Goal: Task Accomplishment & Management: Manage account settings

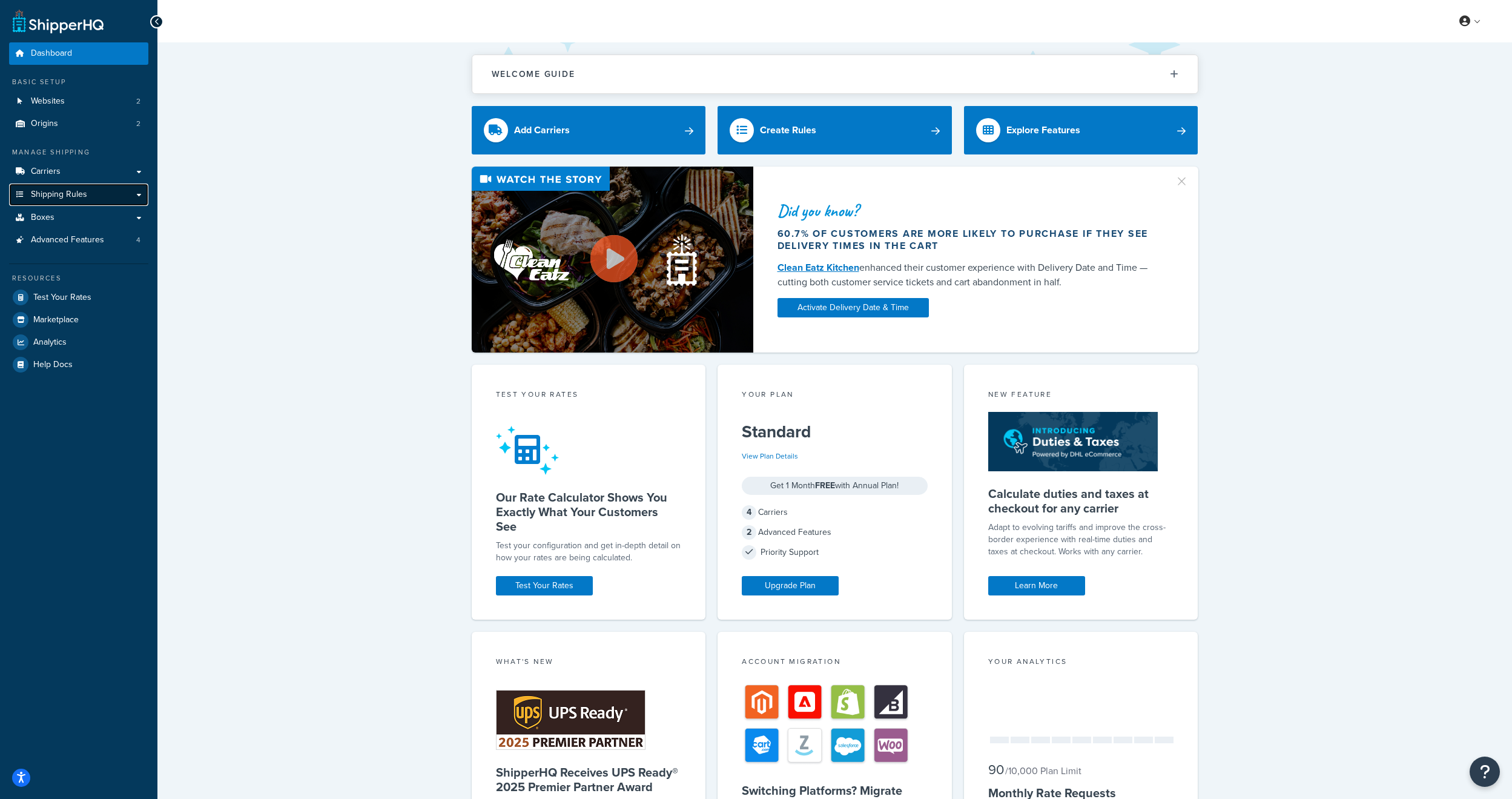
click at [92, 192] on link "Shipping Rules" at bounding box center [79, 194] width 140 height 22
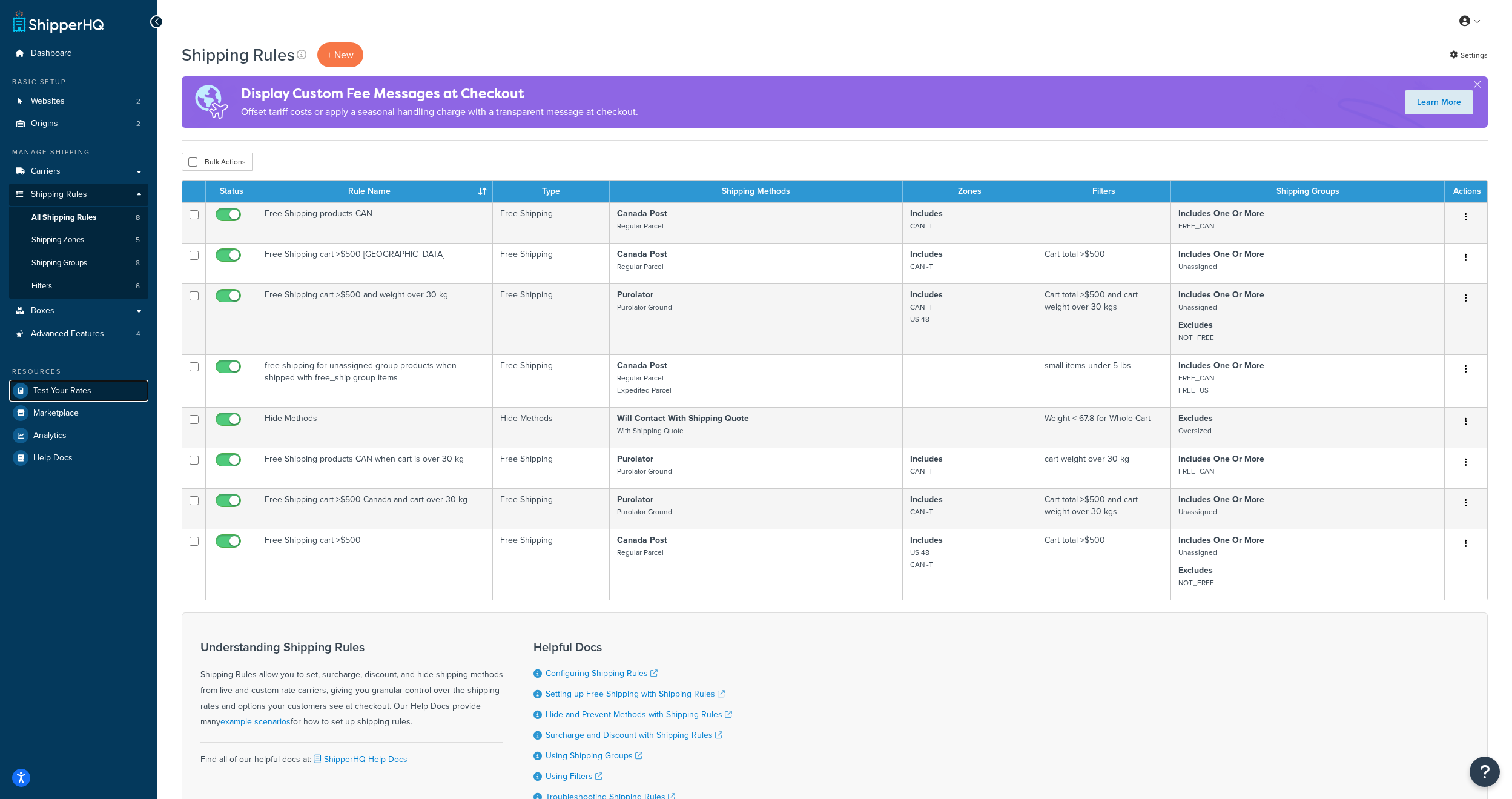
click at [61, 391] on span "Test Your Rates" at bounding box center [62, 391] width 58 height 10
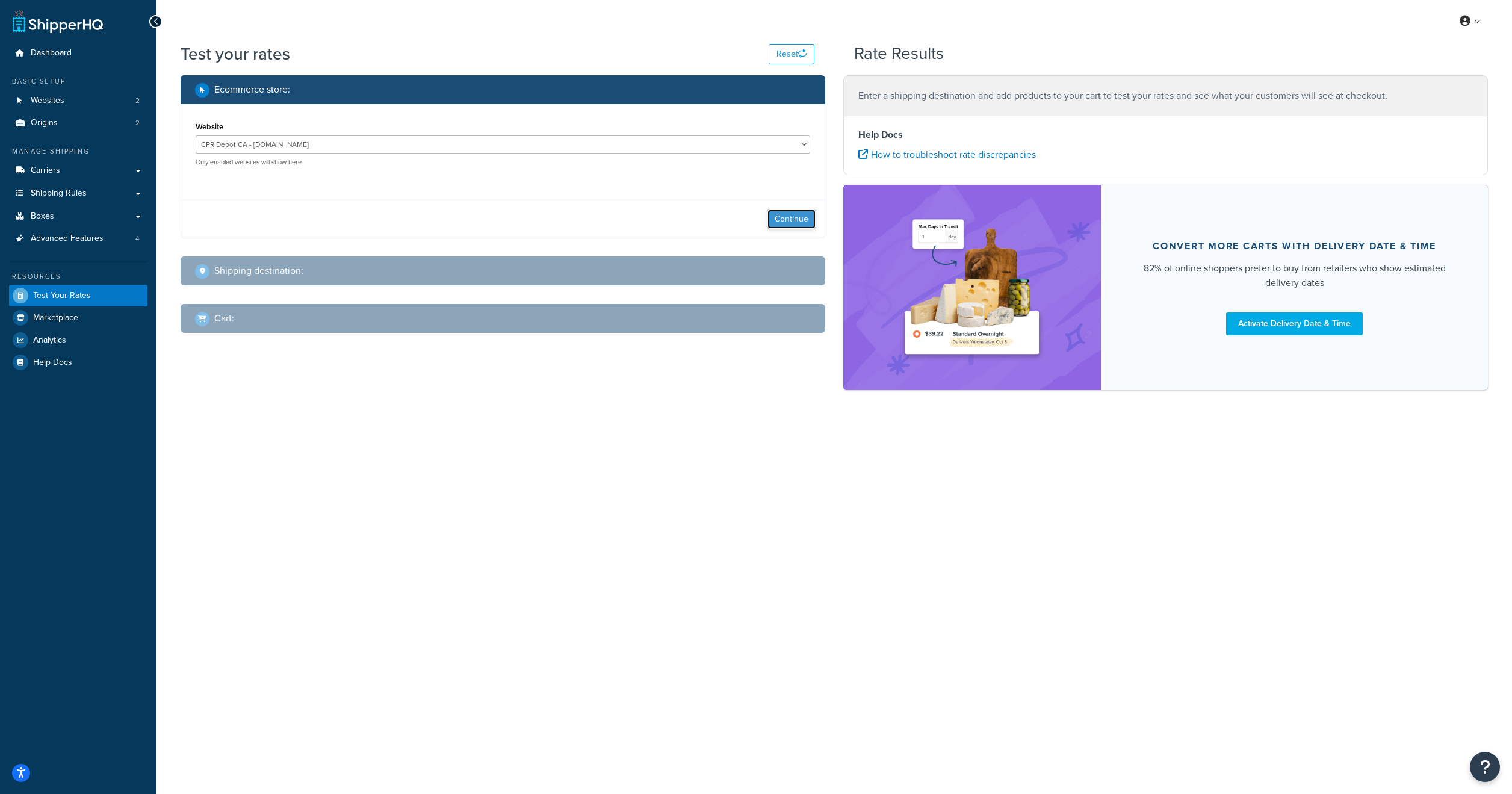
click at [779, 219] on button "Continue" at bounding box center [792, 219] width 48 height 20
select select "TX"
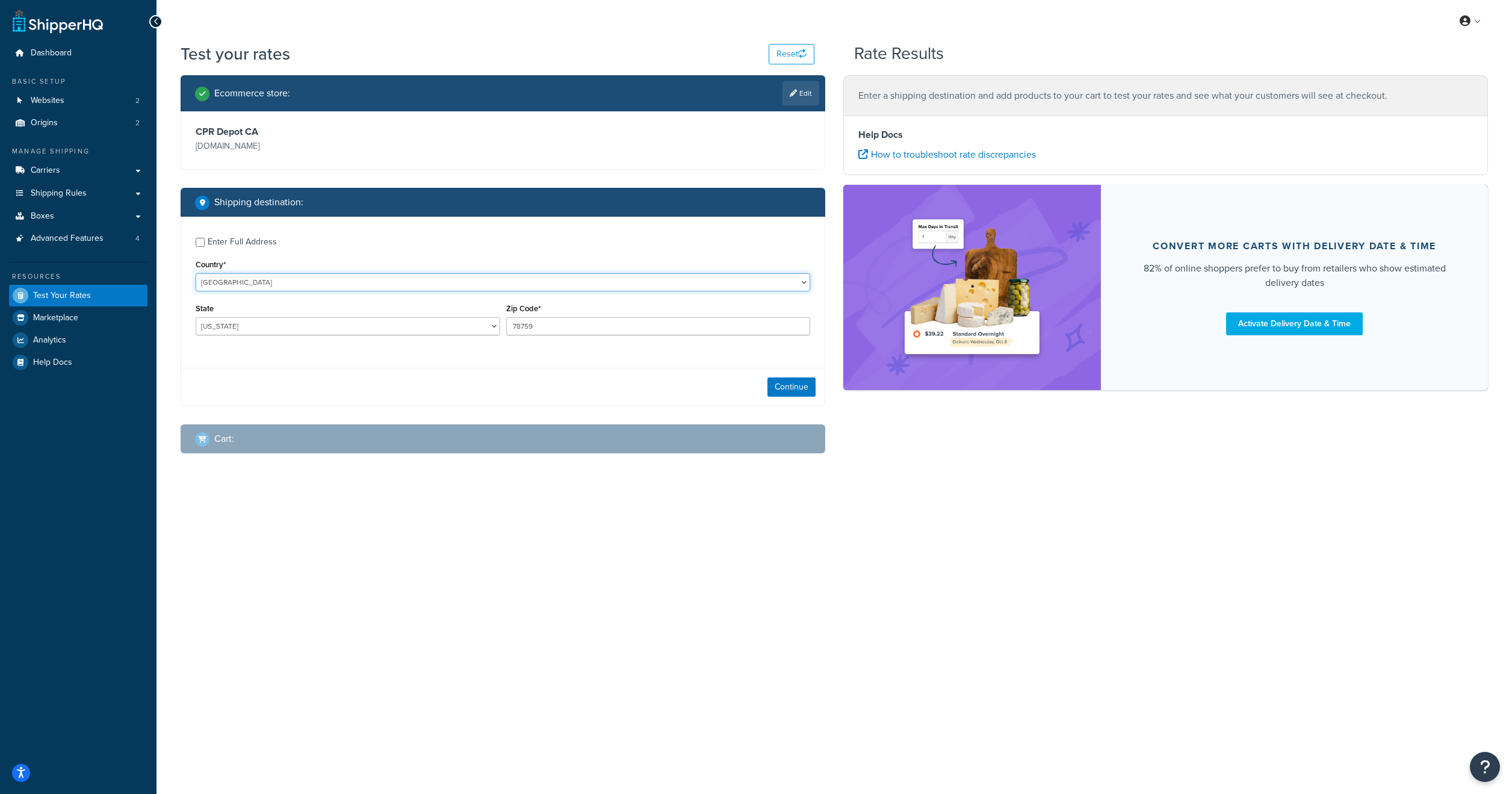
click at [381, 284] on select "United States United Kingdom Afghanistan Åland Islands Albania Algeria American…" at bounding box center [503, 282] width 614 height 18
select select "NA"
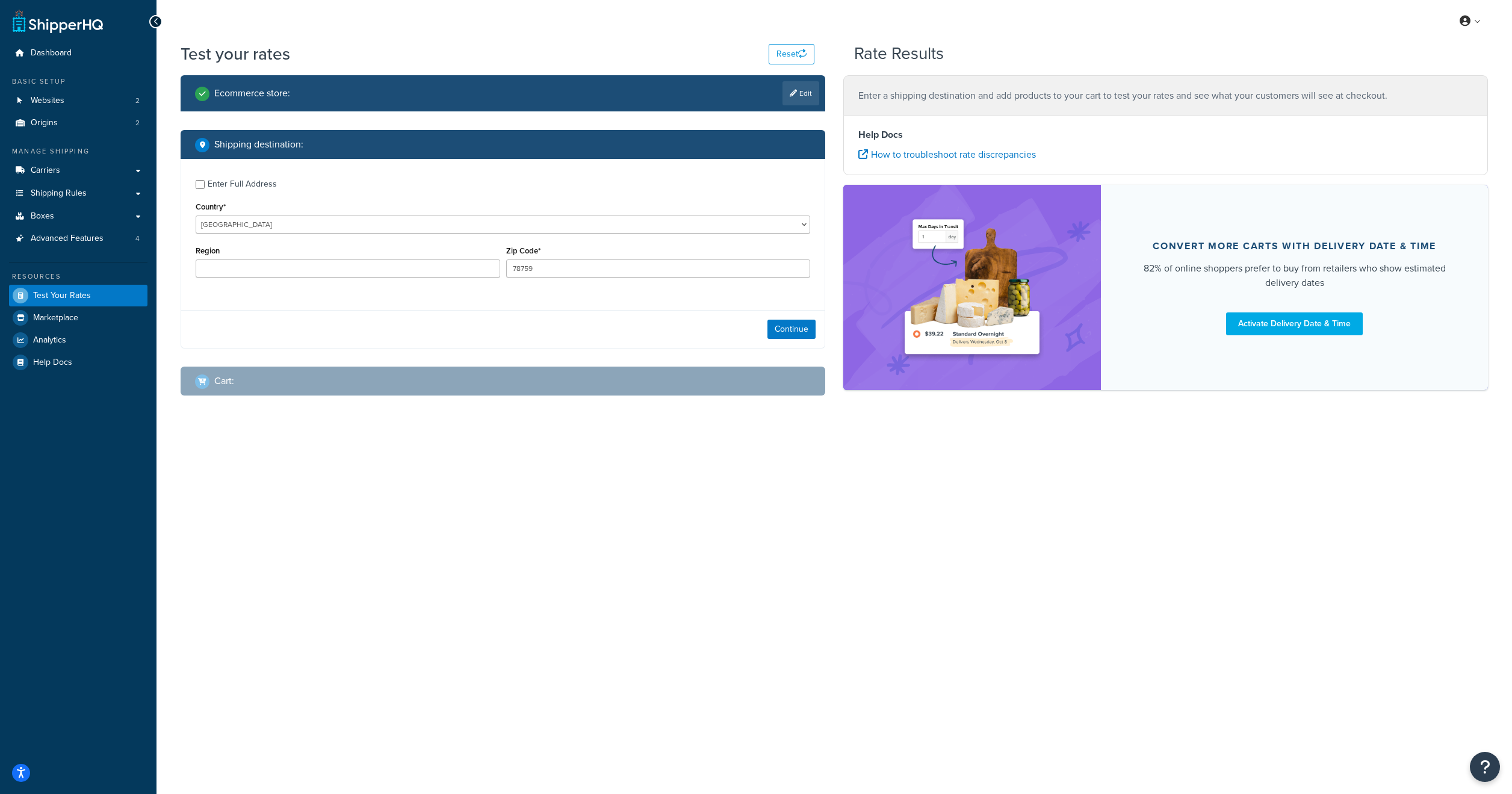
click at [160, 646] on div "My Profile Billing Global Settings Contact Us Logout Test your rates Reset Rate…" at bounding box center [834, 397] width 1356 height 794
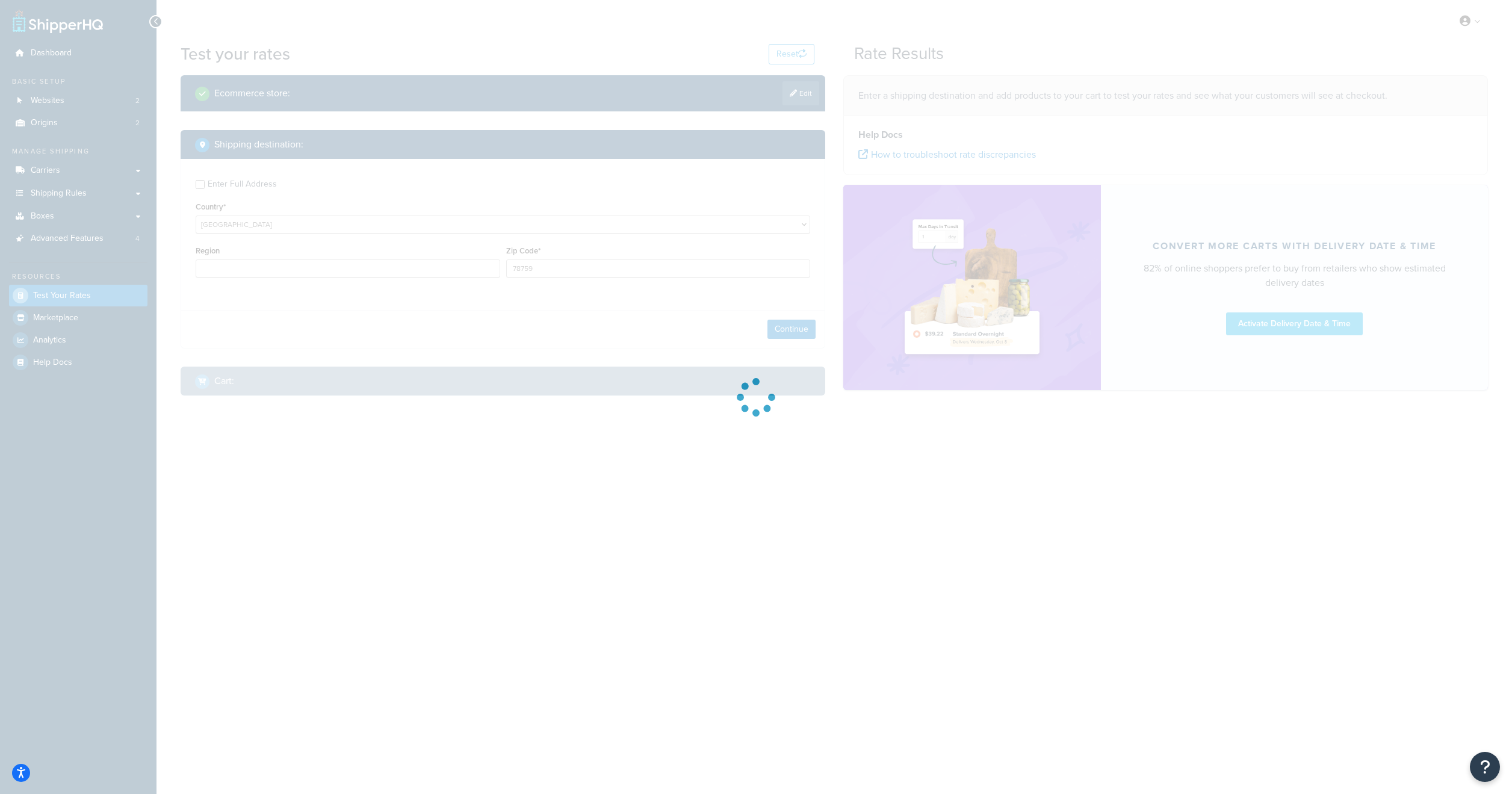
type input "TX"
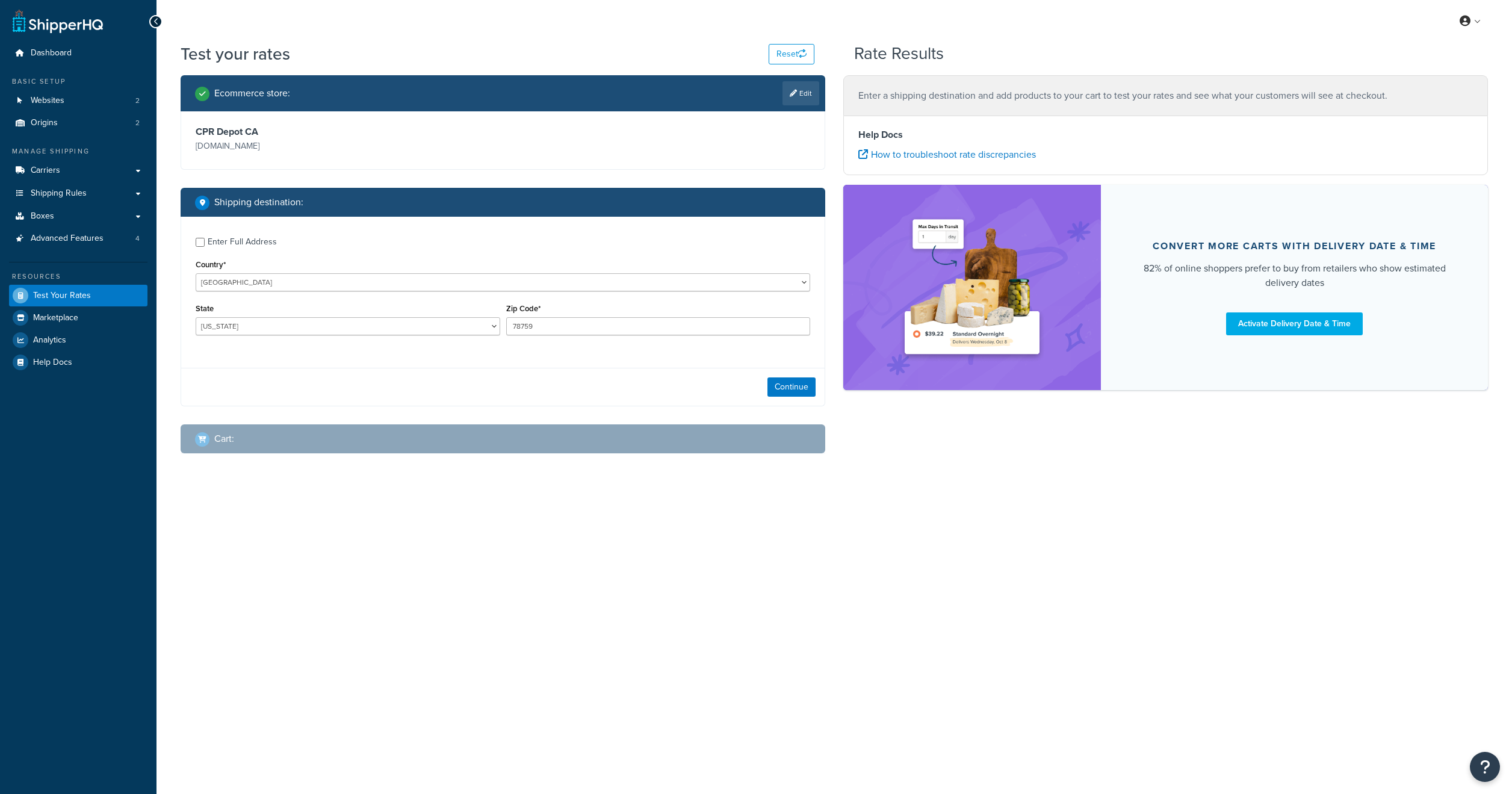
select select "TX"
click at [426, 288] on select "United States United Kingdom Afghanistan Åland Islands Albania Algeria American…" at bounding box center [503, 282] width 614 height 18
select select "CA"
click at [196, 273] on select "United States United Kingdom Afghanistan Åland Islands Albania Algeria American…" at bounding box center [503, 282] width 614 height 18
click at [287, 329] on select "Alberta British Columbia Manitoba New Brunswick Newfoundland and Labrador North…" at bounding box center [348, 326] width 305 height 18
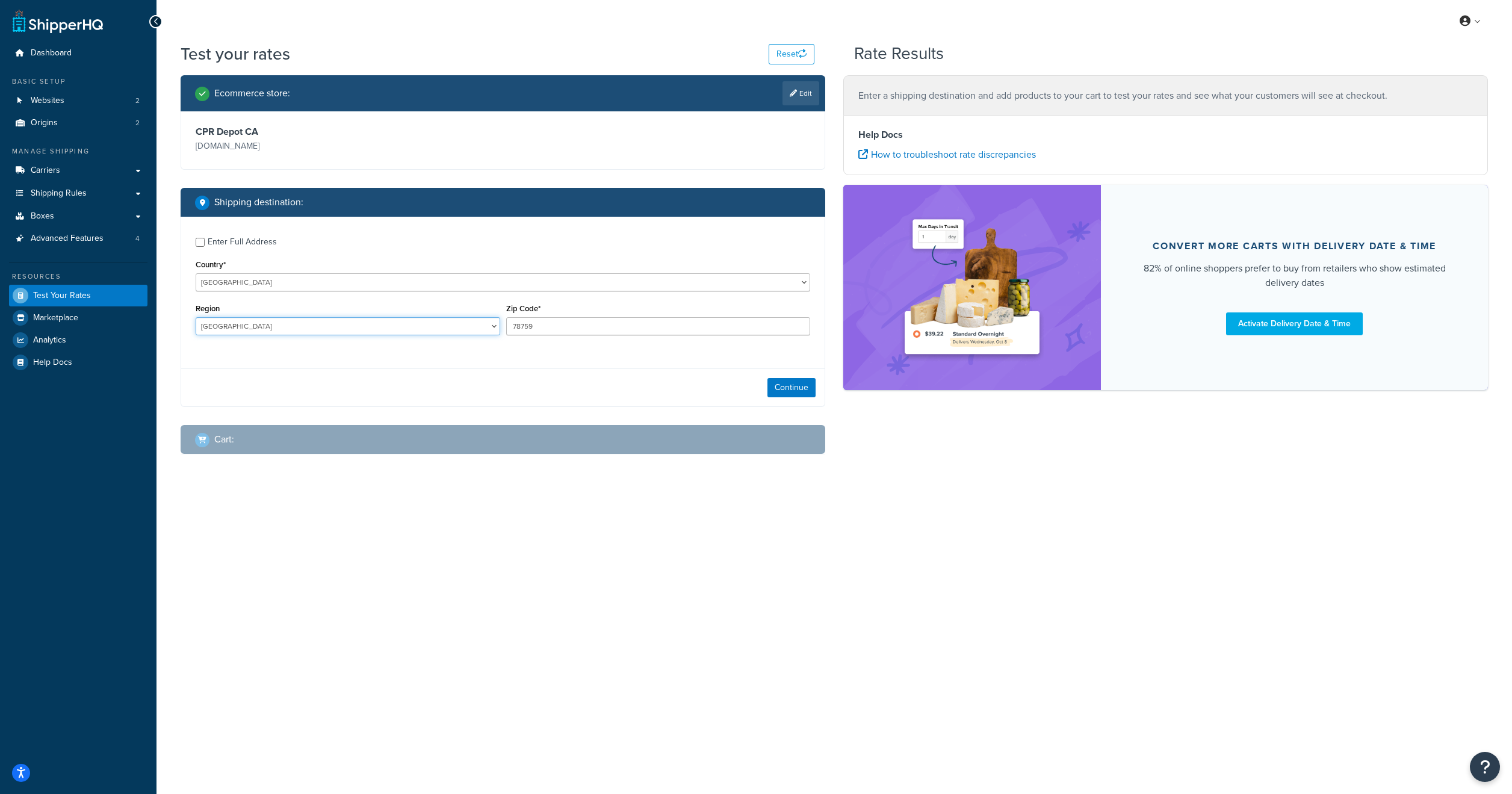
click at [196, 318] on select "Alberta British Columbia Manitoba New Brunswick Newfoundland and Labrador North…" at bounding box center [348, 326] width 305 height 18
click at [295, 334] on select "Alberta British Columbia Manitoba New Brunswick Newfoundland and Labrador North…" at bounding box center [348, 326] width 305 height 18
select select "ON"
click at [196, 318] on select "Alberta British Columbia Manitoba New Brunswick Newfoundland and Labrador North…" at bounding box center [348, 326] width 305 height 18
drag, startPoint x: 417, startPoint y: 329, endPoint x: 386, endPoint y: 328, distance: 31.0
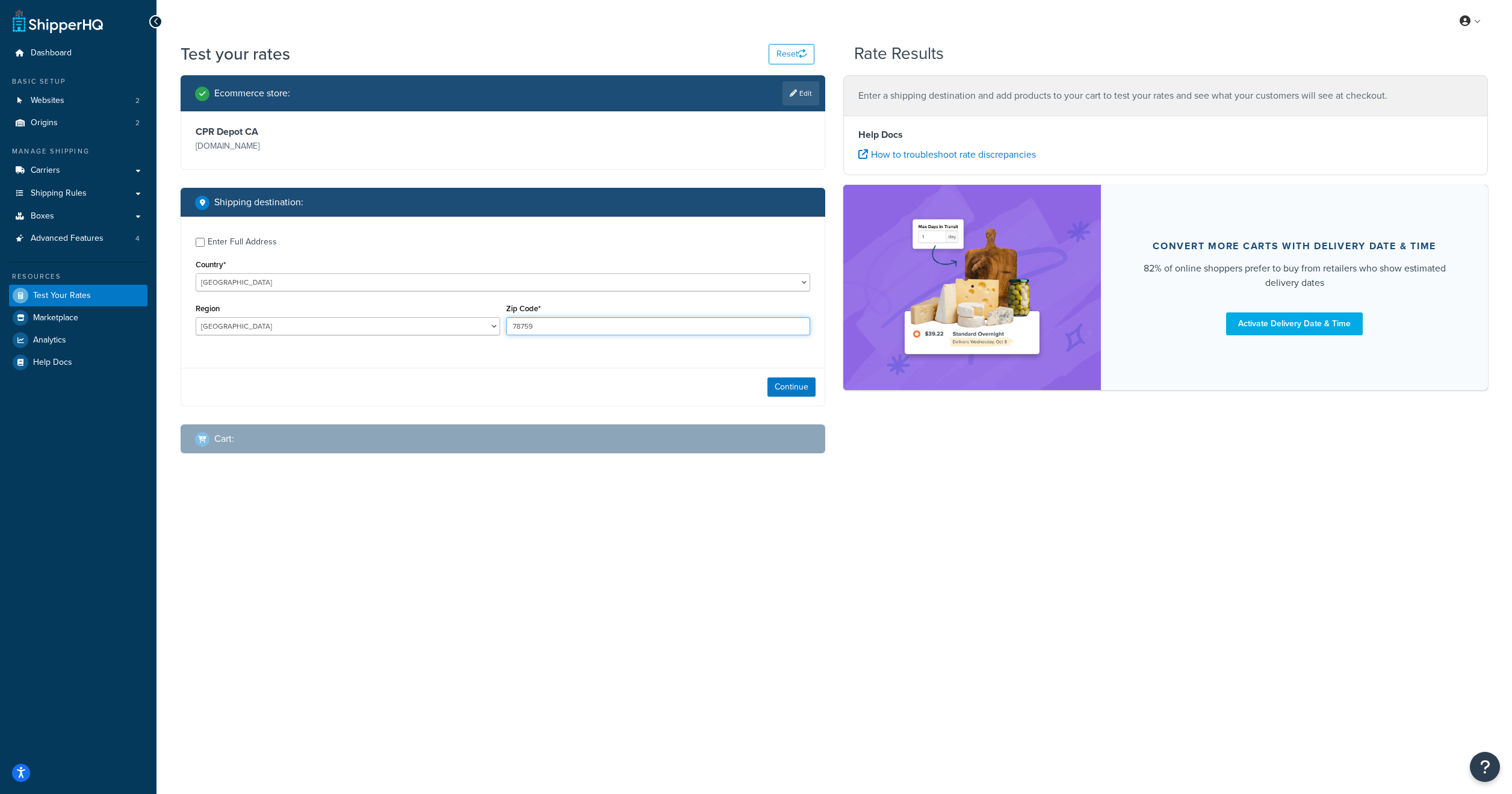
click at [386, 328] on div "Region Alberta British Columbia Manitoba New Brunswick Newfoundland and Labrado…" at bounding box center [502, 321] width 621 height 44
type input "n6a5m8"
click at [805, 393] on button "Continue" at bounding box center [792, 387] width 48 height 20
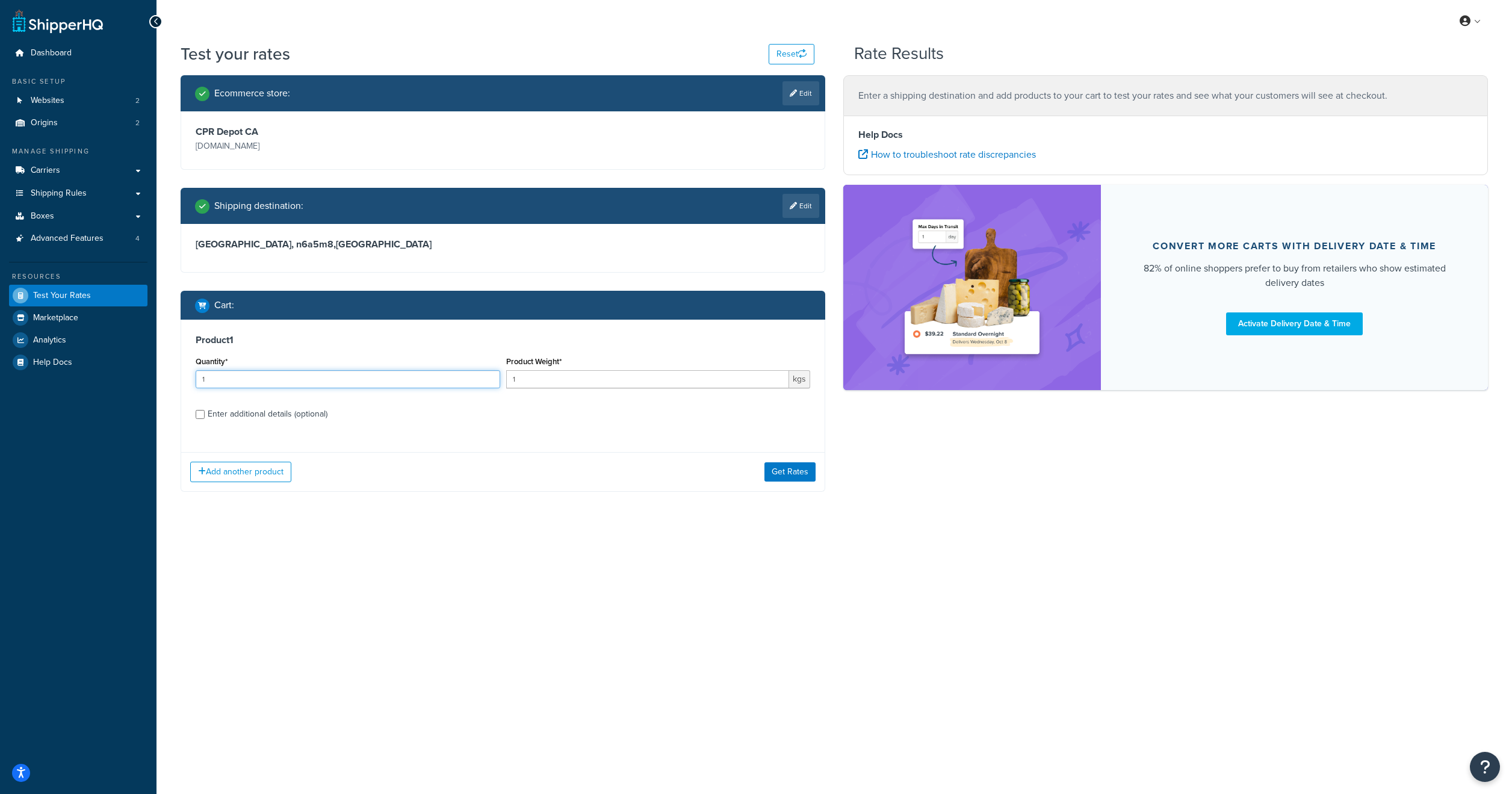
click at [345, 377] on input "1" at bounding box center [348, 379] width 305 height 18
click at [801, 479] on button "Get Rates" at bounding box center [790, 472] width 51 height 20
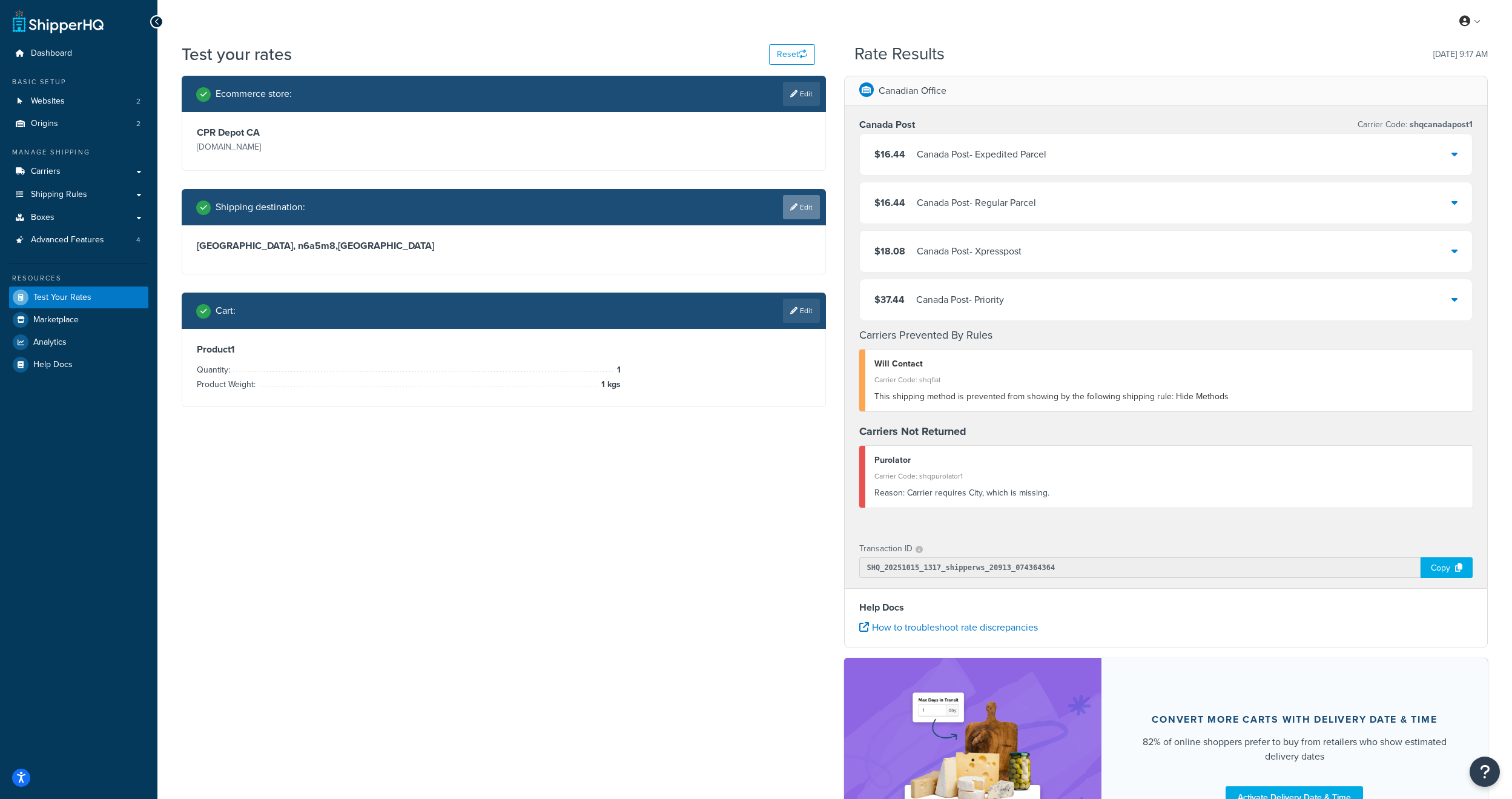
click at [790, 207] on icon at bounding box center [794, 207] width 7 height 7
select select "CA"
select select "ON"
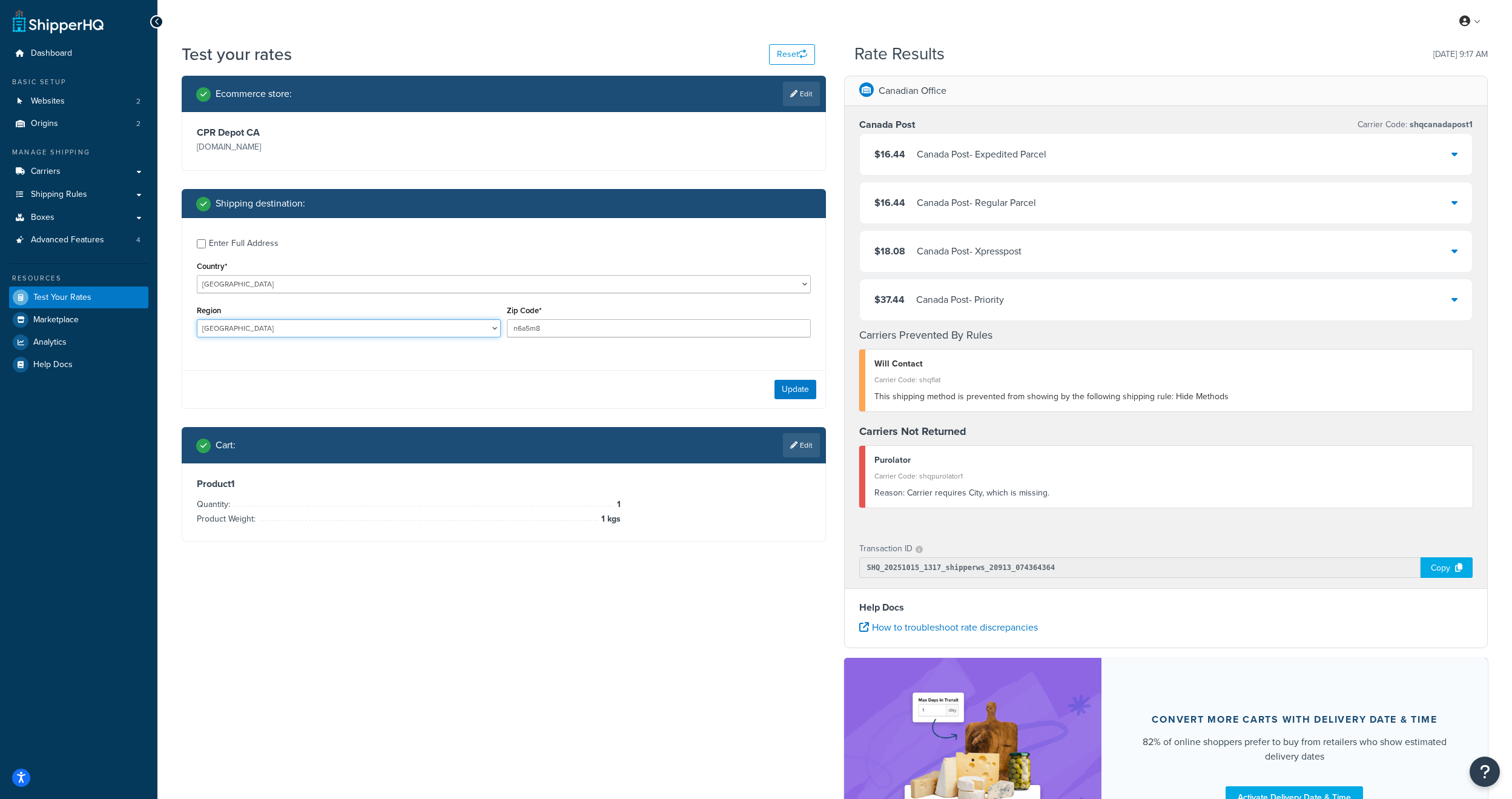
click at [246, 328] on select "Alberta British Columbia Manitoba New Brunswick Newfoundland and Labrador North…" at bounding box center [348, 328] width 304 height 18
click at [206, 242] on div "Enter Full Address" at bounding box center [504, 243] width 614 height 20
click at [202, 246] on input "Enter Full Address" at bounding box center [202, 244] width 9 height 9
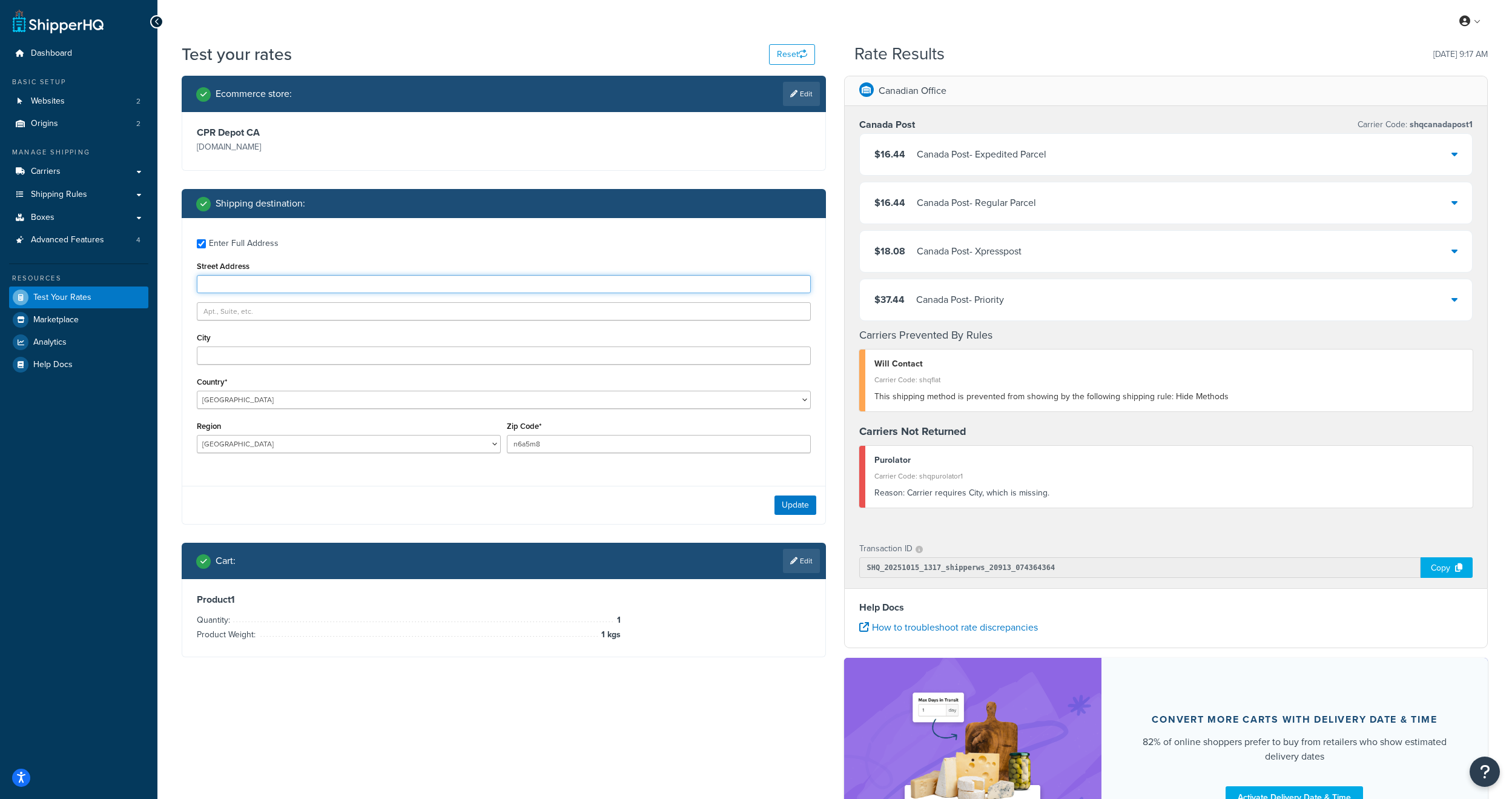
click at [238, 279] on input "Street Address" at bounding box center [504, 284] width 614 height 18
click at [240, 280] on input "Street Address" at bounding box center [504, 284] width 614 height 18
click at [202, 236] on div "Enter Full Address" at bounding box center [504, 243] width 614 height 20
click at [201, 244] on input "Enter Full Address" at bounding box center [202, 244] width 9 height 9
checkbox input "false"
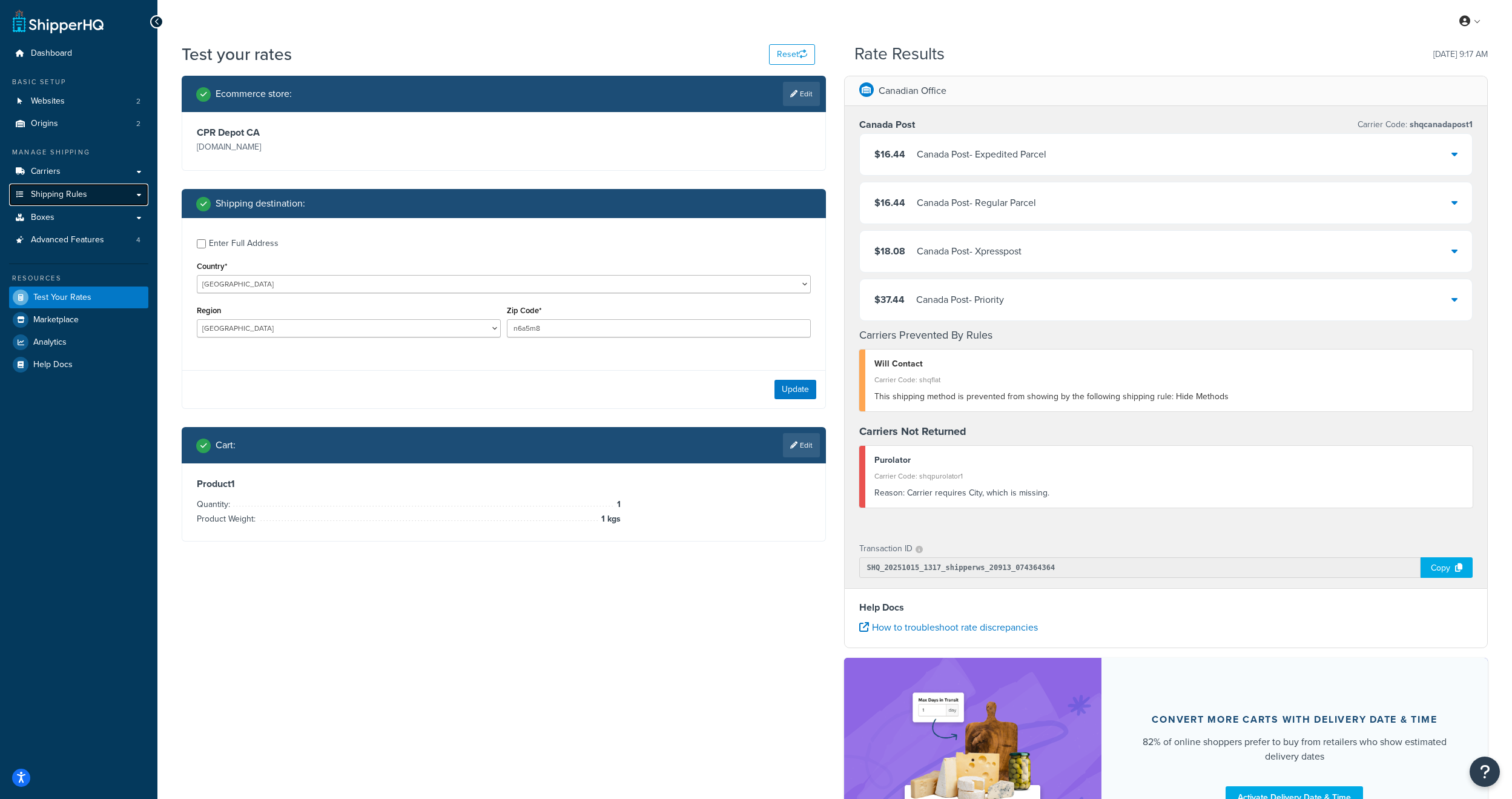
click at [63, 201] on link "Shipping Rules" at bounding box center [79, 194] width 140 height 22
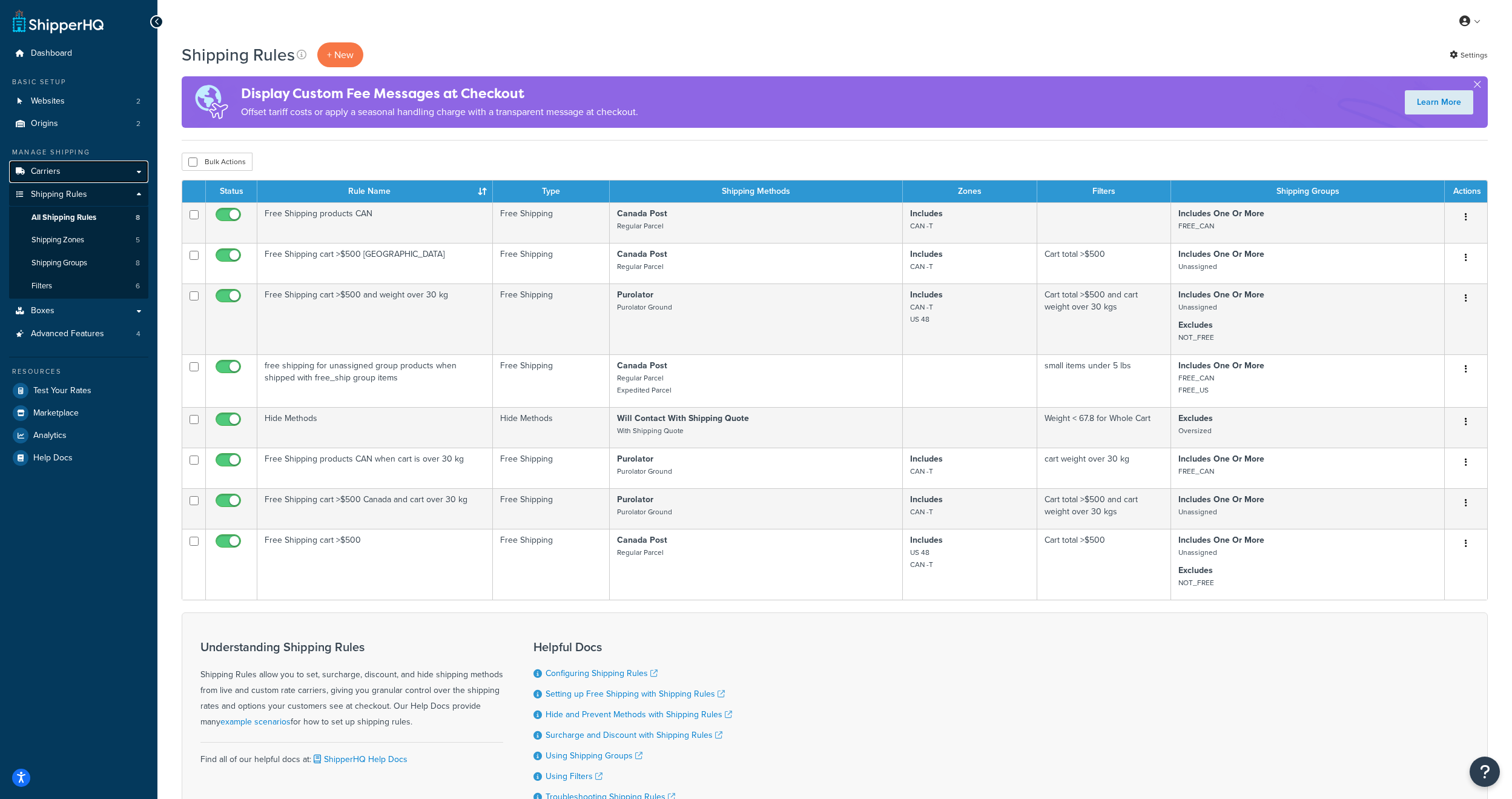
click at [70, 178] on link "Carriers" at bounding box center [79, 171] width 140 height 22
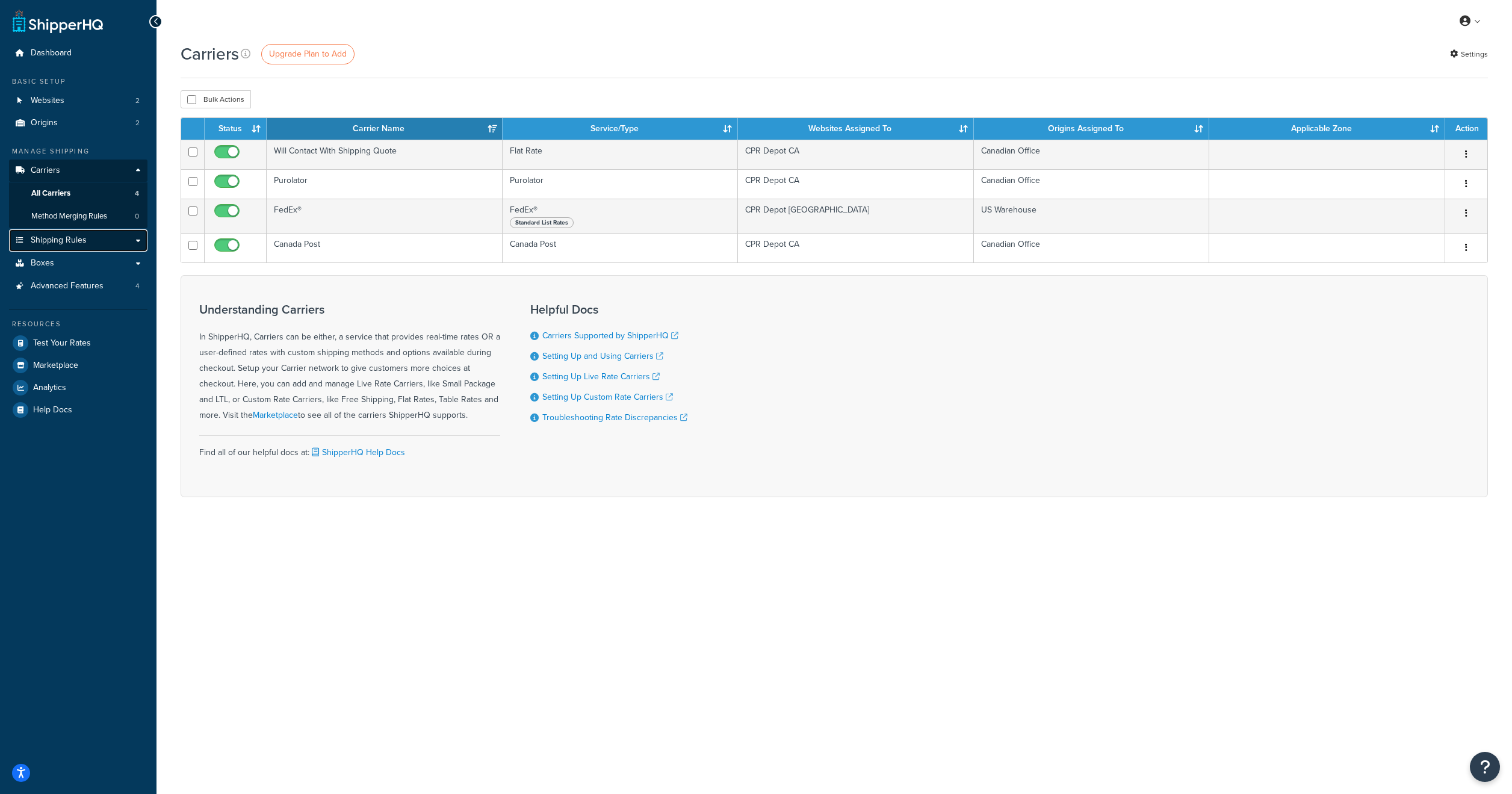
click at [52, 235] on span "Shipping Rules" at bounding box center [58, 239] width 56 height 10
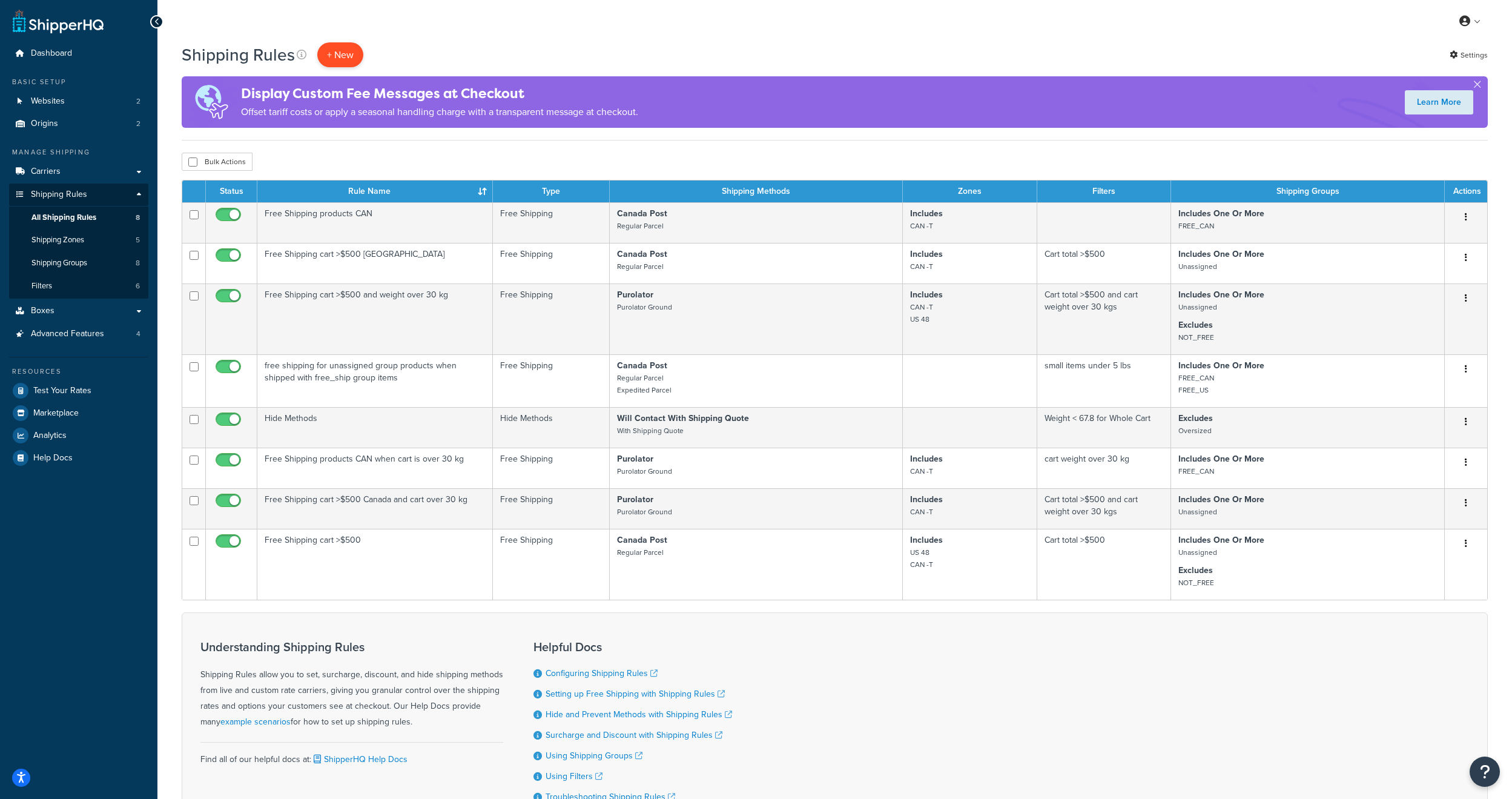
click at [332, 64] on p "+ New" at bounding box center [339, 55] width 46 height 25
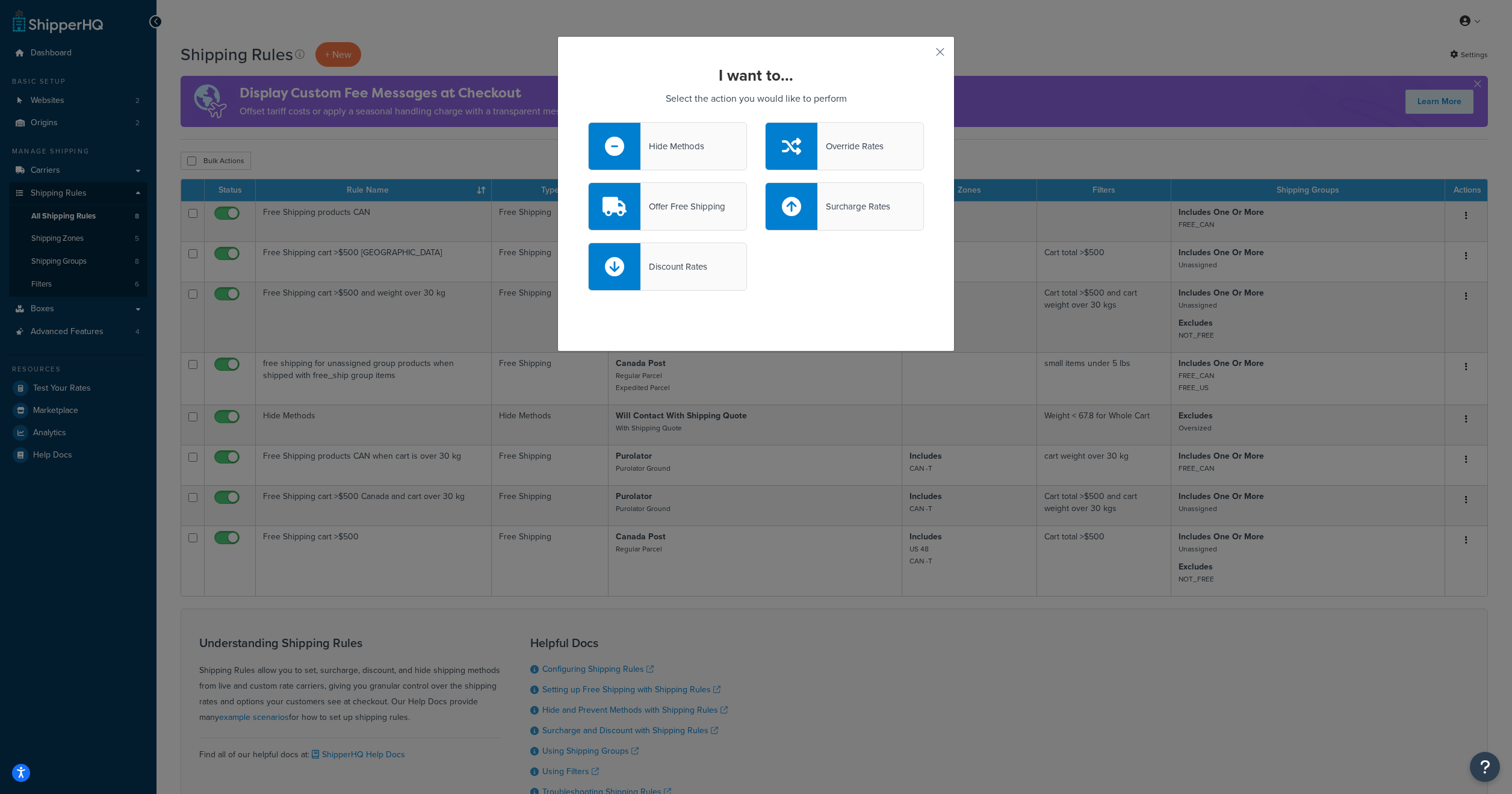
click at [860, 153] on div "Override Rates" at bounding box center [850, 146] width 66 height 17
click at [0, 0] on input "Override Rates" at bounding box center [0, 0] width 0 height 0
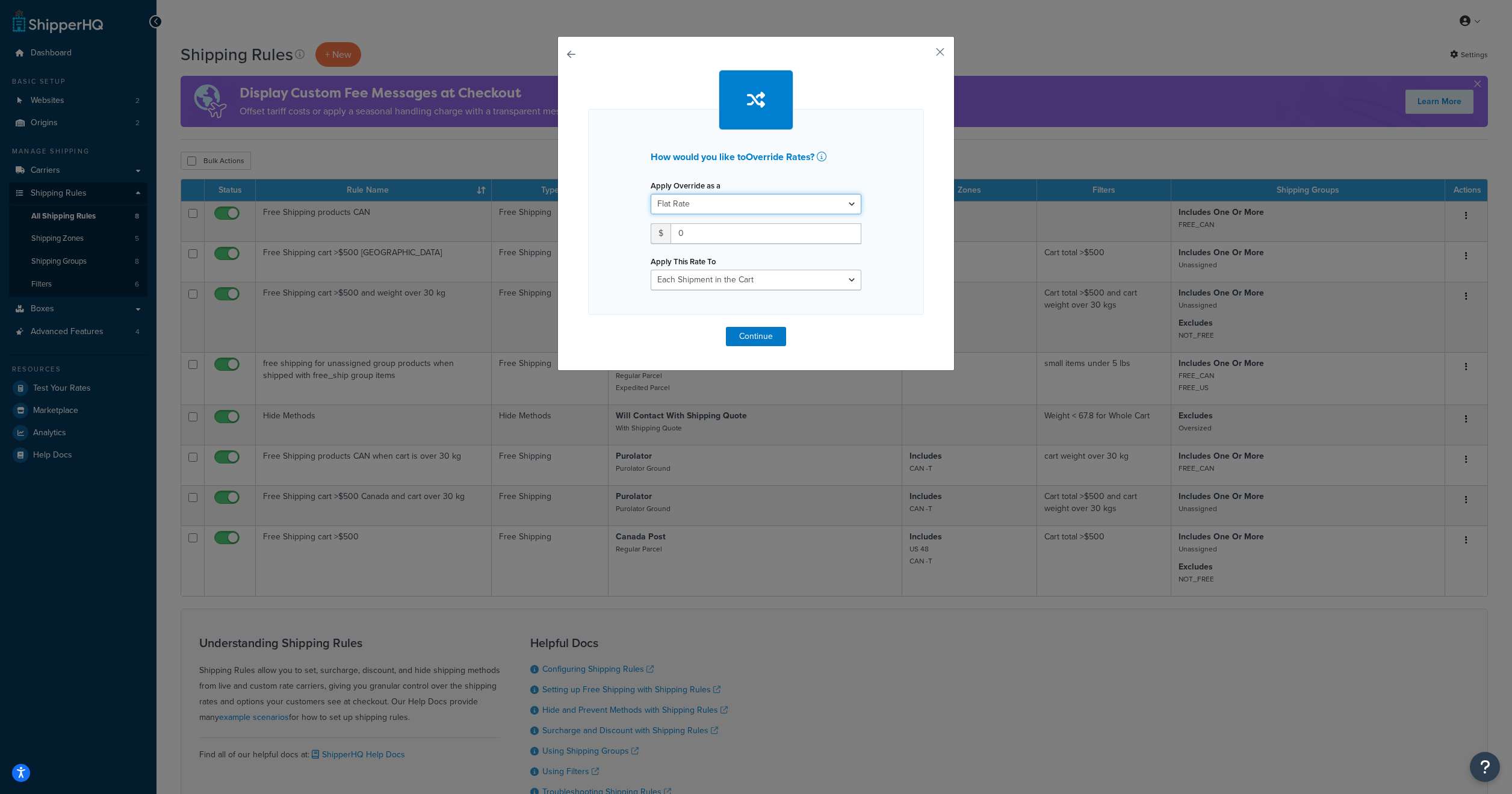
click at [718, 198] on select "Flat Rate Percentage Flat Rate & Percentage" at bounding box center [756, 204] width 211 height 20
click at [924, 55] on button "button" at bounding box center [923, 56] width 3 height 3
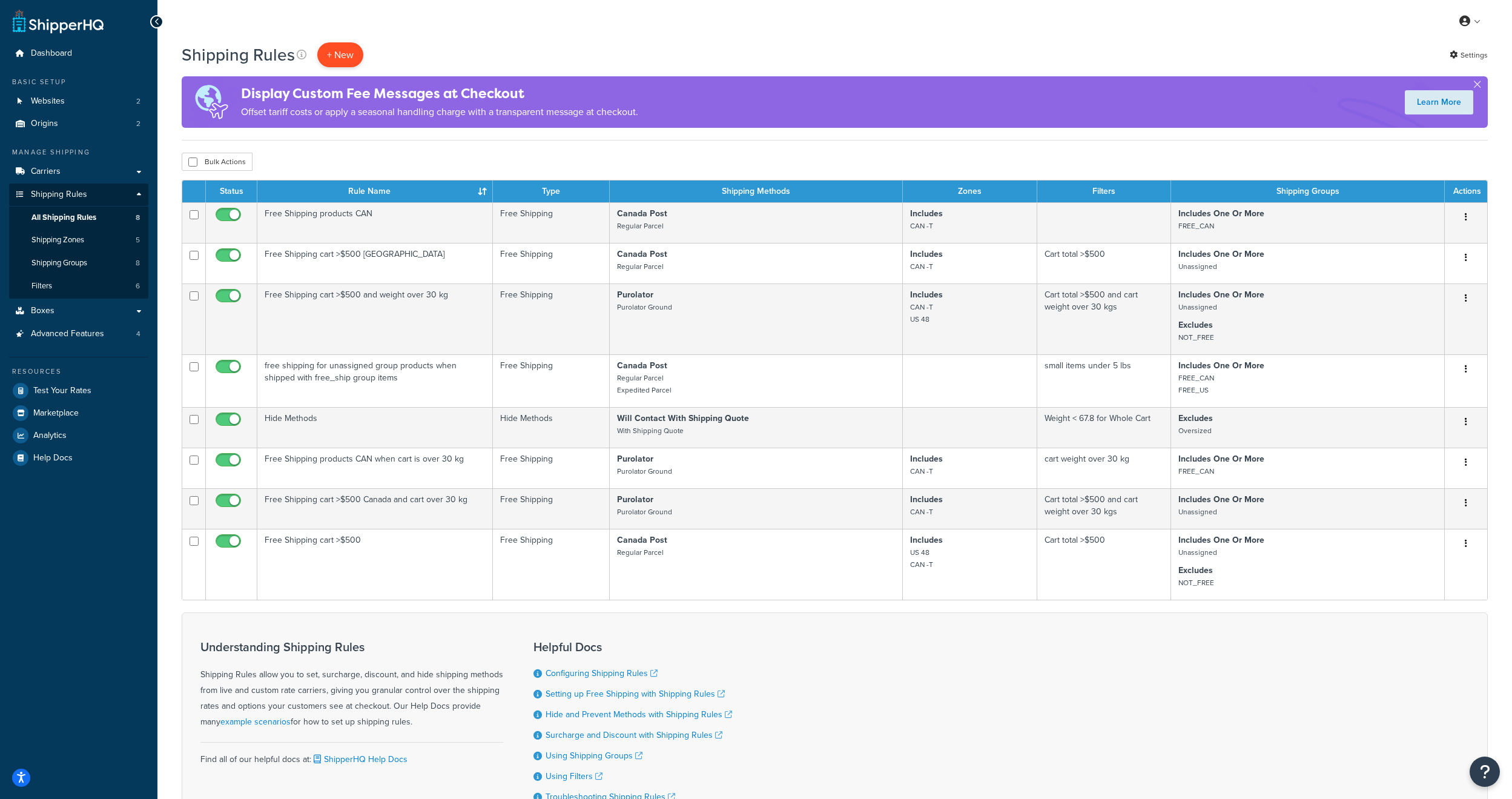
click at [347, 55] on p "+ New" at bounding box center [339, 55] width 46 height 25
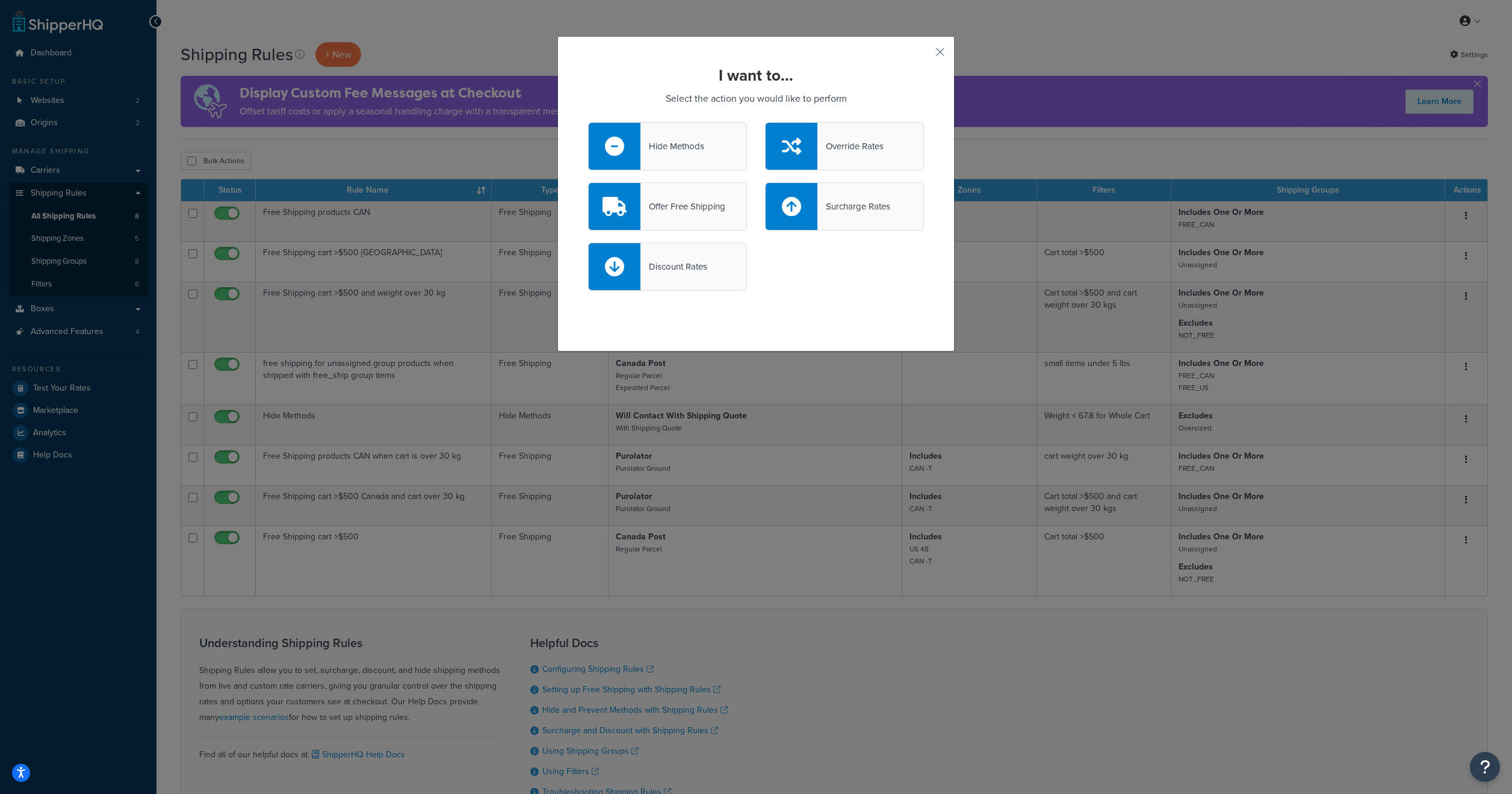
click at [828, 153] on div "Override Rates" at bounding box center [850, 146] width 66 height 17
click at [0, 0] on input "Override Rates" at bounding box center [0, 0] width 0 height 0
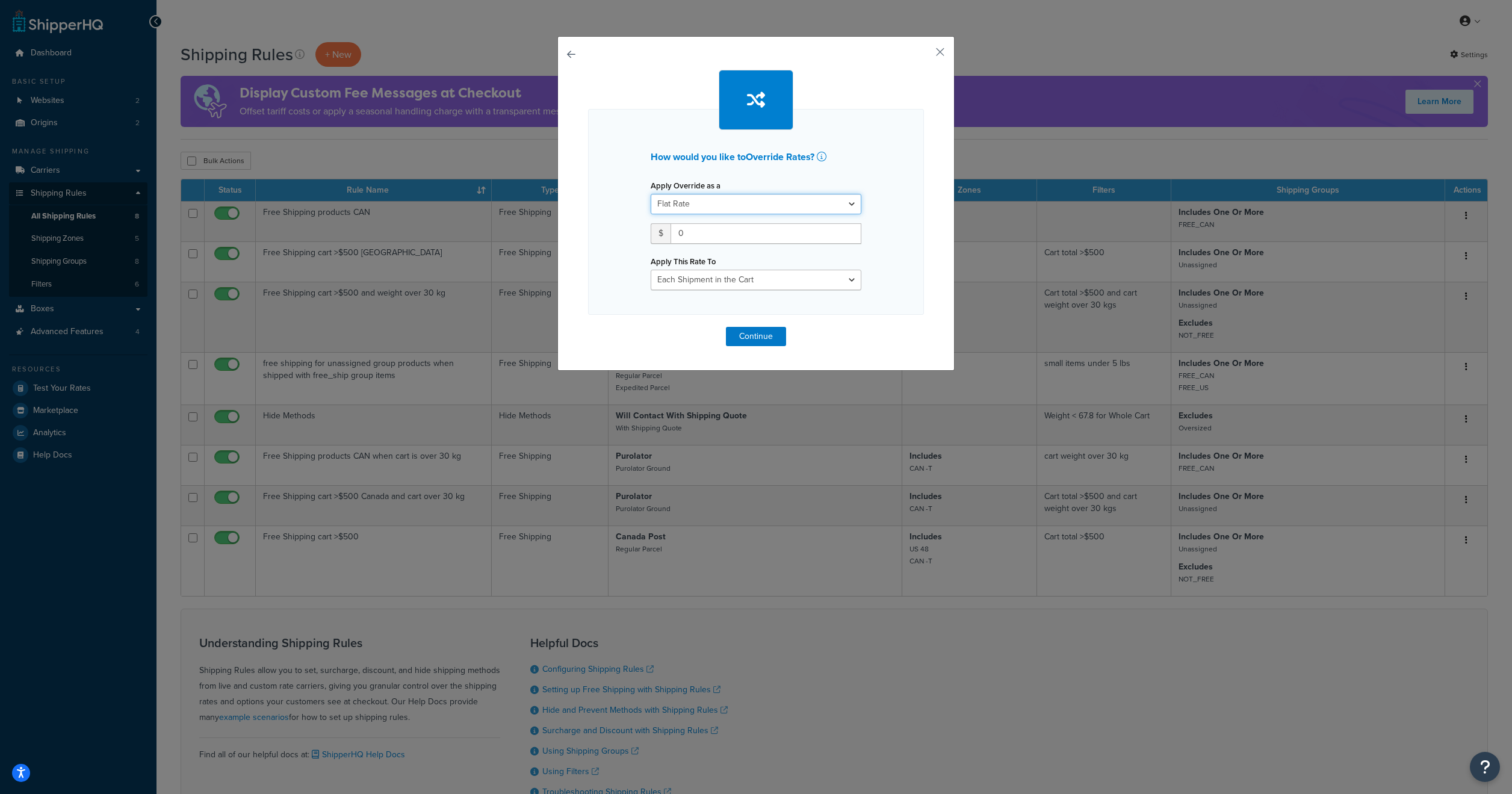
click at [770, 196] on select "Flat Rate Percentage Flat Rate & Percentage" at bounding box center [756, 204] width 211 height 20
click at [736, 280] on select "Each Shipment in the Cart Each Origin in the Cart Each Shipping Group in the Ca…" at bounding box center [756, 280] width 211 height 20
select select "ITEM"
click at [651, 270] on select "Each Shipment in the Cart Each Origin in the Cart Each Shipping Group in the Ca…" at bounding box center [756, 280] width 211 height 20
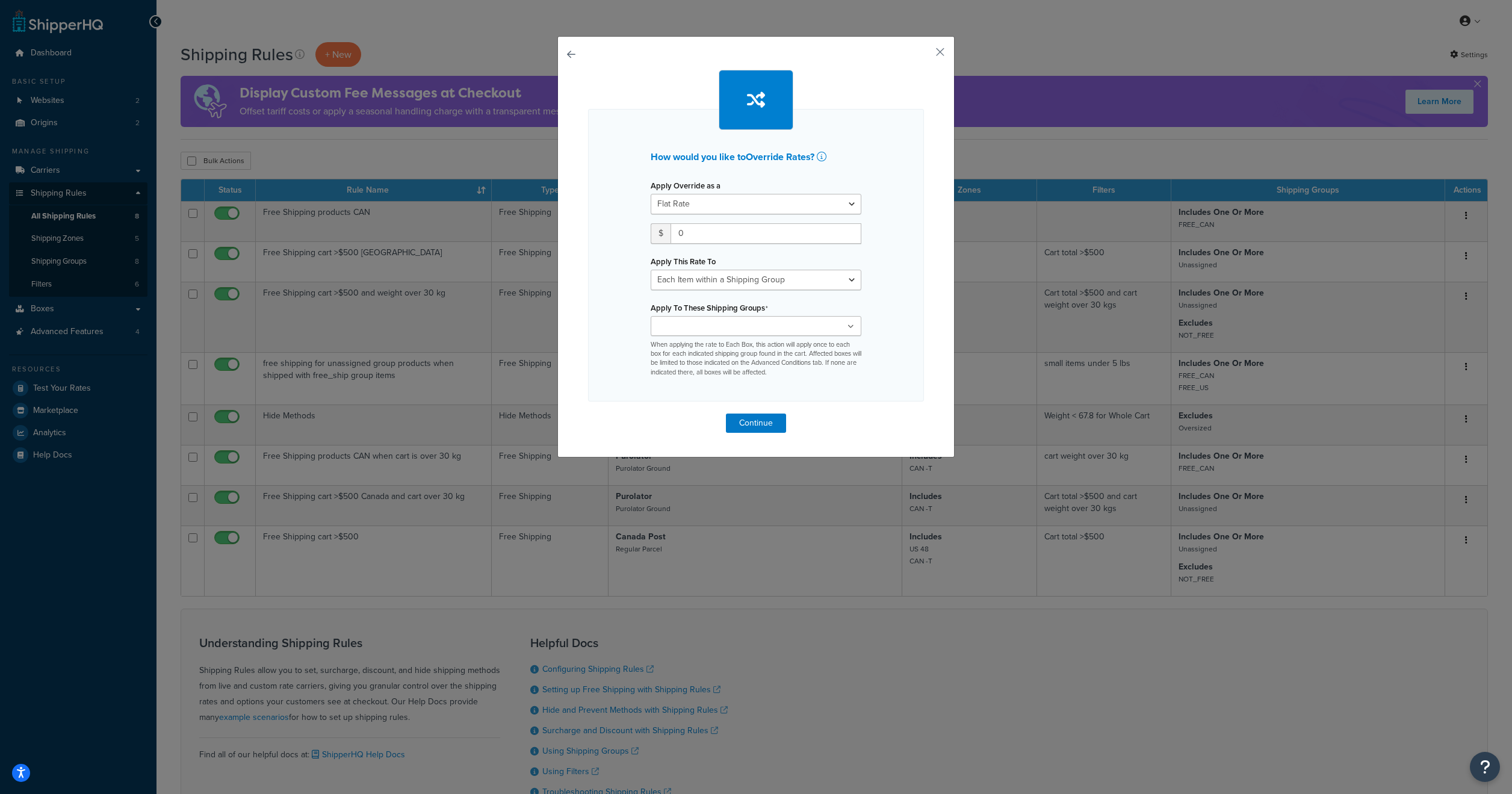
click at [745, 315] on div "Apply To These Shipping Groups FREE_CAN FREE_US Large Medium NOT_FREE Oversized…" at bounding box center [756, 338] width 211 height 78
click at [749, 326] on ul at bounding box center [756, 326] width 211 height 20
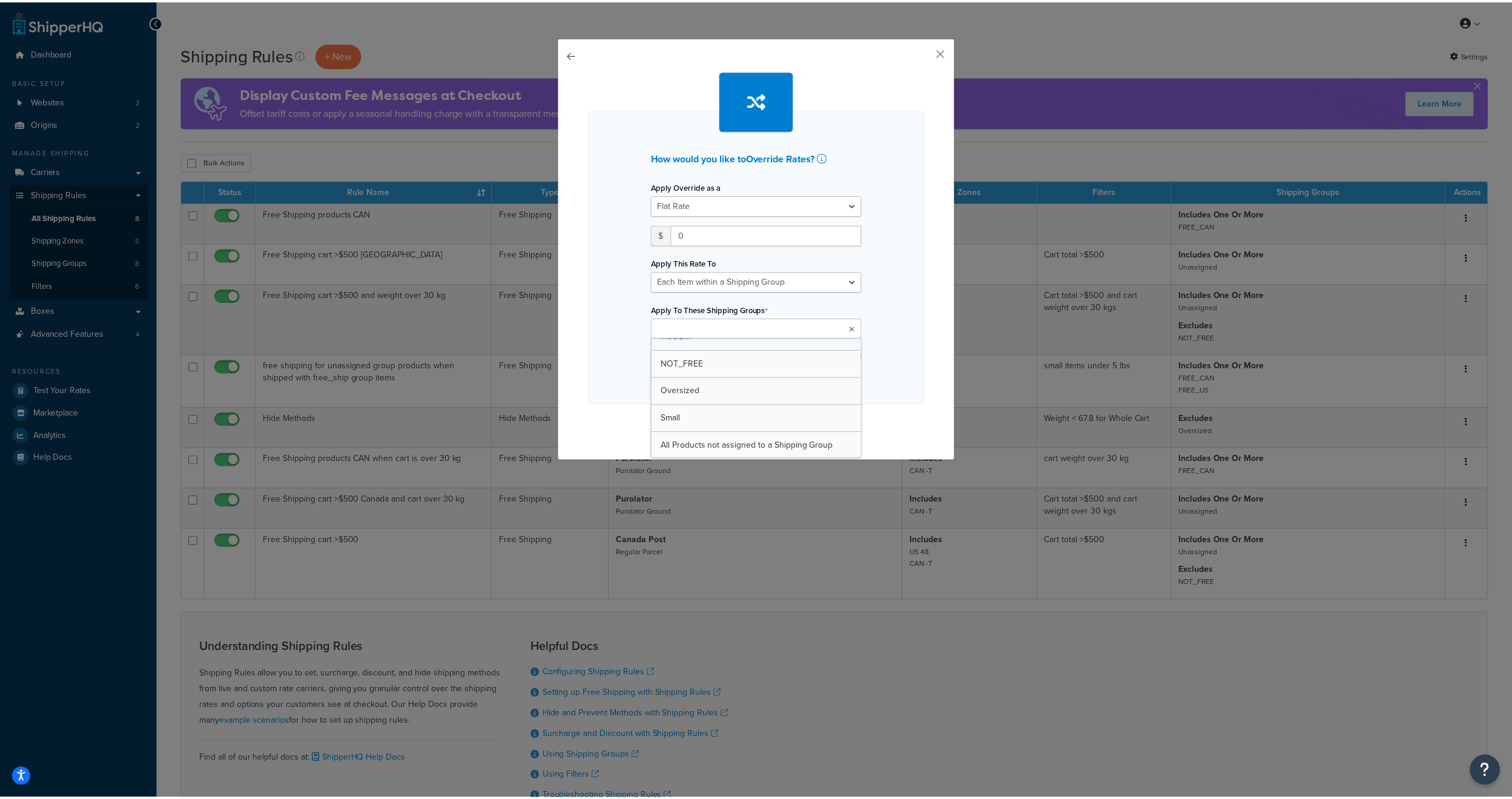
scroll to position [98, 0]
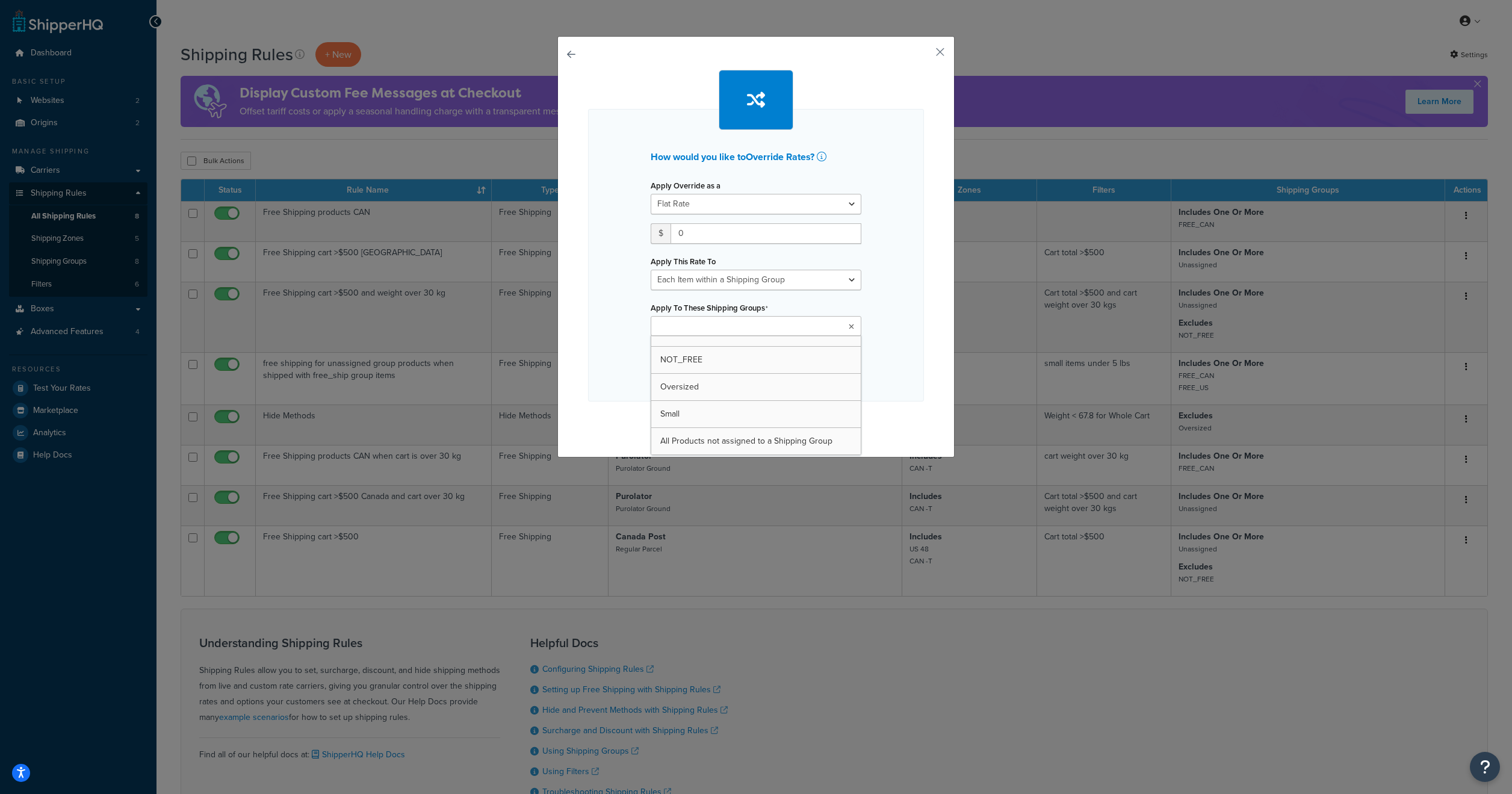
click at [906, 351] on div "How would you like to Override Rates ? Apply Override as a Flat Rate Percentage…" at bounding box center [756, 255] width 336 height 293
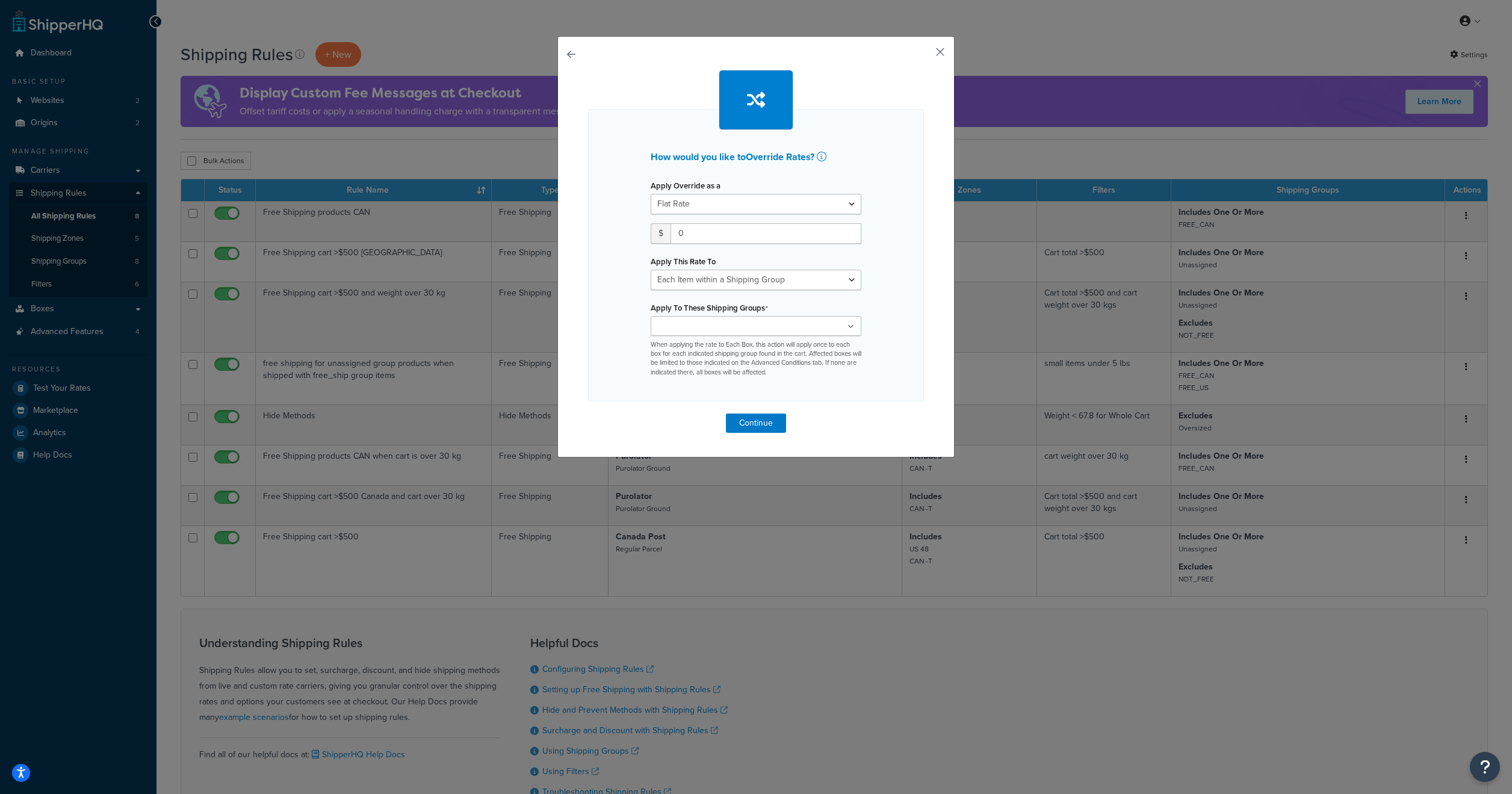
click at [924, 55] on button "button" at bounding box center [923, 56] width 3 height 3
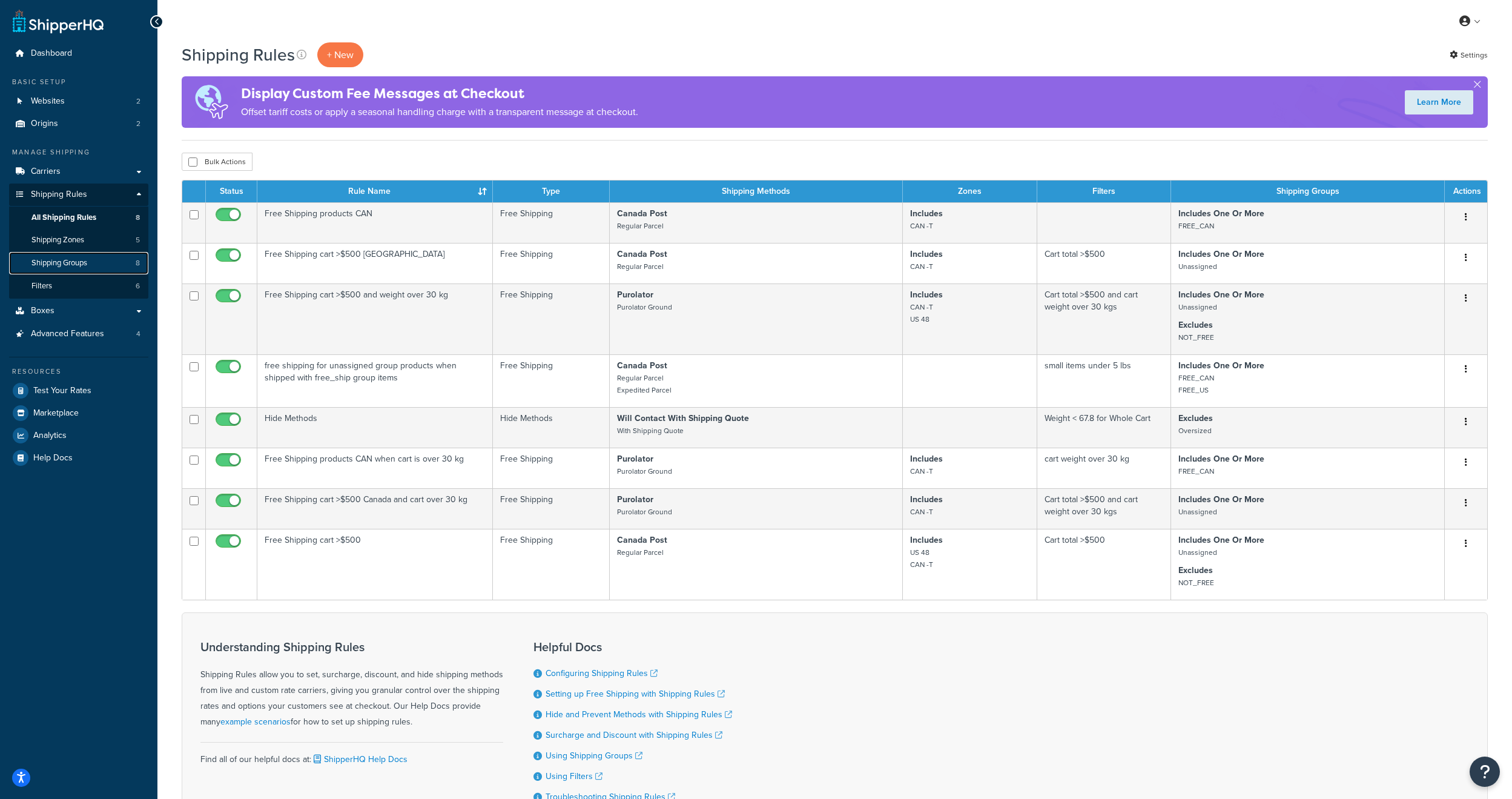
click at [80, 258] on span "Shipping Groups" at bounding box center [59, 262] width 56 height 10
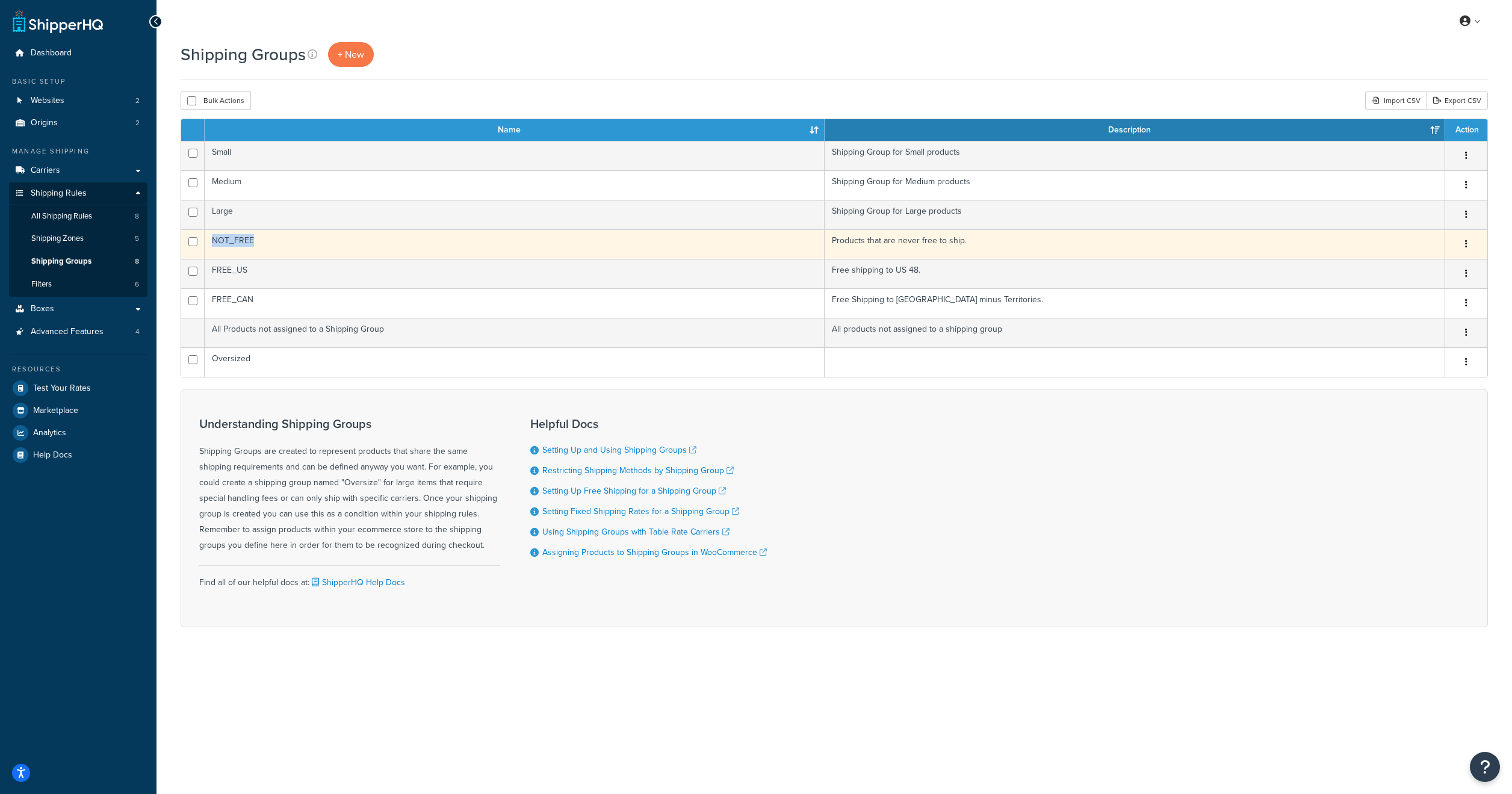
drag, startPoint x: 274, startPoint y: 245, endPoint x: 210, endPoint y: 248, distance: 64.1
click at [210, 248] on td "NOT_FREE" at bounding box center [515, 244] width 620 height 29
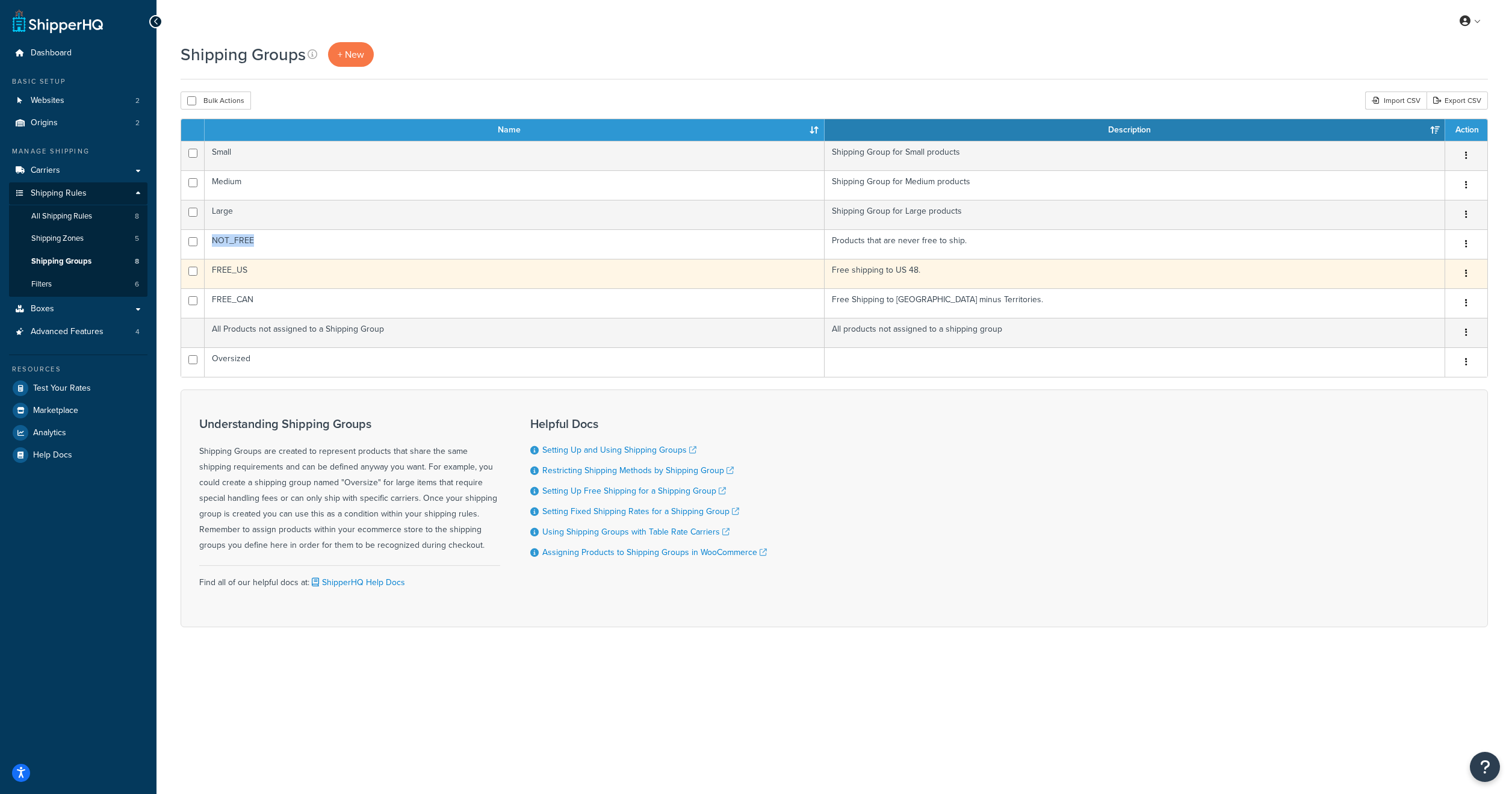
copy td "NOT_FREE"
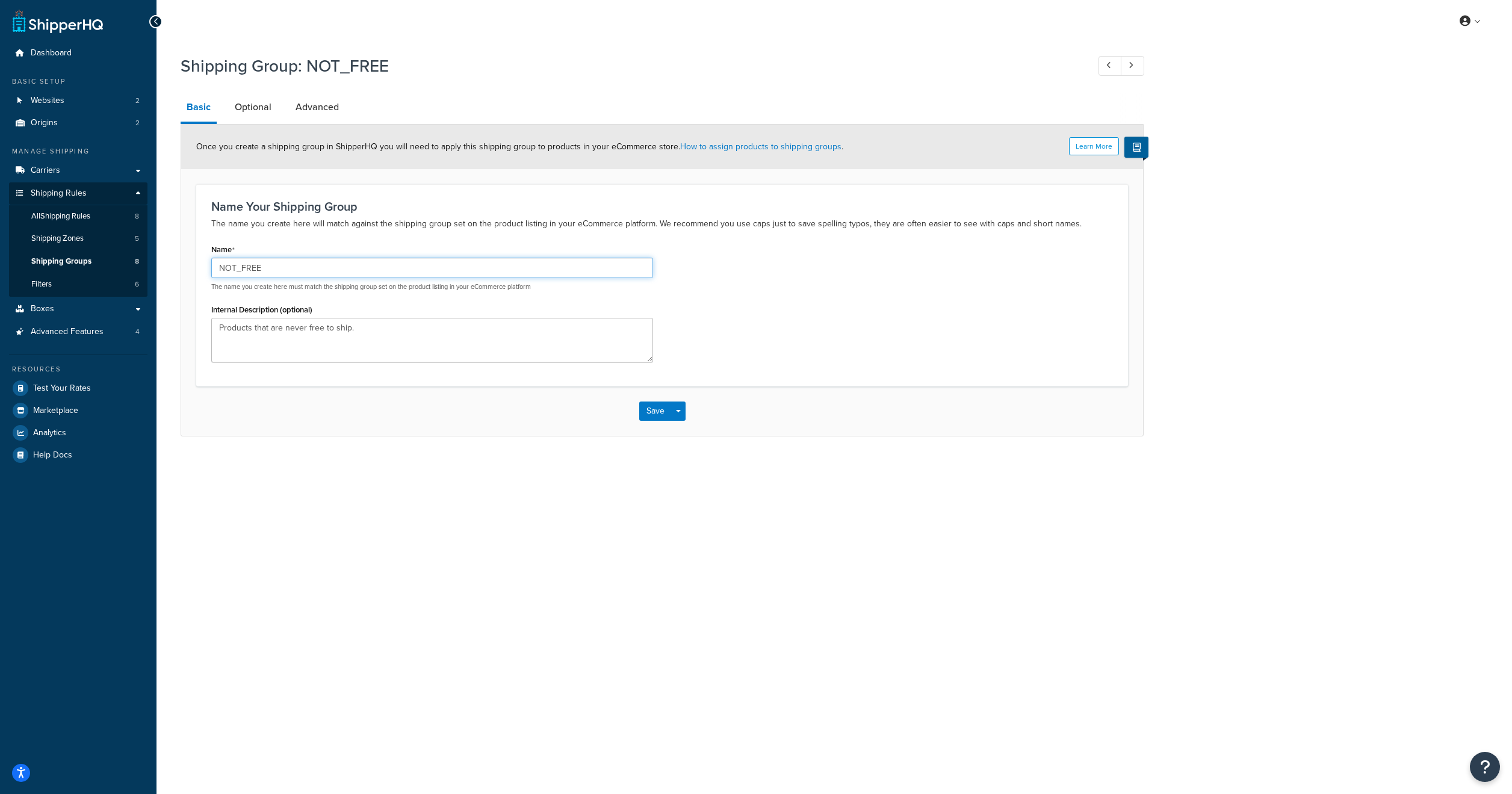
click at [289, 269] on input "NOT_FREE" at bounding box center [432, 267] width 442 height 20
click at [289, 269] on input "NOT_FREE" at bounding box center [432, 267] width 442 height 20
drag, startPoint x: 206, startPoint y: 239, endPoint x: 335, endPoint y: 245, distance: 129.1
click at [81, 255] on link "Shipping Groups 8" at bounding box center [78, 261] width 139 height 22
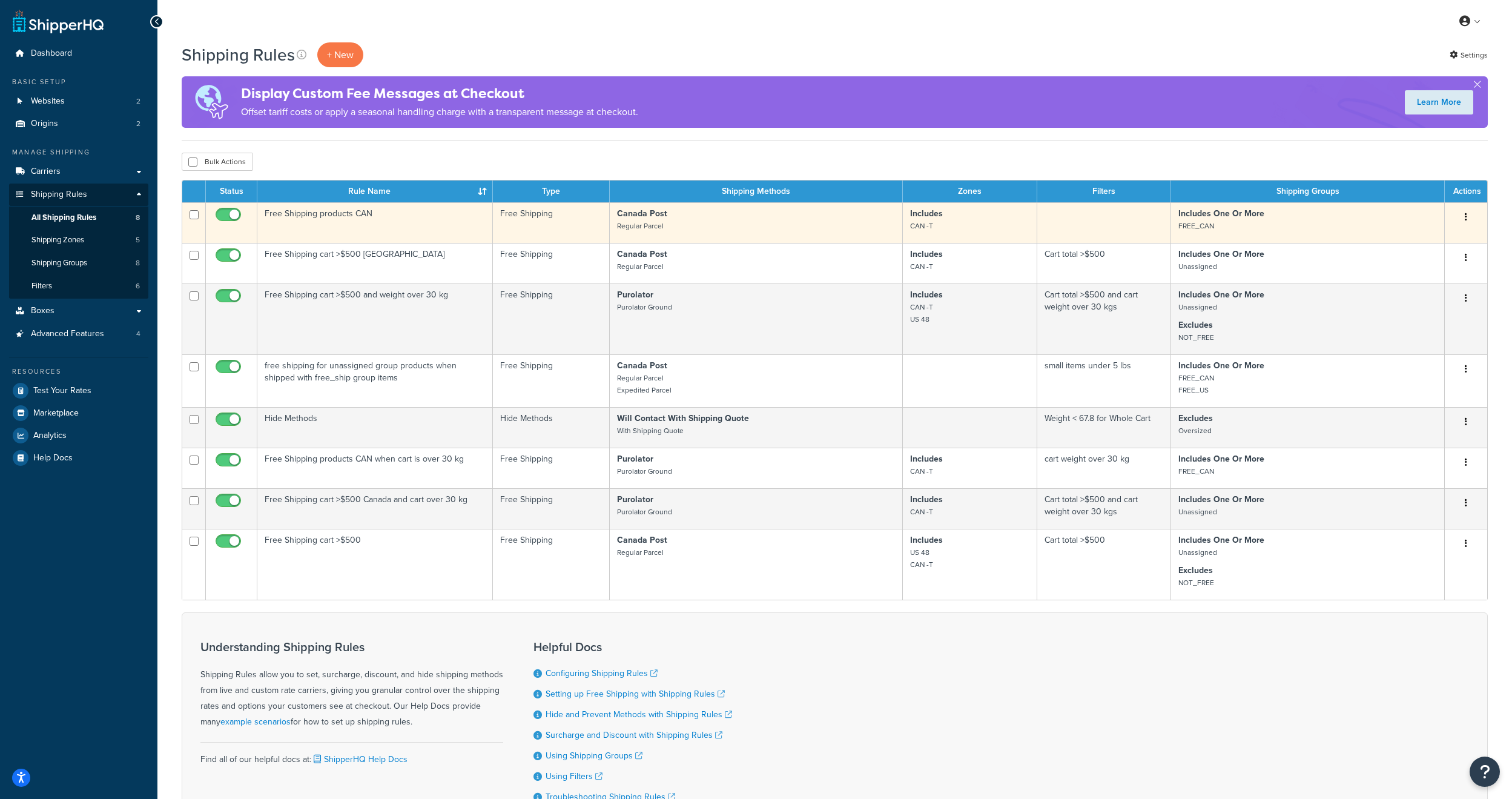
click at [1465, 216] on button "button" at bounding box center [1466, 218] width 17 height 20
click at [1431, 238] on link "Edit" at bounding box center [1426, 240] width 96 height 25
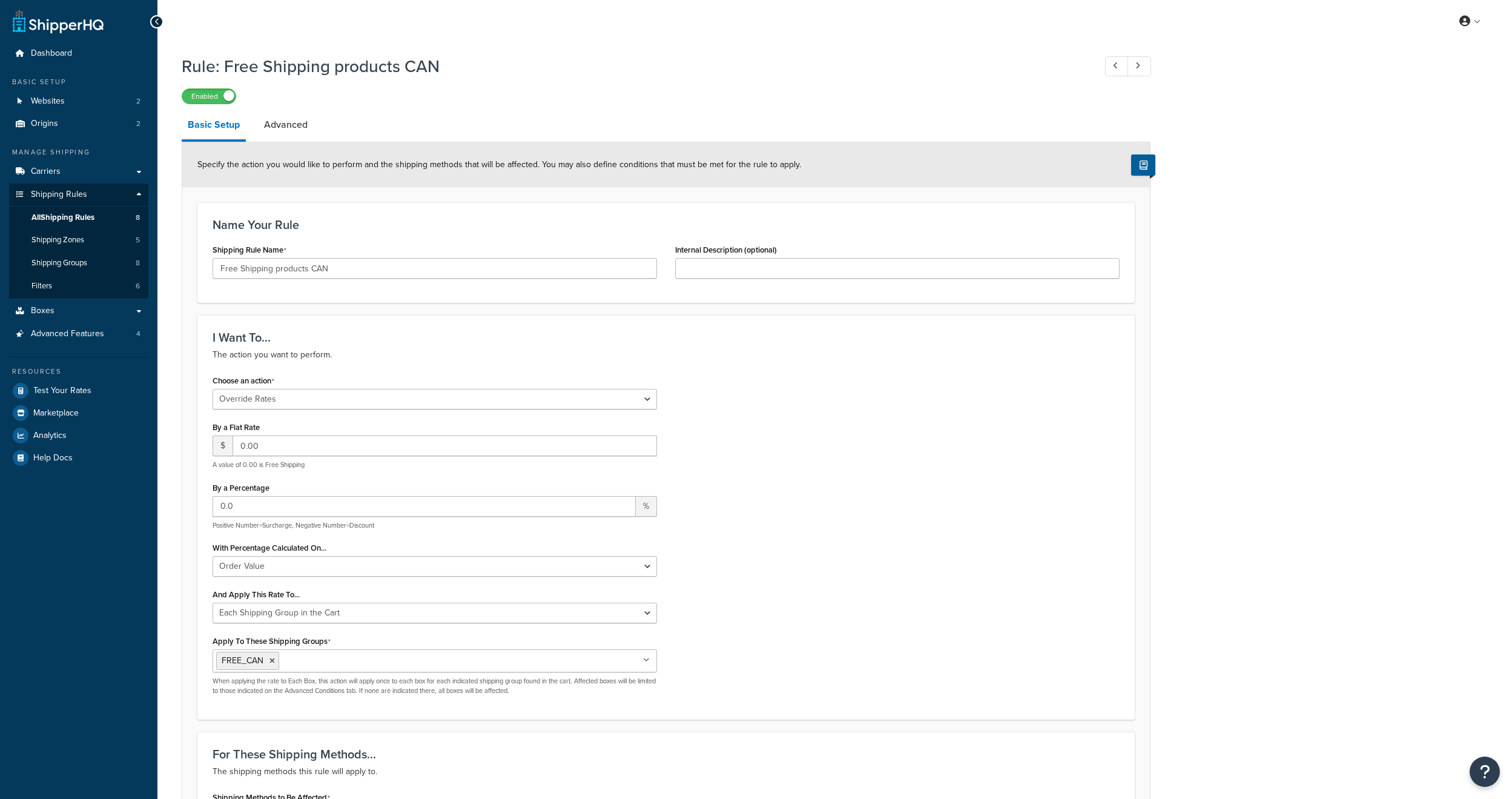
select select "OVERRIDE"
select select "SHIPPING_GROUP"
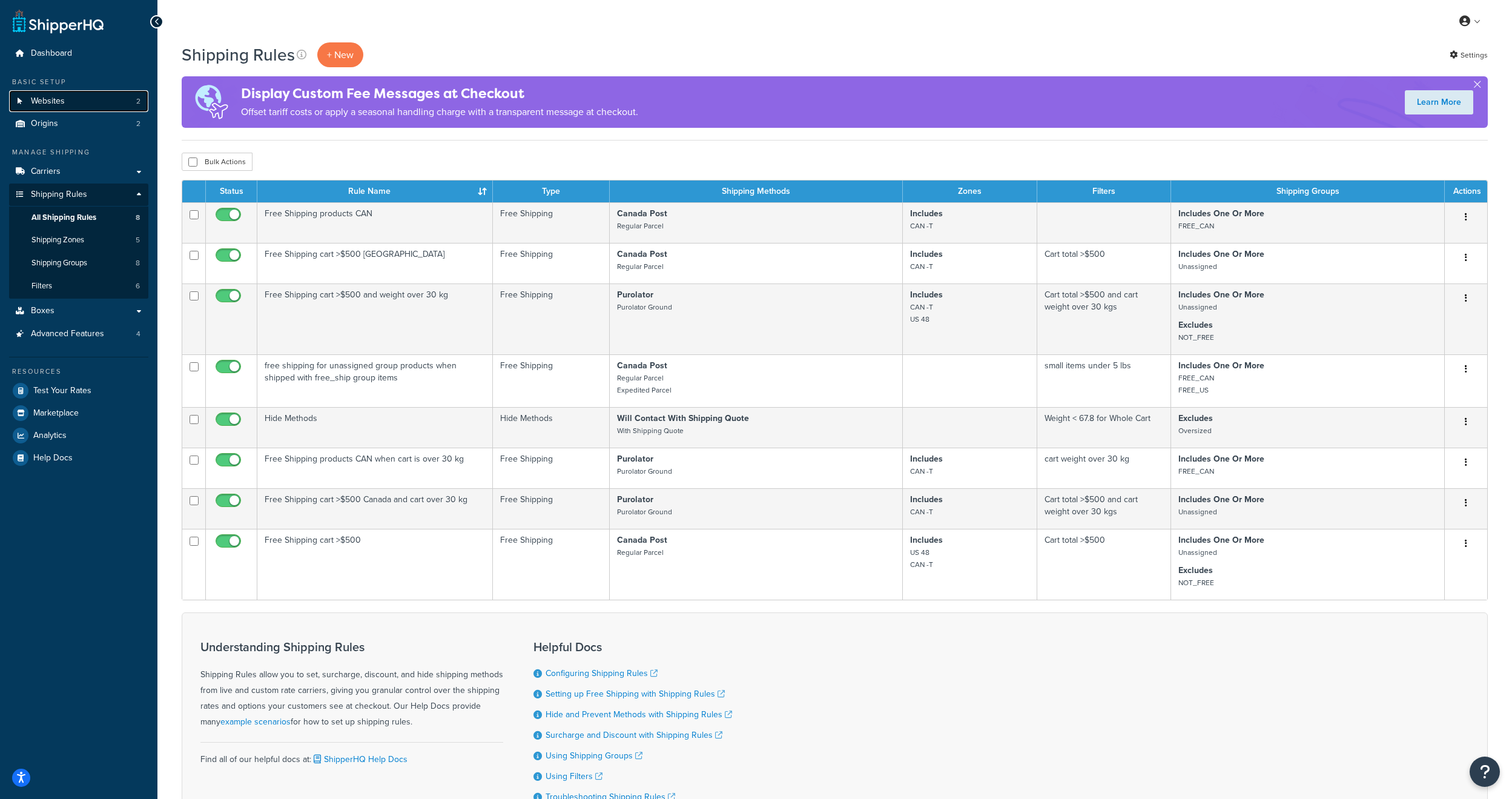
click at [94, 107] on link "Websites 2" at bounding box center [79, 101] width 140 height 22
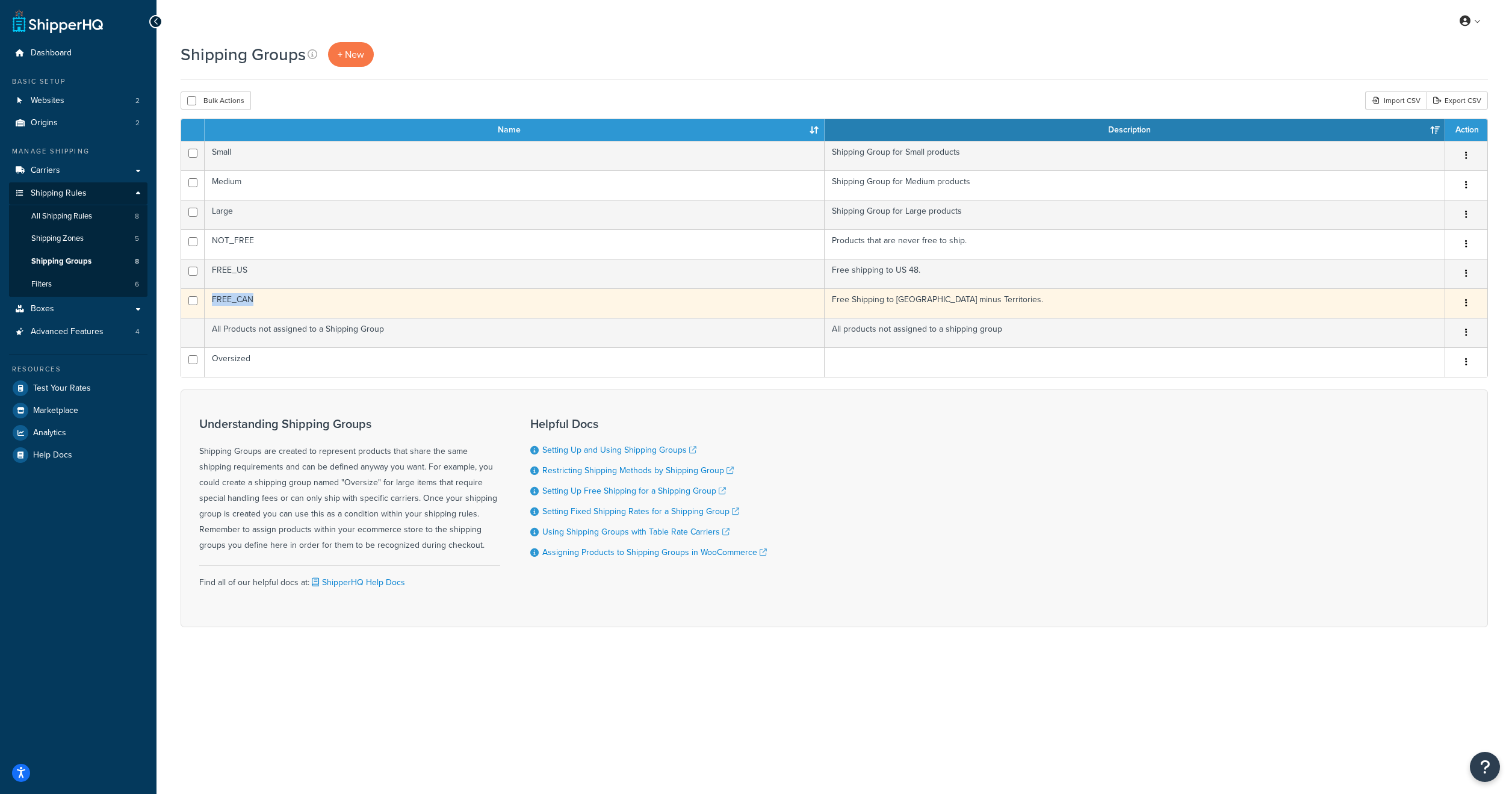
drag, startPoint x: 261, startPoint y: 297, endPoint x: 213, endPoint y: 301, distance: 48.2
click at [213, 301] on td "FREE_CAN" at bounding box center [515, 303] width 620 height 29
copy td "FREE_CAN"
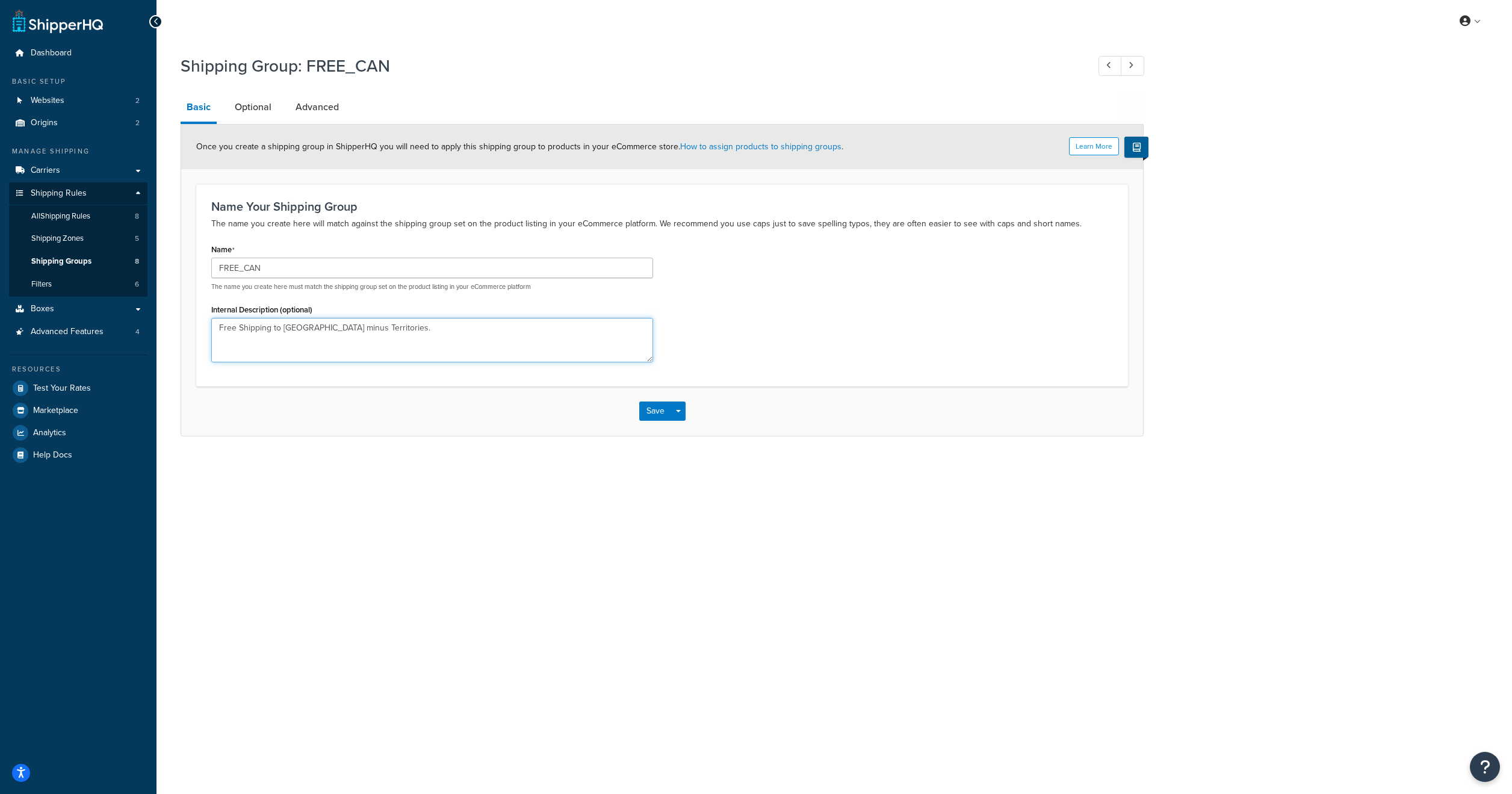
click at [383, 331] on textarea "Free Shipping to [GEOGRAPHIC_DATA] minus Territories." at bounding box center [432, 340] width 442 height 45
click at [56, 265] on span "Shipping Groups" at bounding box center [61, 261] width 61 height 10
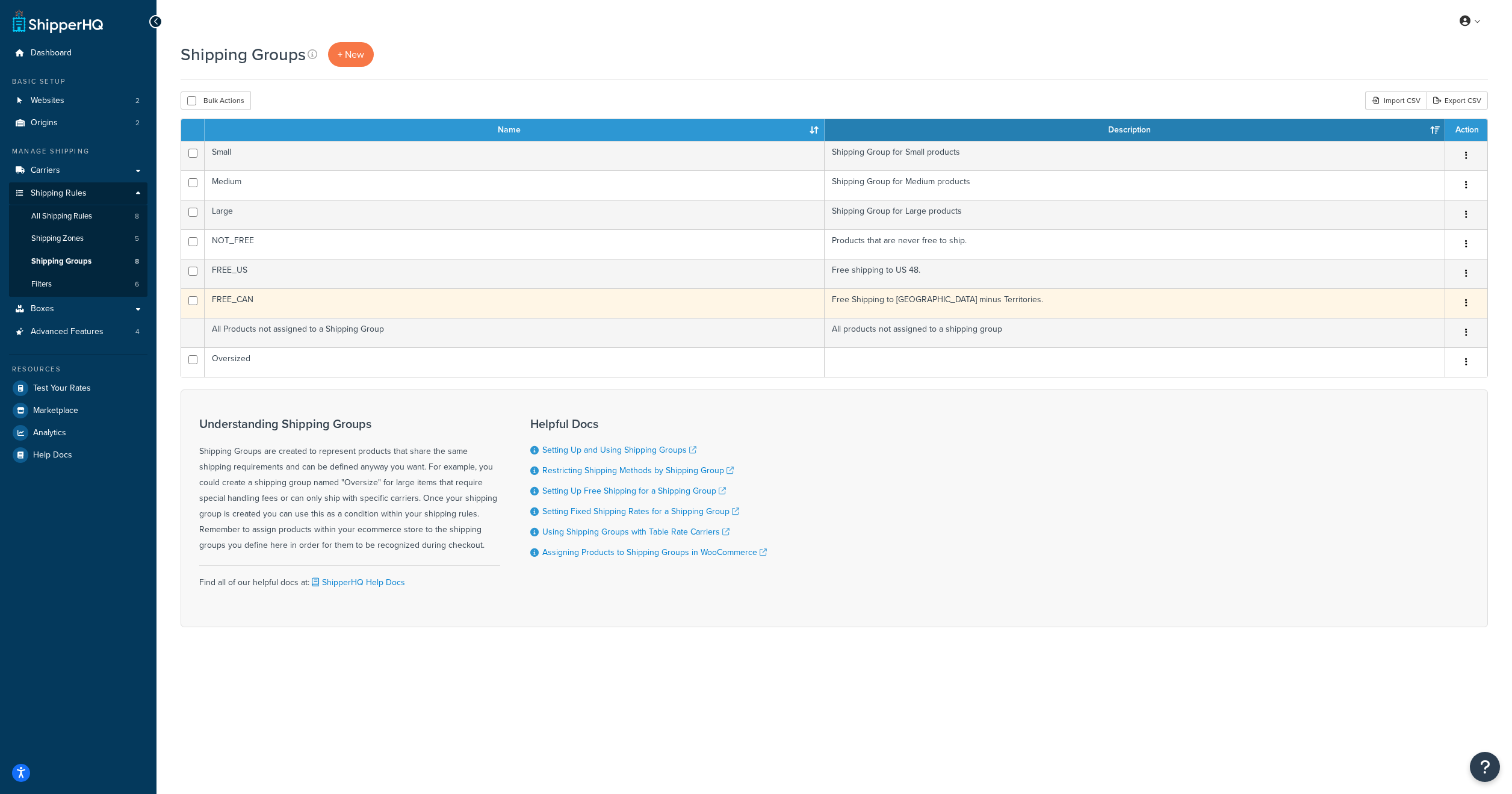
click at [1460, 308] on button "button" at bounding box center [1467, 304] width 17 height 20
click at [1426, 326] on link "Edit" at bounding box center [1418, 328] width 95 height 25
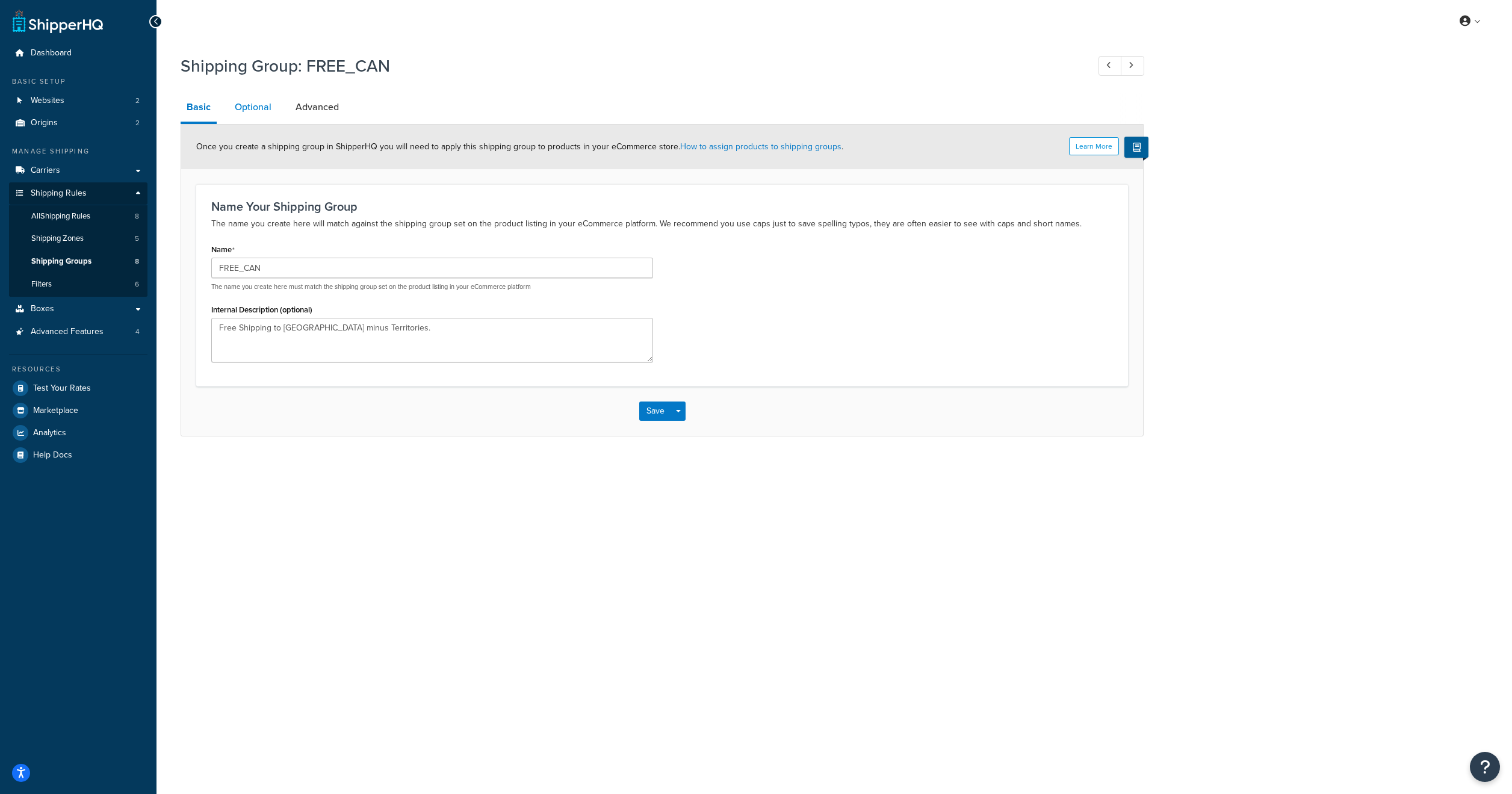
click at [247, 96] on link "Optional" at bounding box center [253, 107] width 49 height 28
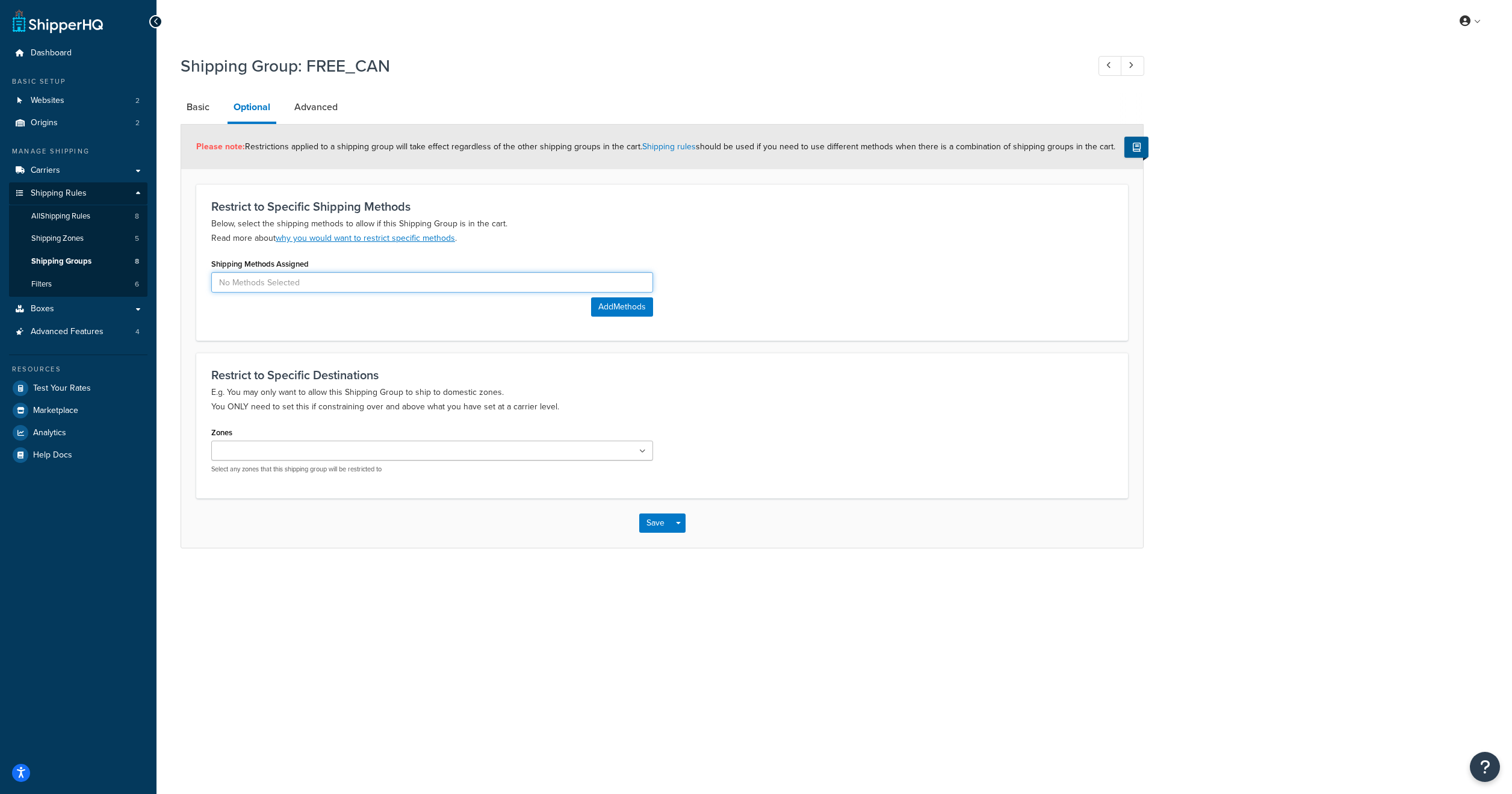
click at [367, 289] on input at bounding box center [432, 282] width 442 height 20
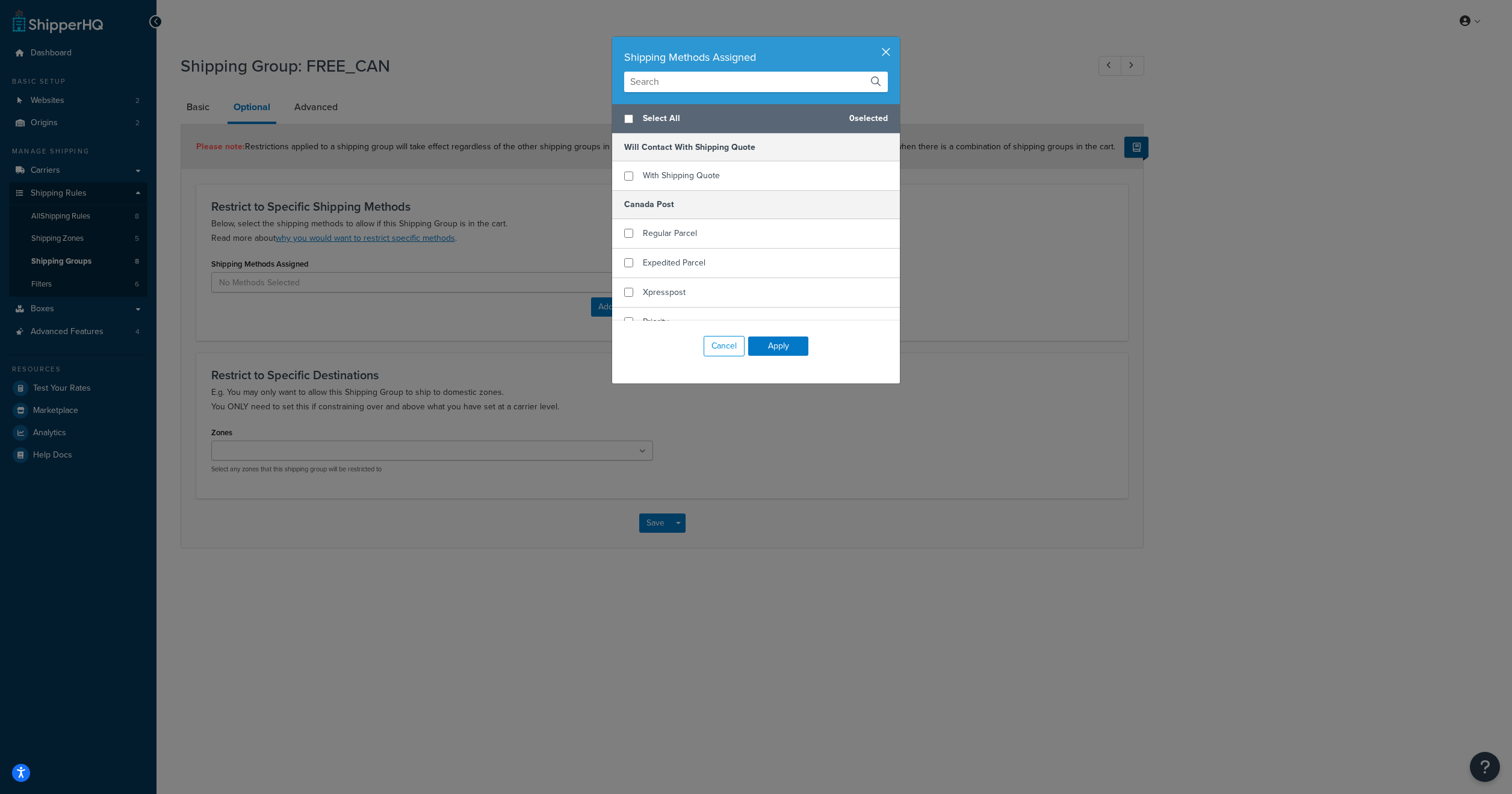
click at [897, 40] on button "button" at bounding box center [898, 37] width 3 height 3
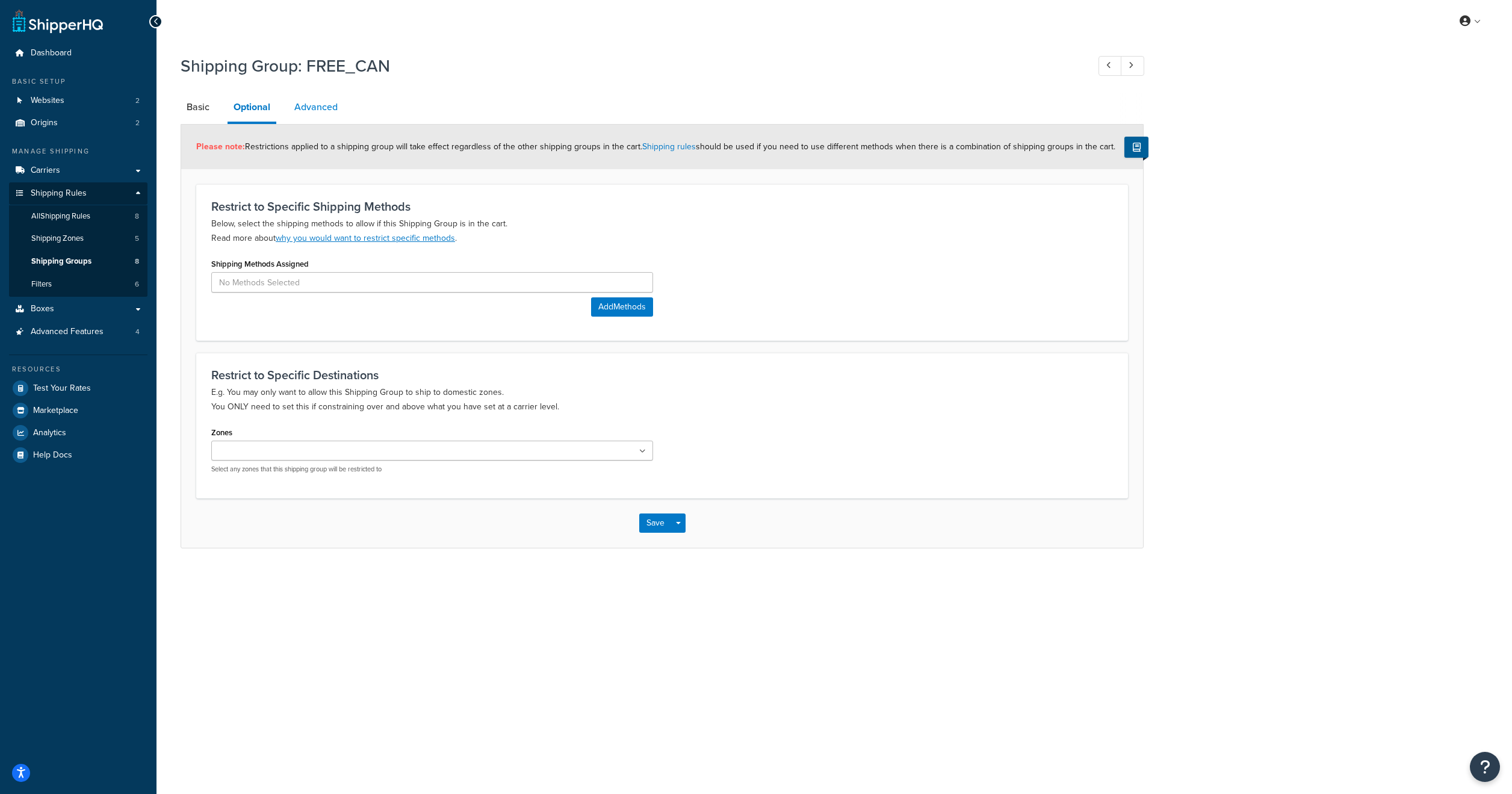
click at [328, 112] on link "Advanced" at bounding box center [316, 107] width 55 height 28
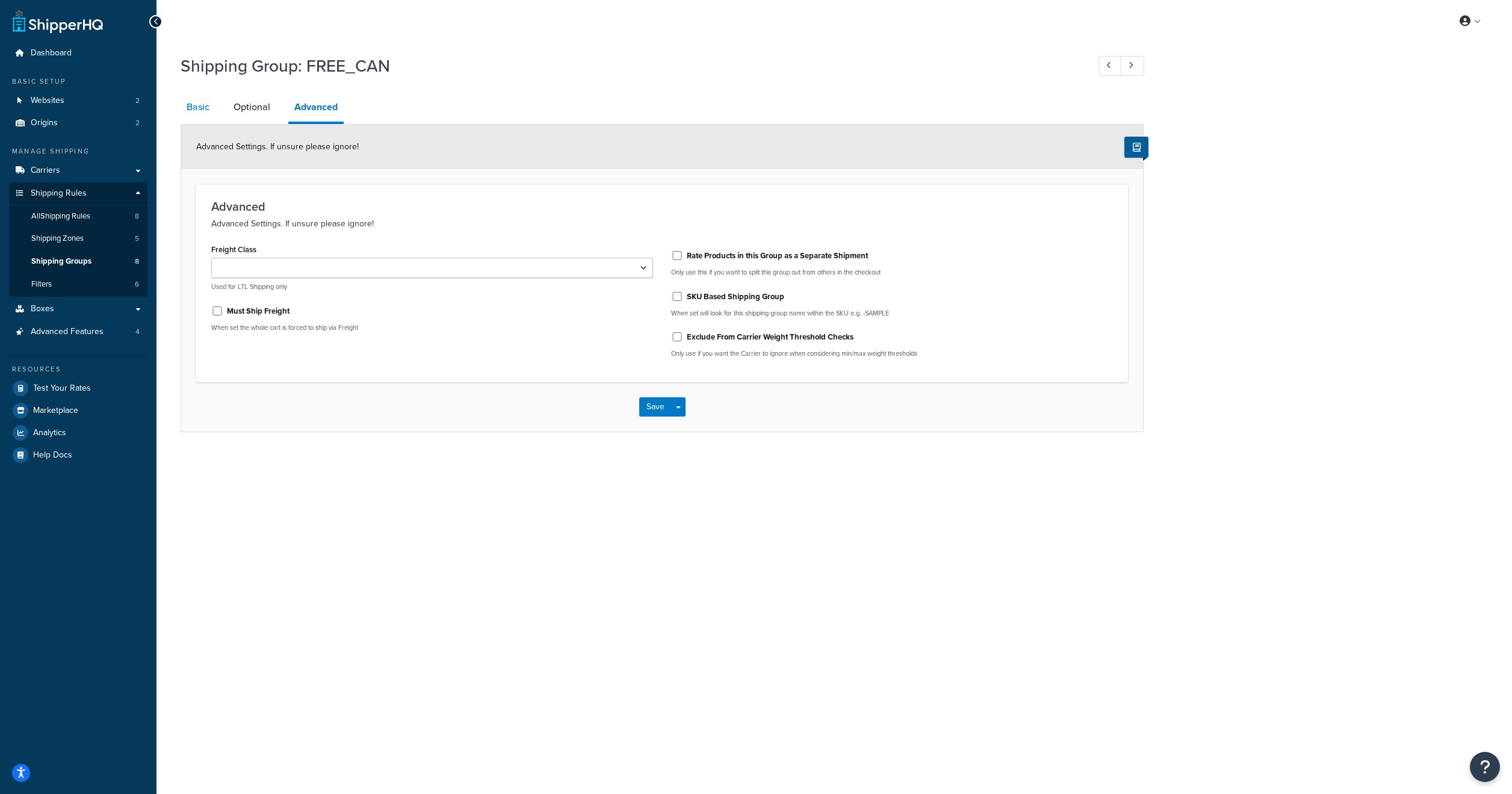
click at [187, 119] on link "Basic" at bounding box center [198, 107] width 35 height 28
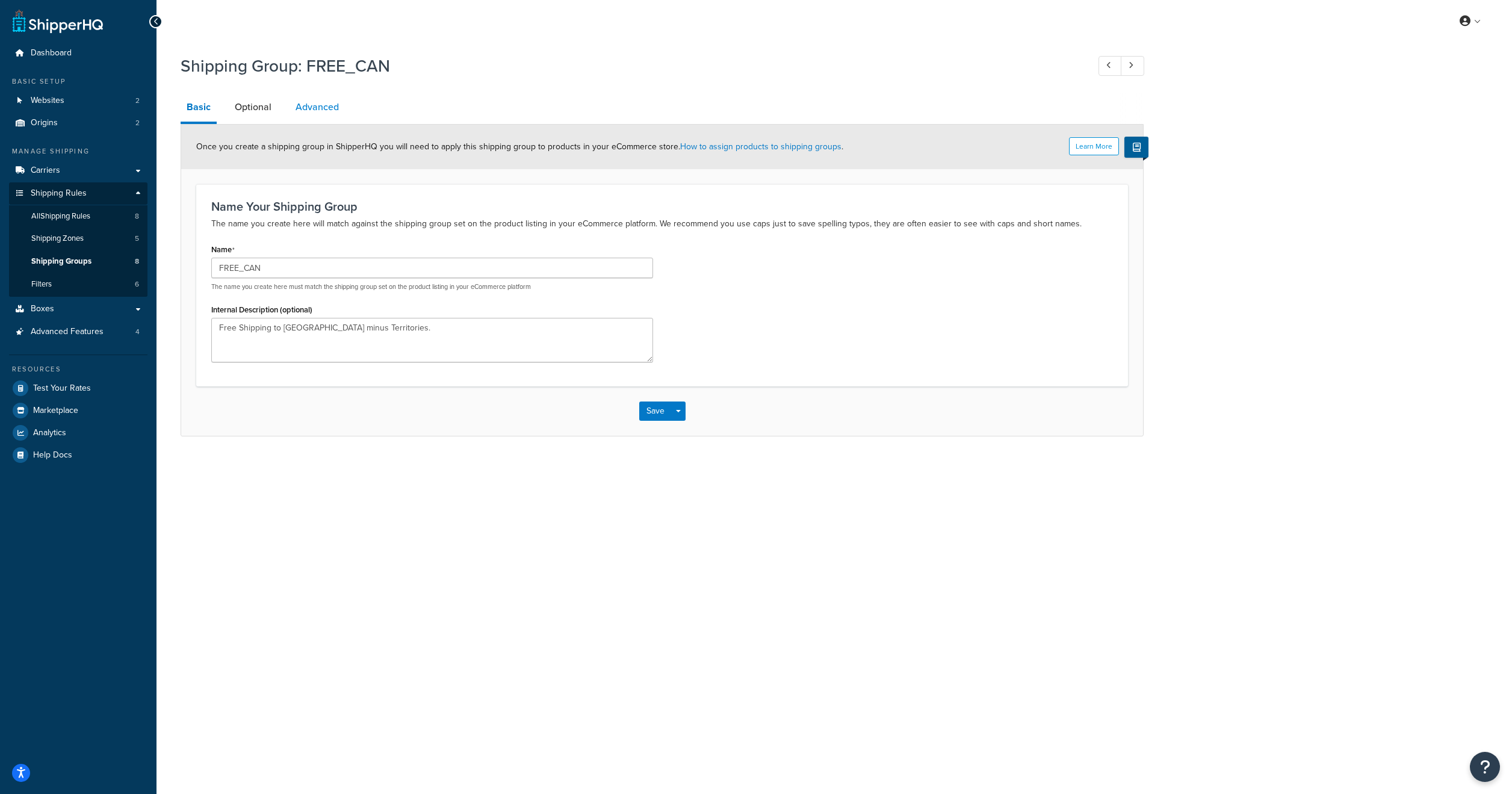
click at [293, 114] on link "Advanced" at bounding box center [317, 107] width 55 height 28
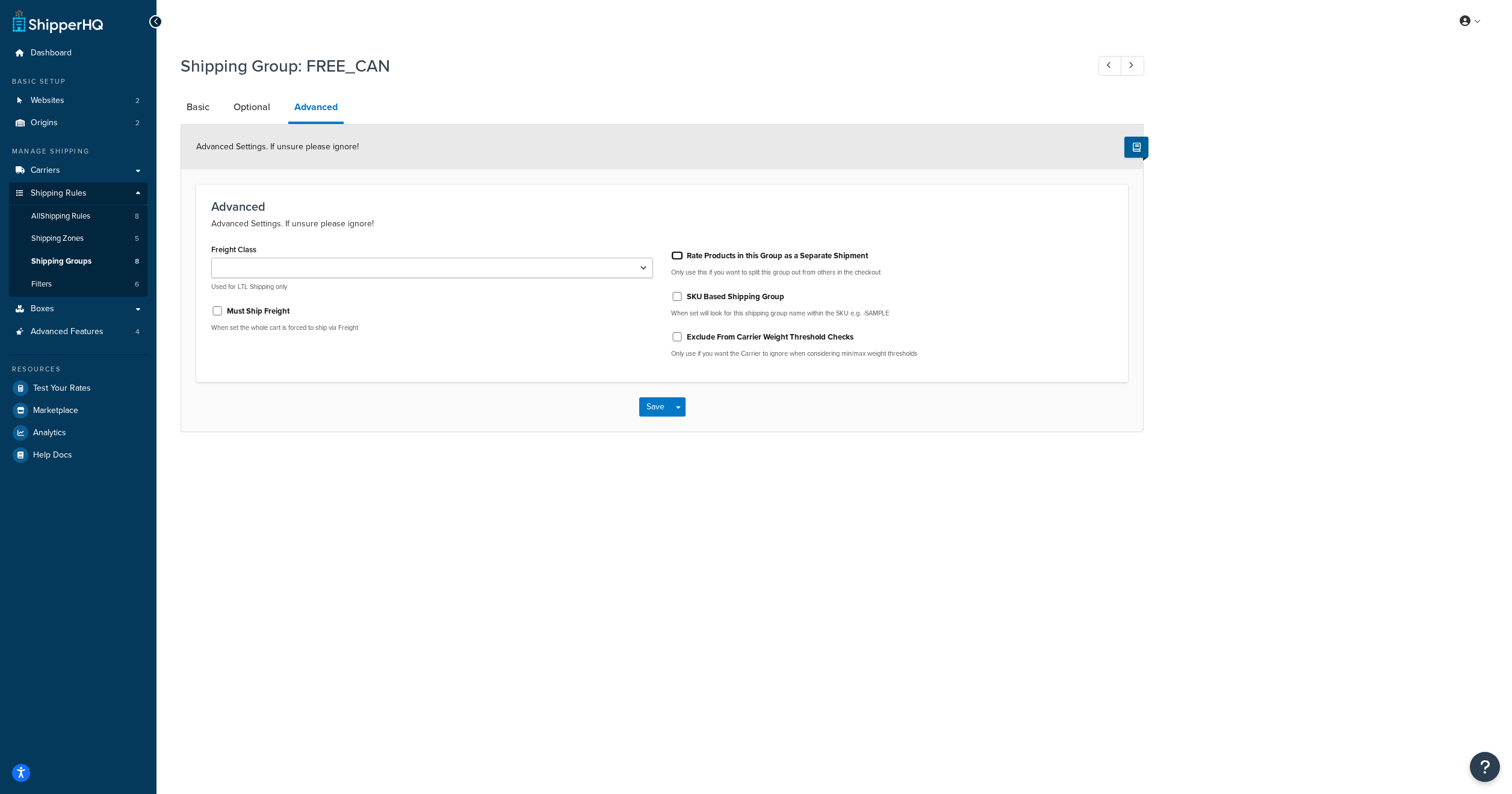
click at [679, 257] on input "Rate Products in this Group as a Separate Shipment" at bounding box center [678, 255] width 12 height 9
checkbox input "true"
click at [199, 112] on link "Basic" at bounding box center [198, 107] width 35 height 28
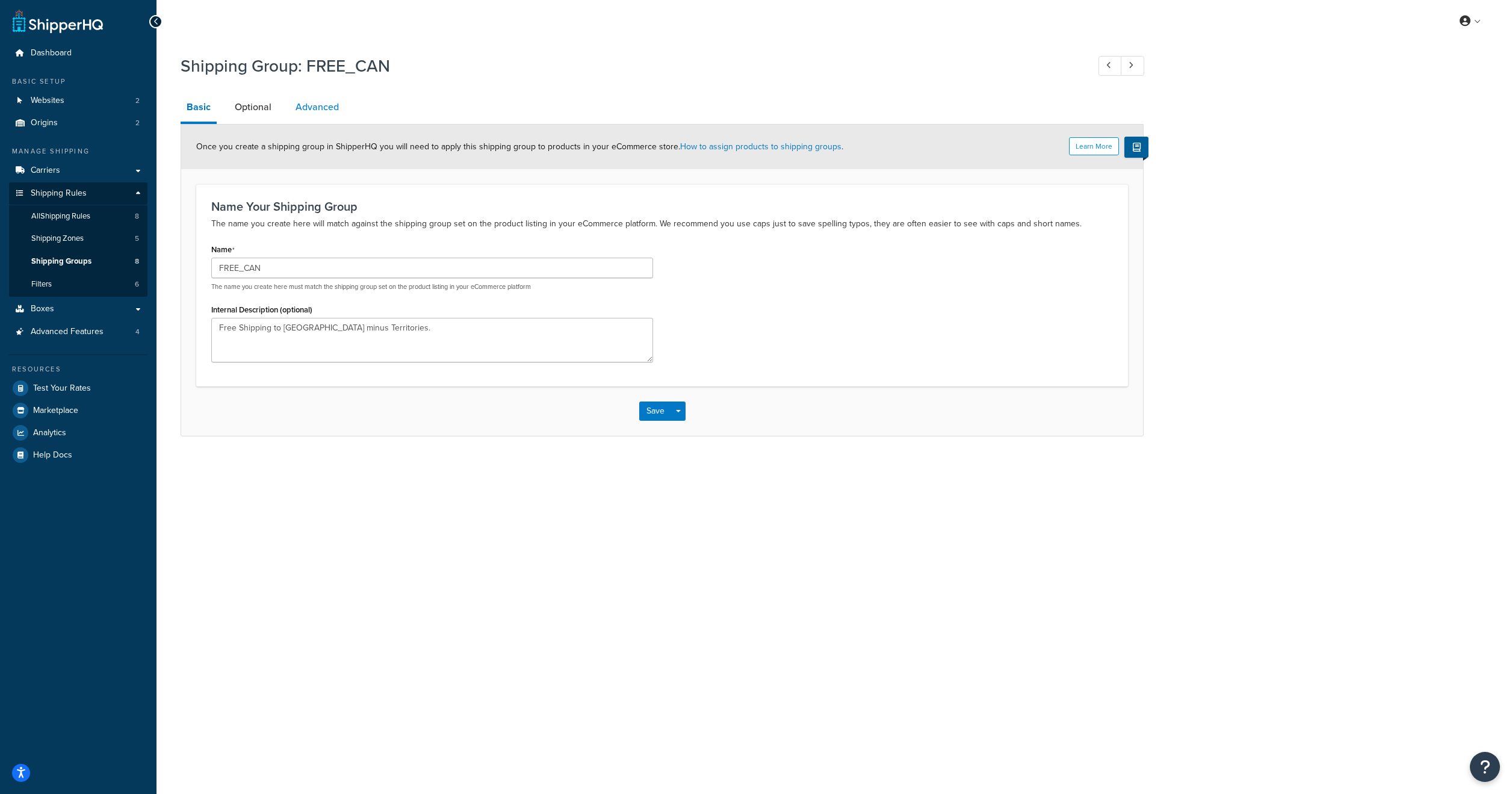
click at [315, 118] on link "Advanced" at bounding box center [317, 107] width 55 height 28
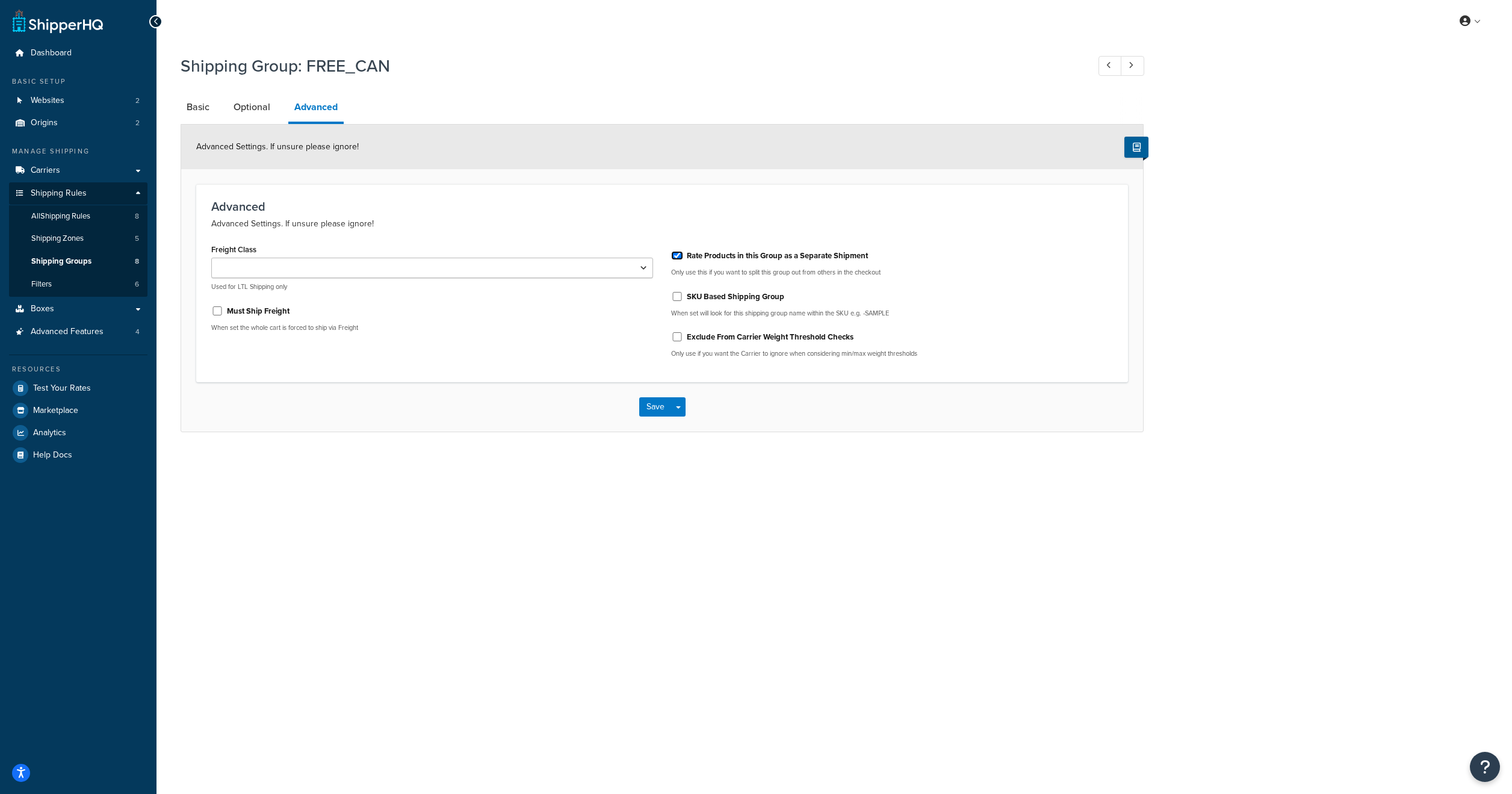
click at [680, 260] on input "Rate Products in this Group as a Separate Shipment" at bounding box center [678, 255] width 12 height 9
checkbox input "false"
click at [664, 408] on button "Save" at bounding box center [655, 407] width 33 height 20
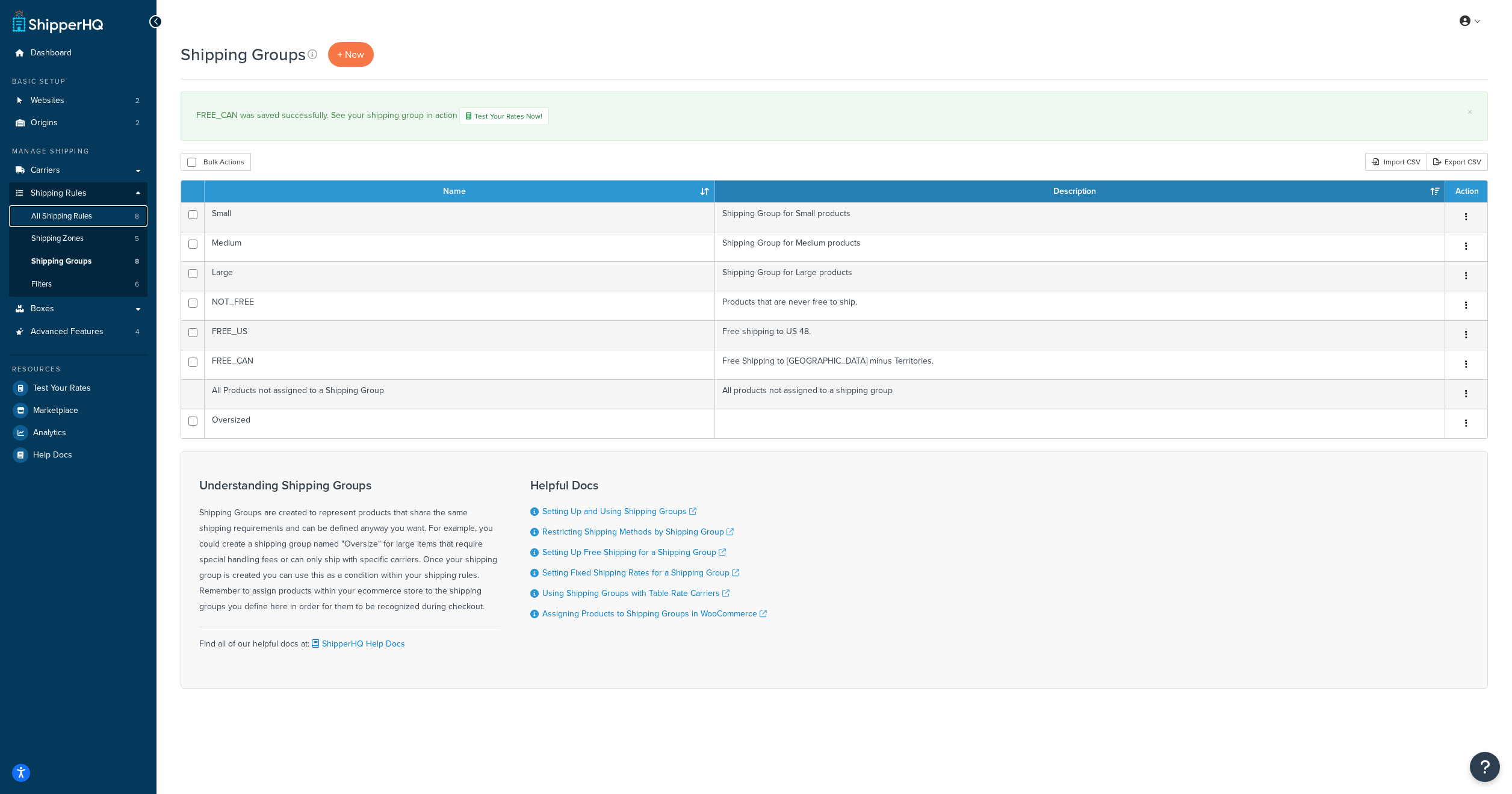
click at [77, 223] on link "All Shipping Rules 8" at bounding box center [78, 216] width 139 height 22
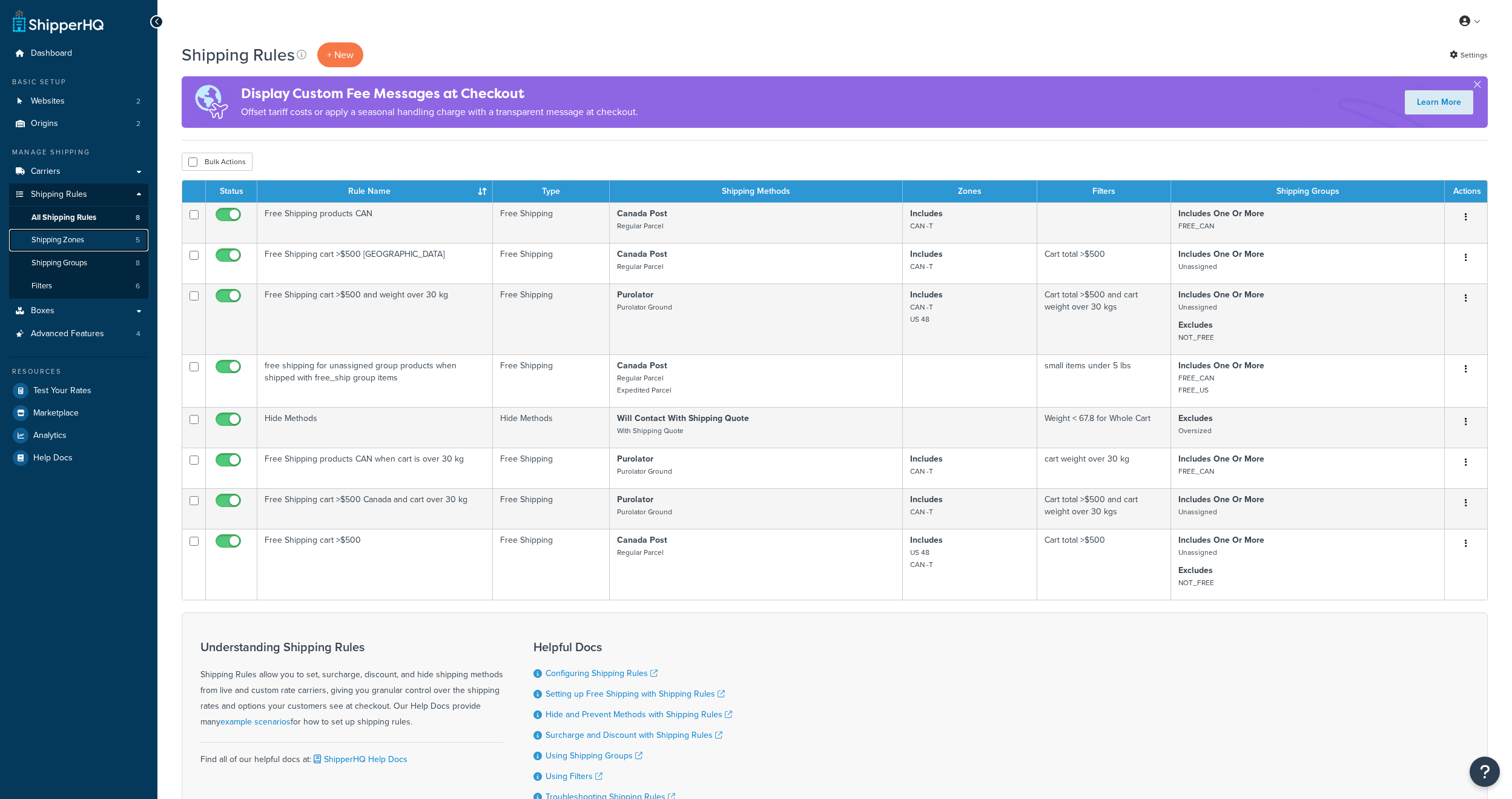
click at [78, 242] on span "Shipping Zones" at bounding box center [57, 239] width 53 height 10
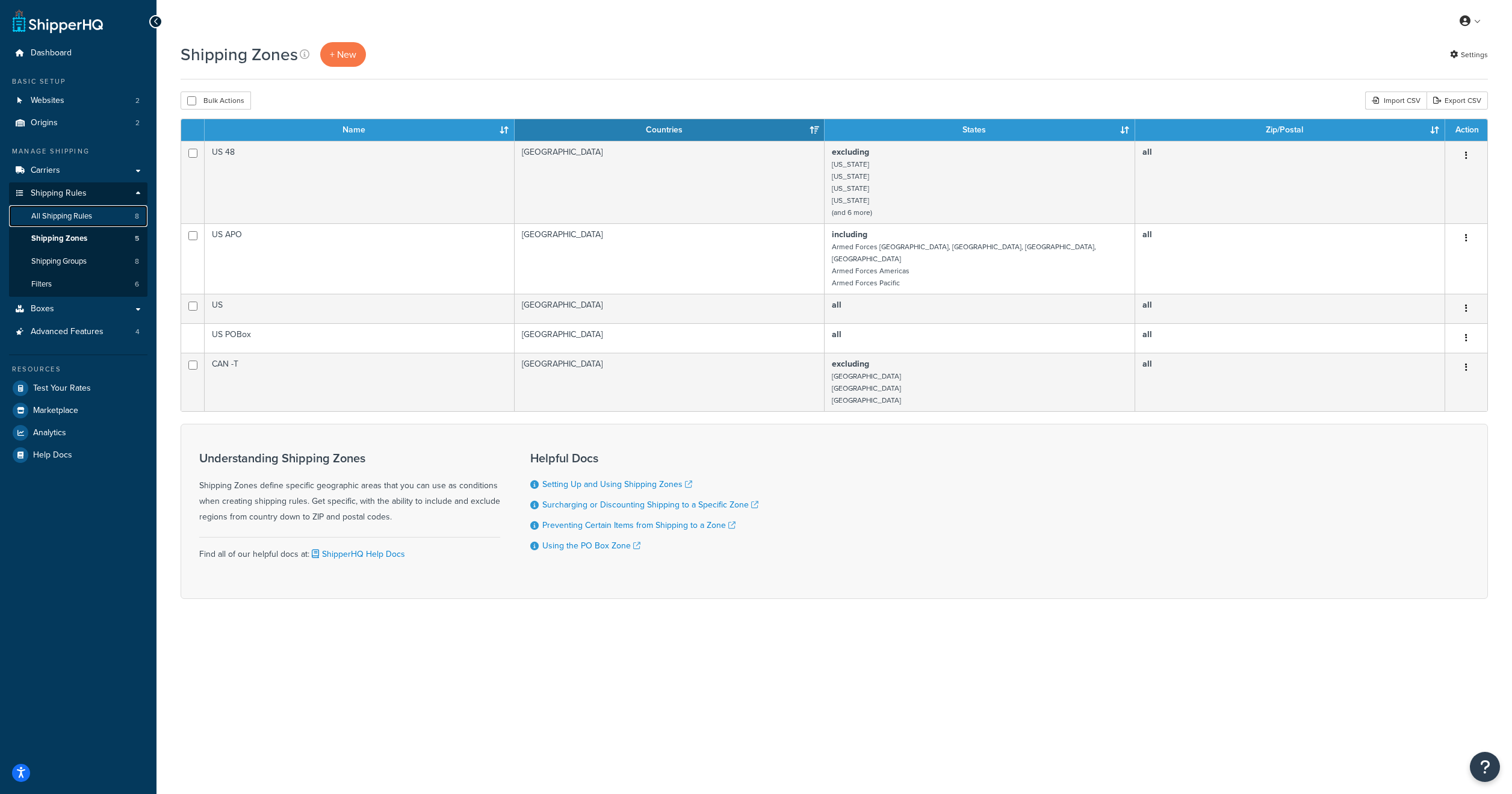
click at [72, 223] on link "All Shipping Rules 8" at bounding box center [78, 216] width 139 height 22
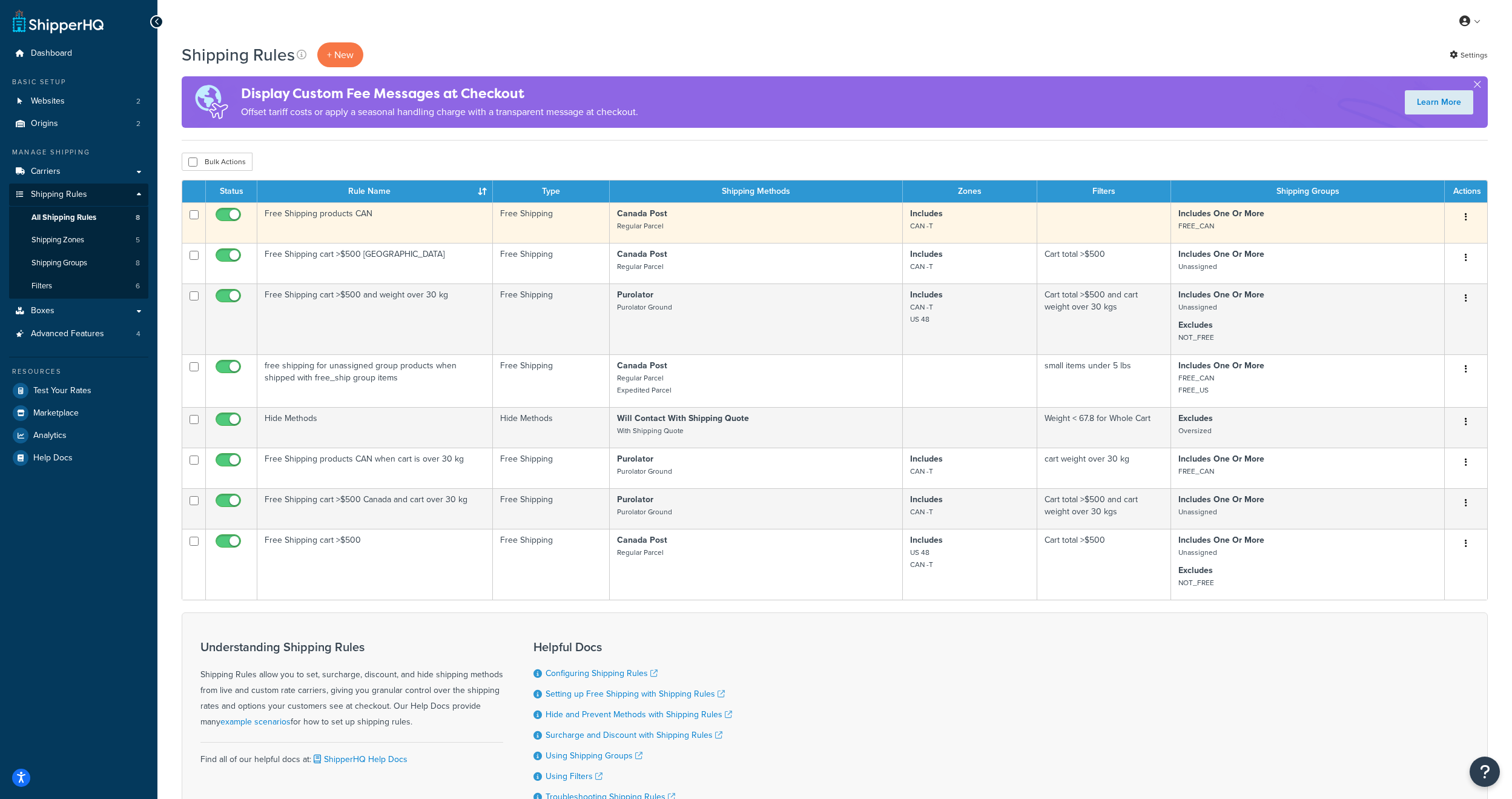
click at [734, 233] on td "Canada Post Regular Parcel" at bounding box center [756, 222] width 293 height 40
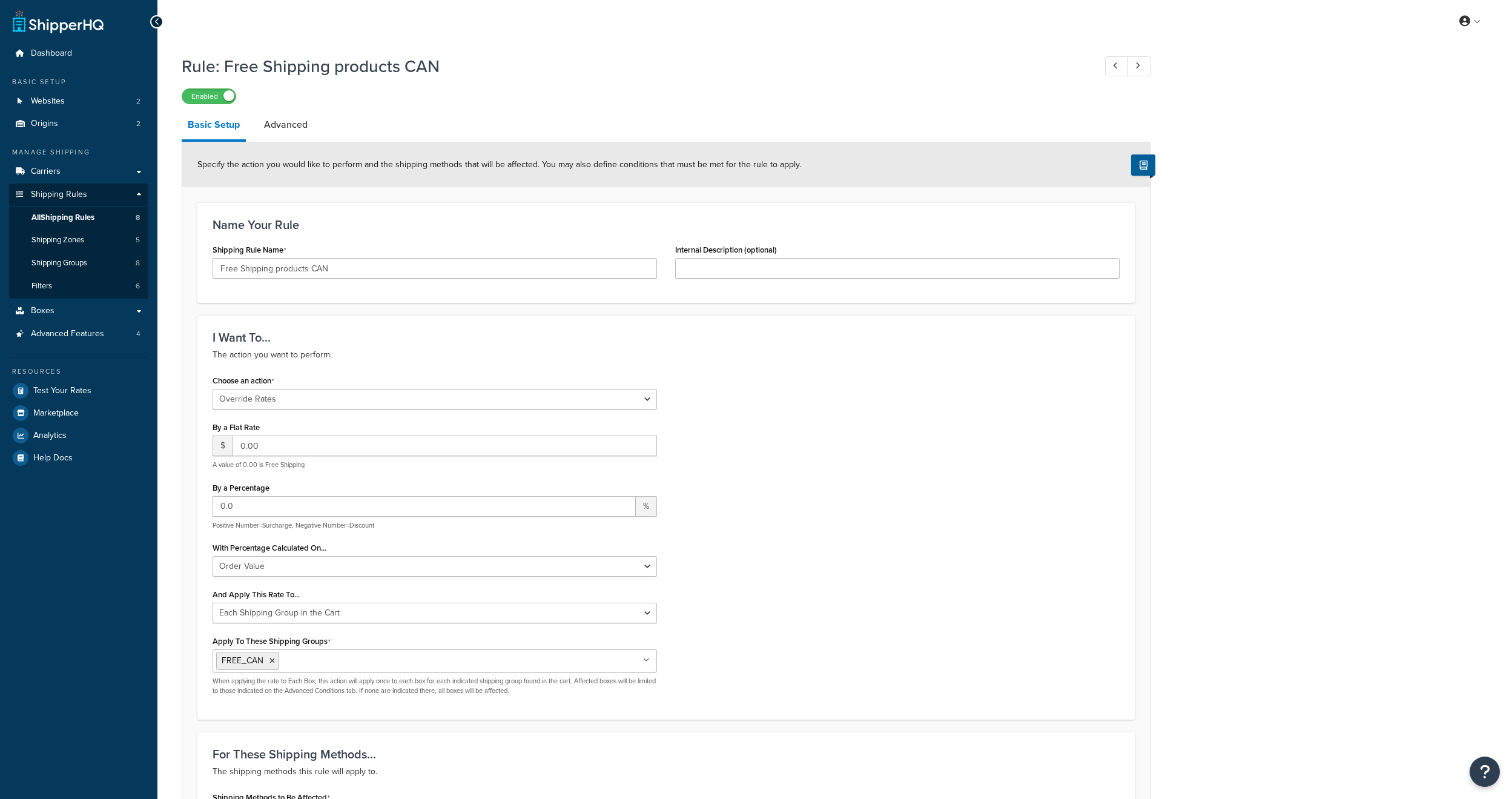
select select "OVERRIDE"
select select "SHIPPING_GROUP"
drag, startPoint x: 424, startPoint y: 439, endPoint x: 417, endPoint y: 439, distance: 7.0
click at [422, 438] on input "0.00" at bounding box center [445, 445] width 425 height 21
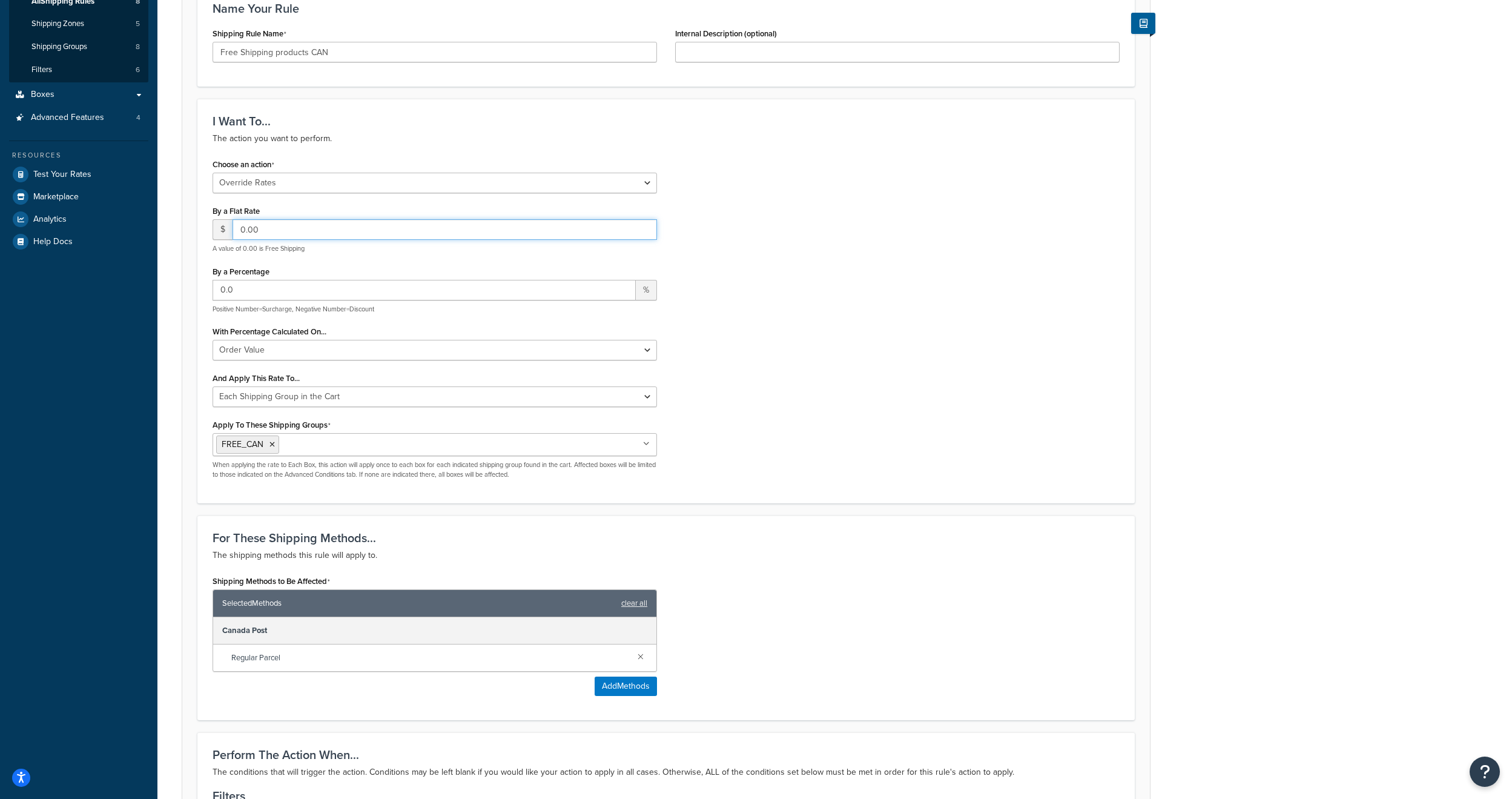
scroll to position [364, 0]
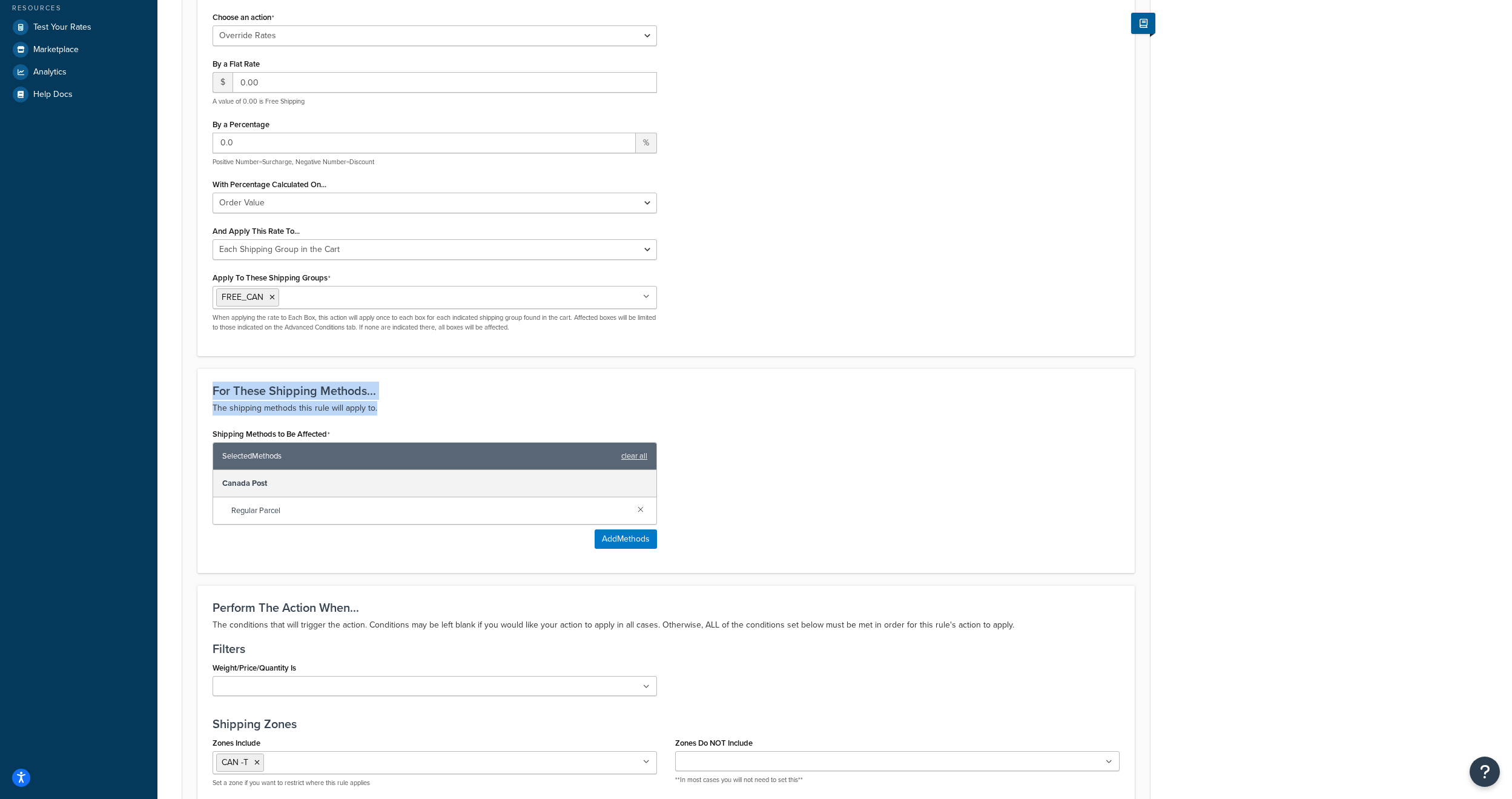
drag, startPoint x: 395, startPoint y: 404, endPoint x: 208, endPoint y: 379, distance: 188.7
click at [208, 379] on div "For These Shipping Methods... The shipping methods this rule will apply to. Shi…" at bounding box center [666, 470] width 938 height 205
click at [358, 396] on h3 "For These Shipping Methods..." at bounding box center [666, 391] width 907 height 13
drag, startPoint x: 391, startPoint y: 405, endPoint x: 201, endPoint y: 379, distance: 191.8
click at [201, 379] on div "For These Shipping Methods... The shipping methods this rule will apply to. Shi…" at bounding box center [666, 470] width 938 height 205
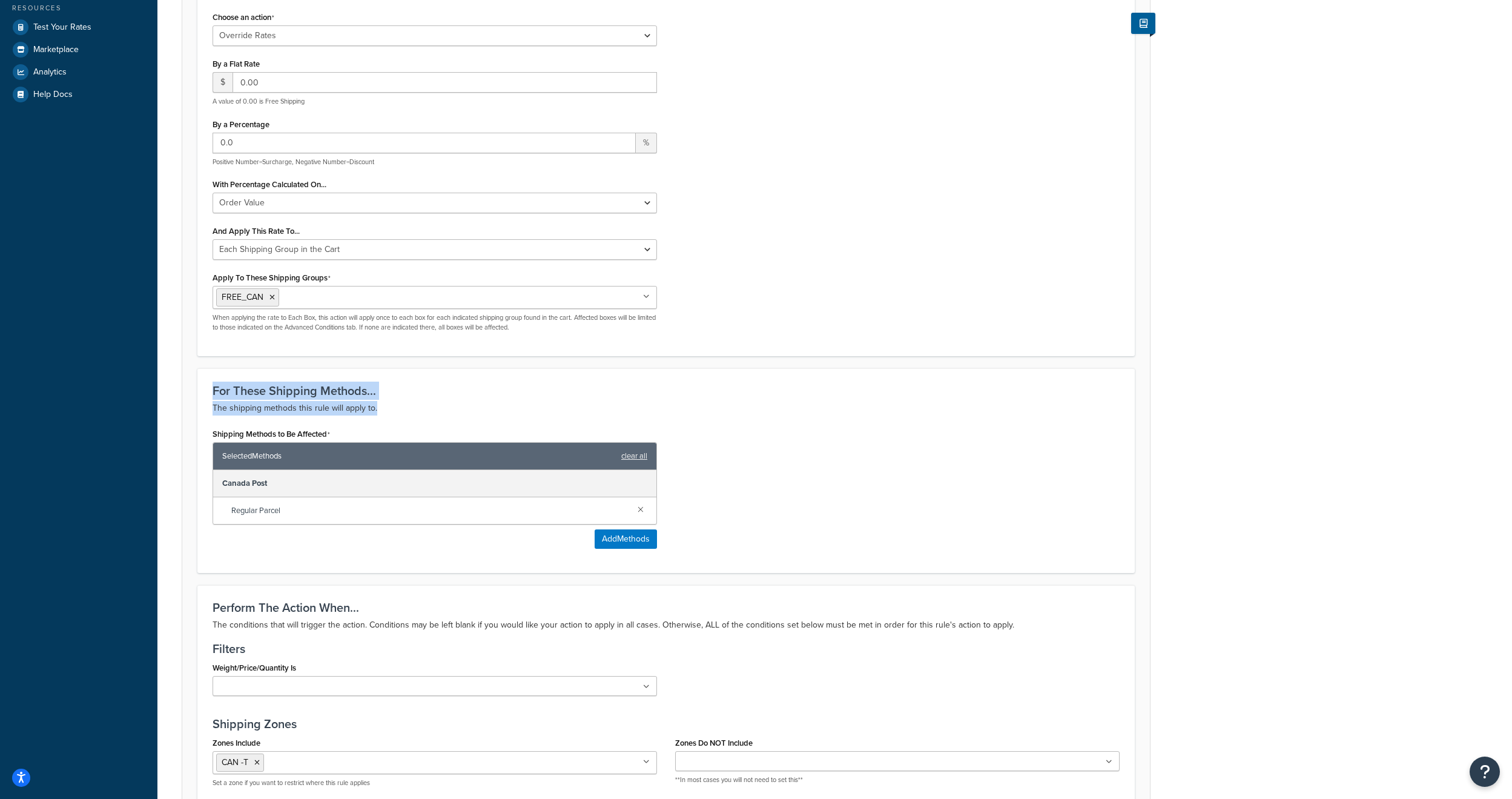
click at [226, 387] on h3 "For These Shipping Methods..." at bounding box center [666, 391] width 907 height 13
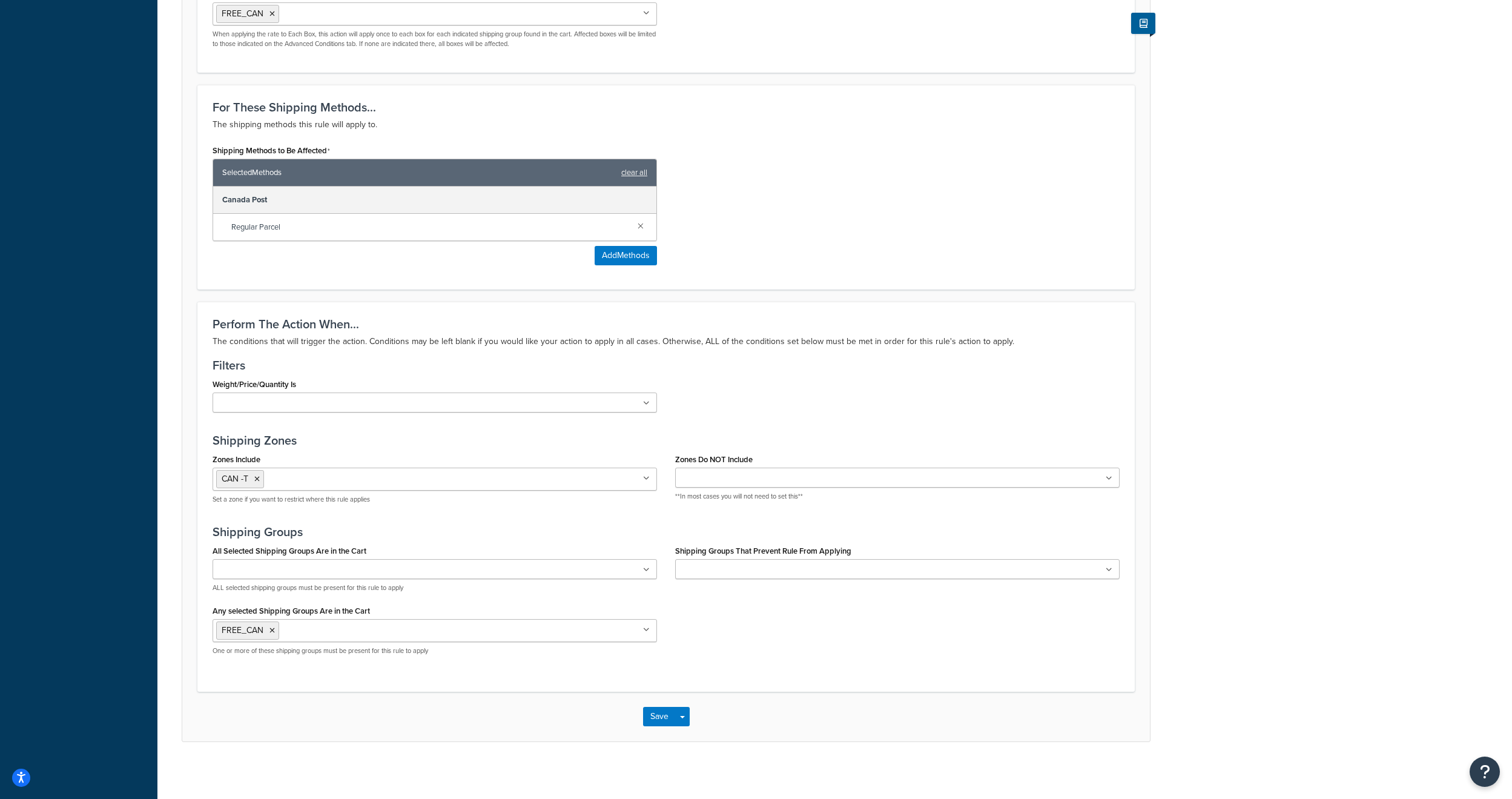
scroll to position [652, 0]
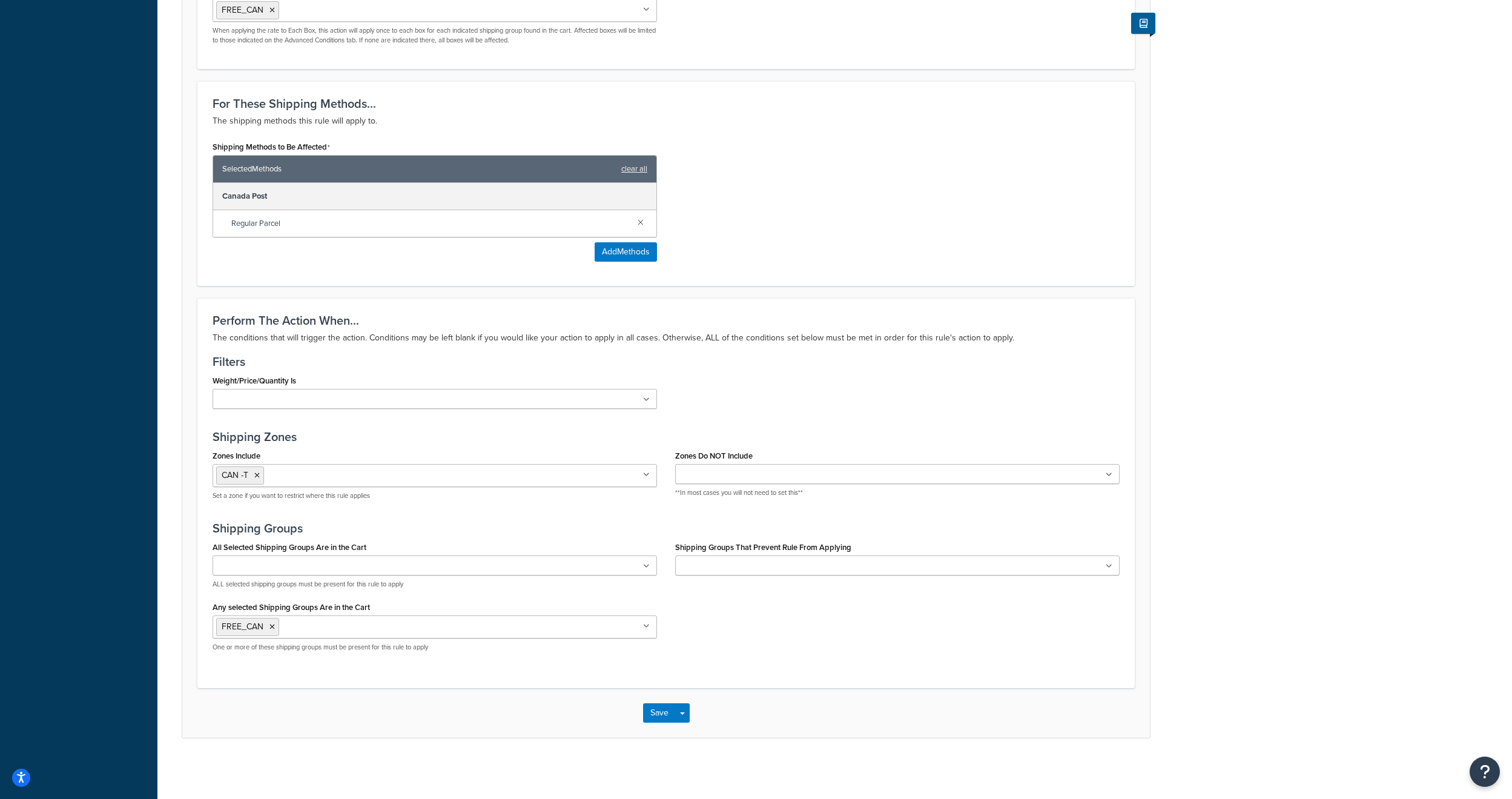
drag, startPoint x: 1156, startPoint y: 218, endPoint x: 1151, endPoint y: 228, distance: 11.2
drag, startPoint x: 1151, startPoint y: 228, endPoint x: 1164, endPoint y: 162, distance: 67.3
click at [1161, 152] on div "Rule: Free Shipping products CAN Enabled Basic Setup Advanced Specify the actio…" at bounding box center [835, 83] width 1355 height 1370
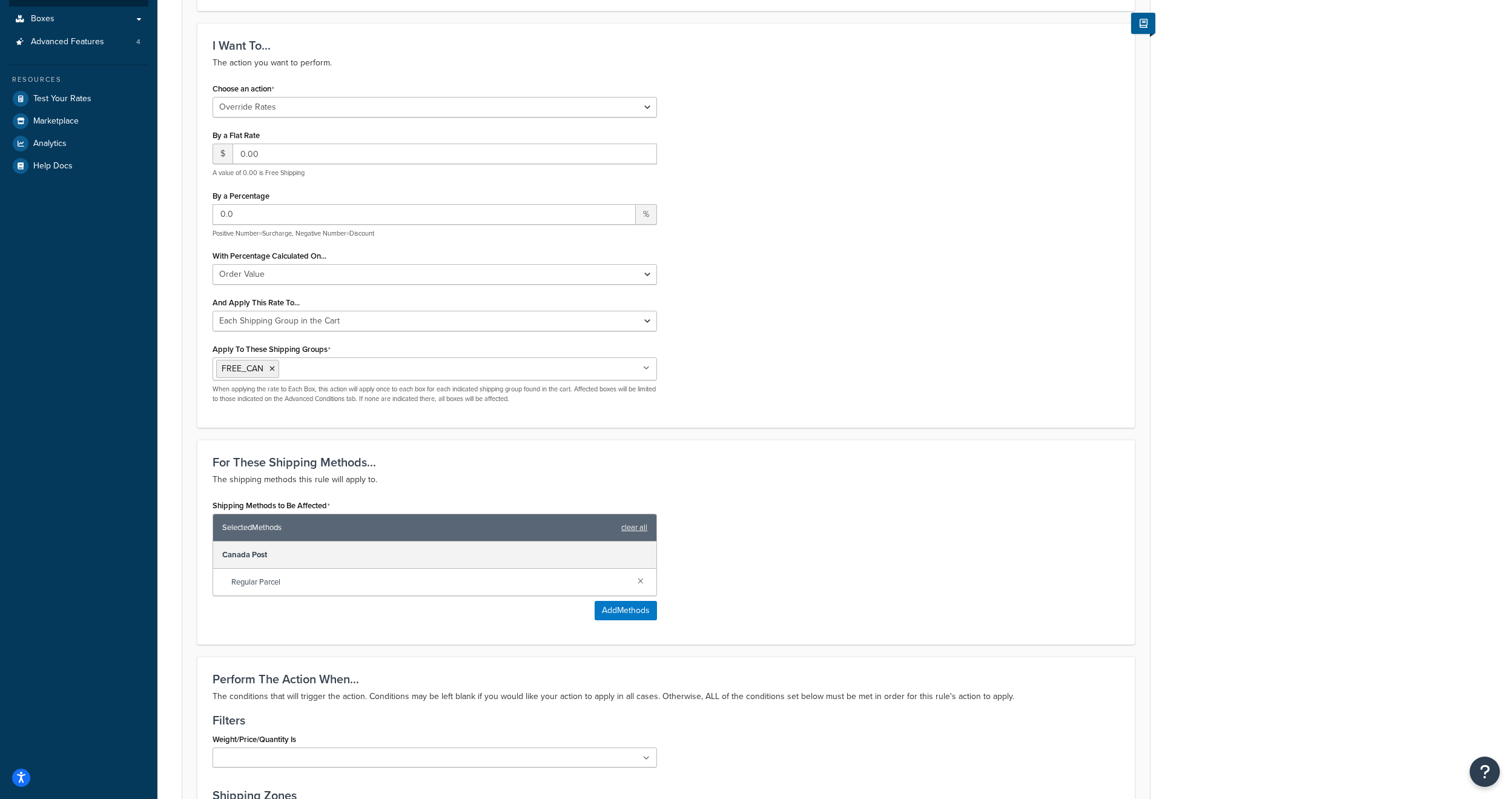
scroll to position [46, 0]
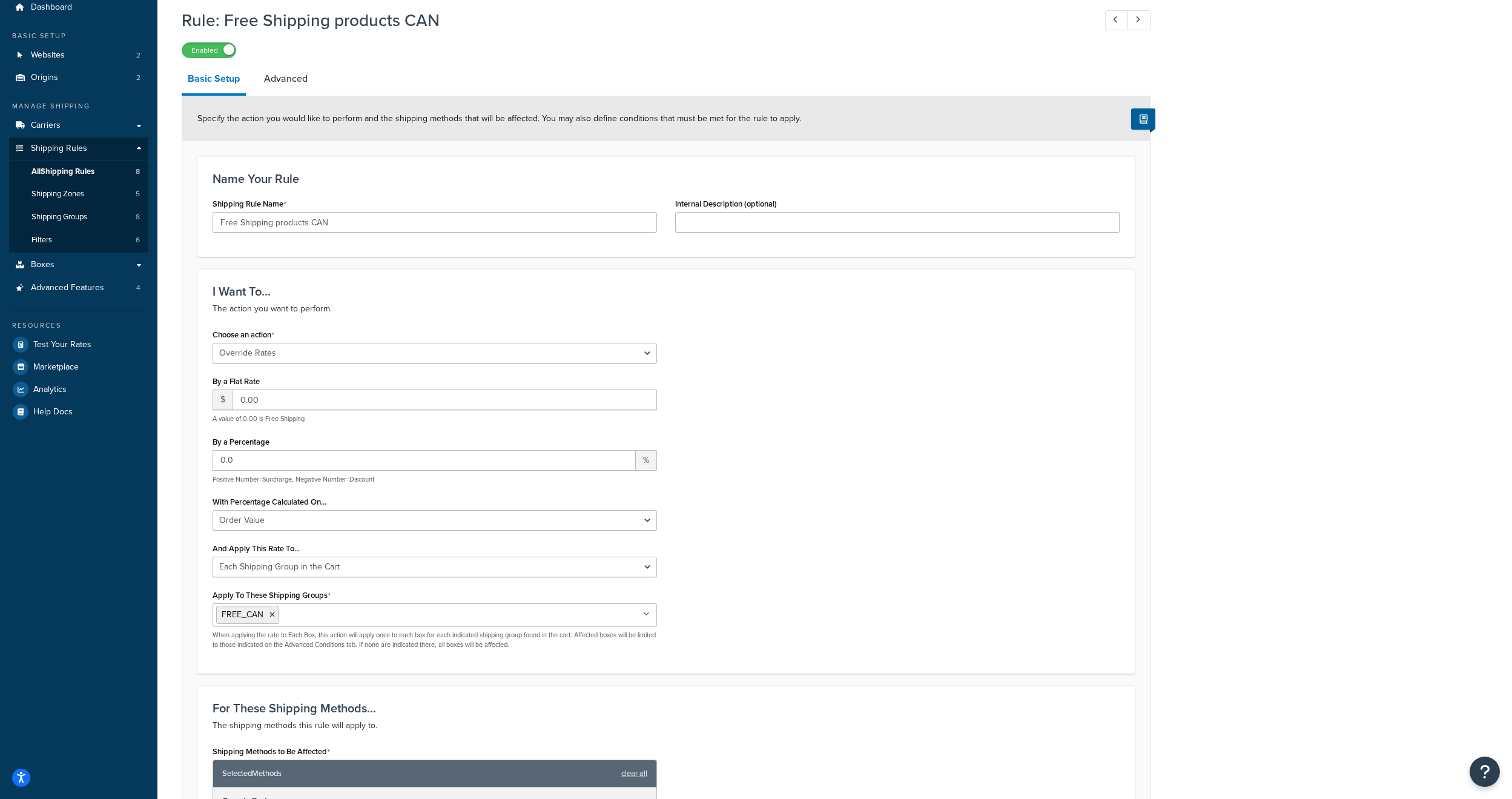
drag, startPoint x: 611, startPoint y: 441, endPoint x: 599, endPoint y: 444, distance: 12.4
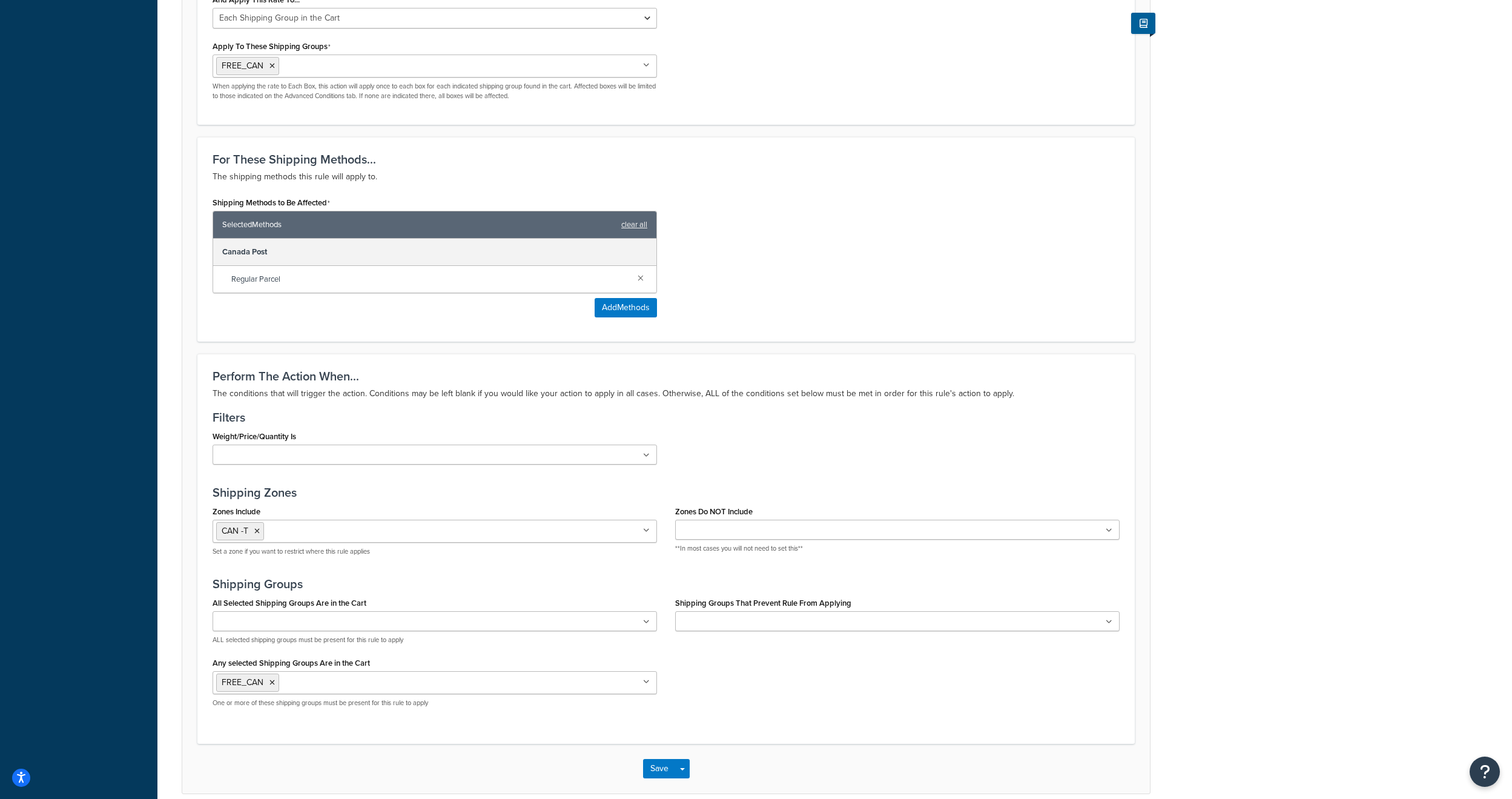
scroll to position [652, 0]
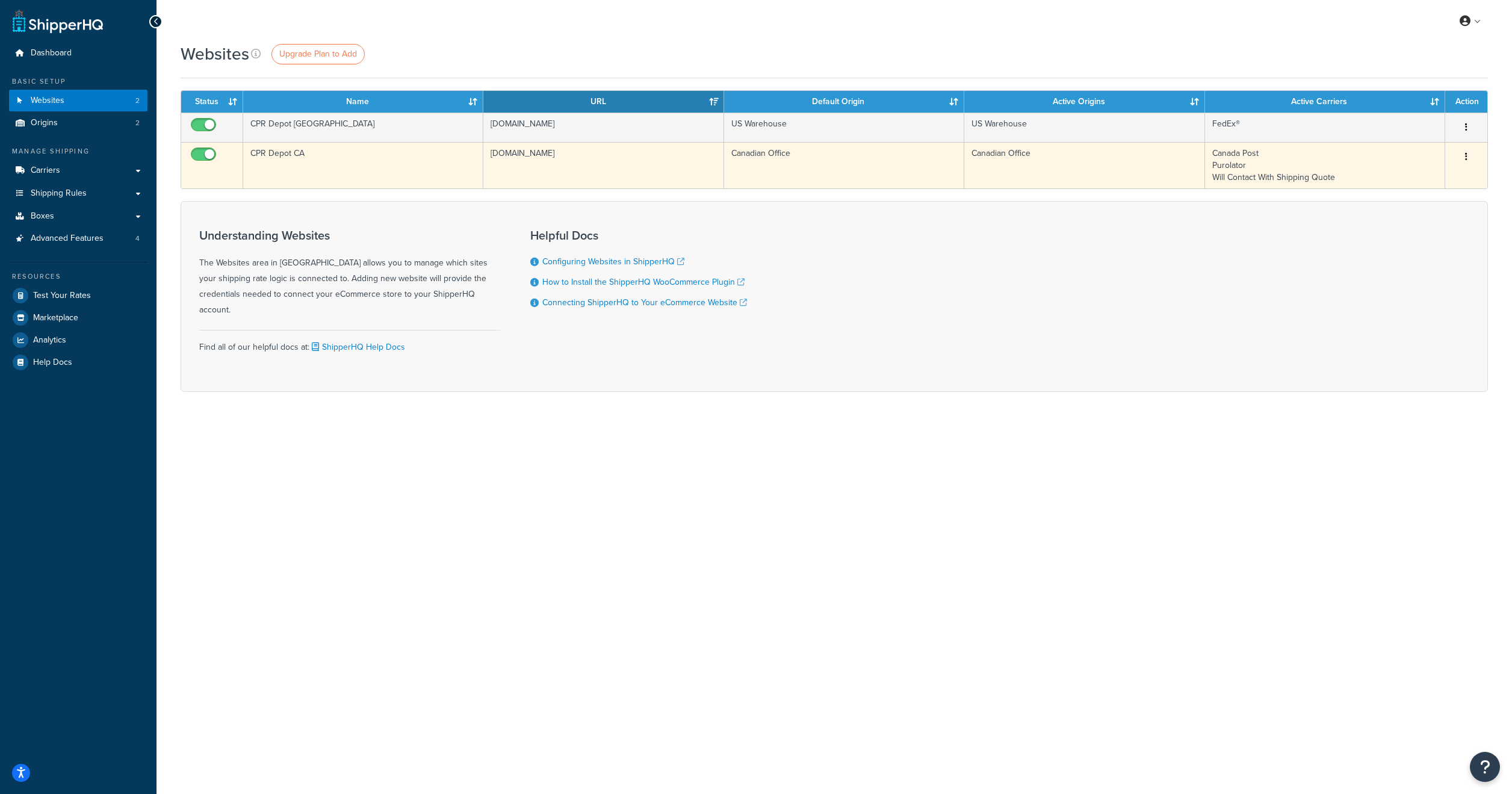
click at [1467, 156] on button "button" at bounding box center [1467, 158] width 17 height 20
click at [1414, 183] on link "Edit" at bounding box center [1418, 181] width 95 height 25
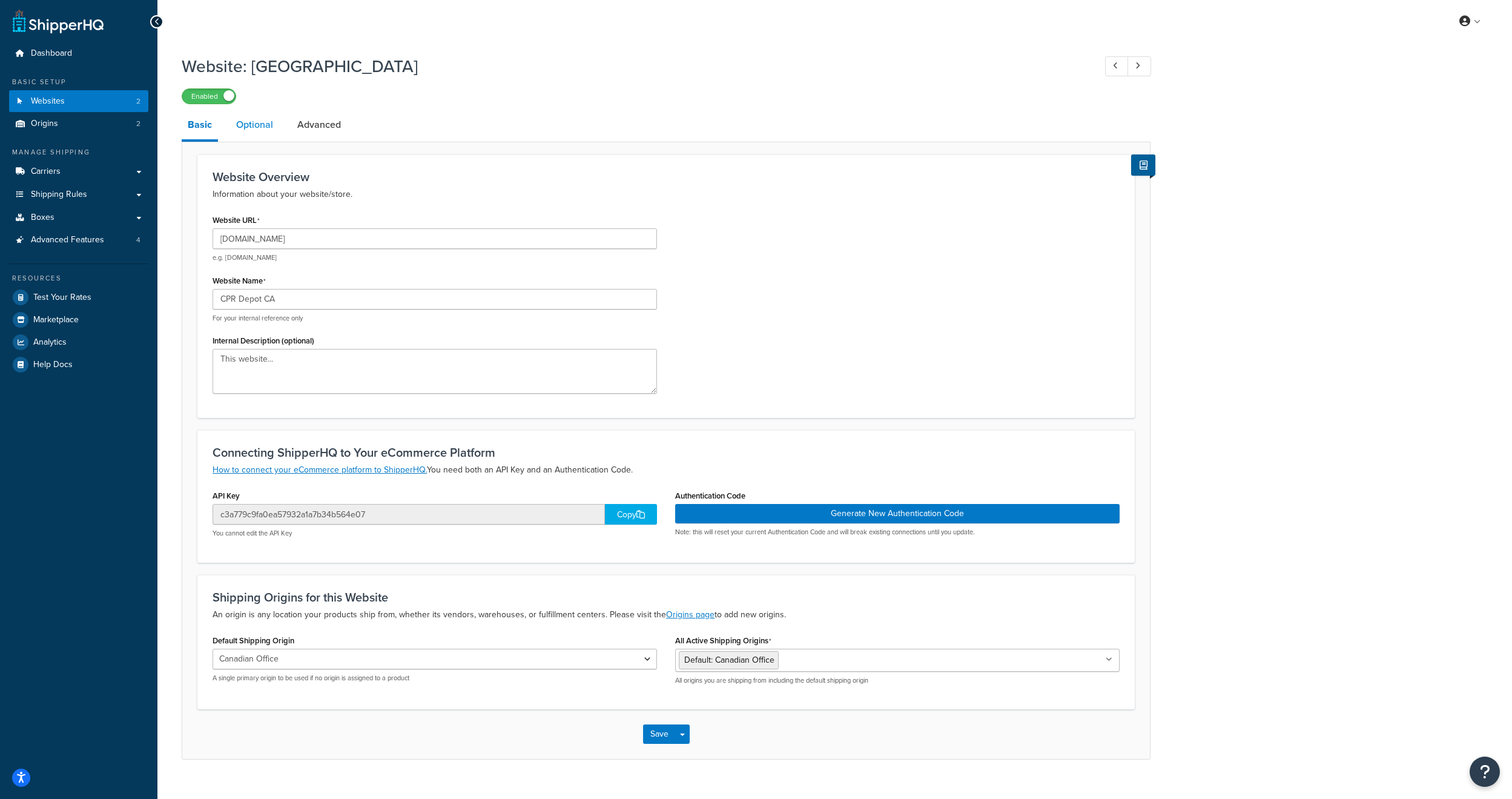
click at [235, 132] on link "Optional" at bounding box center [254, 125] width 49 height 29
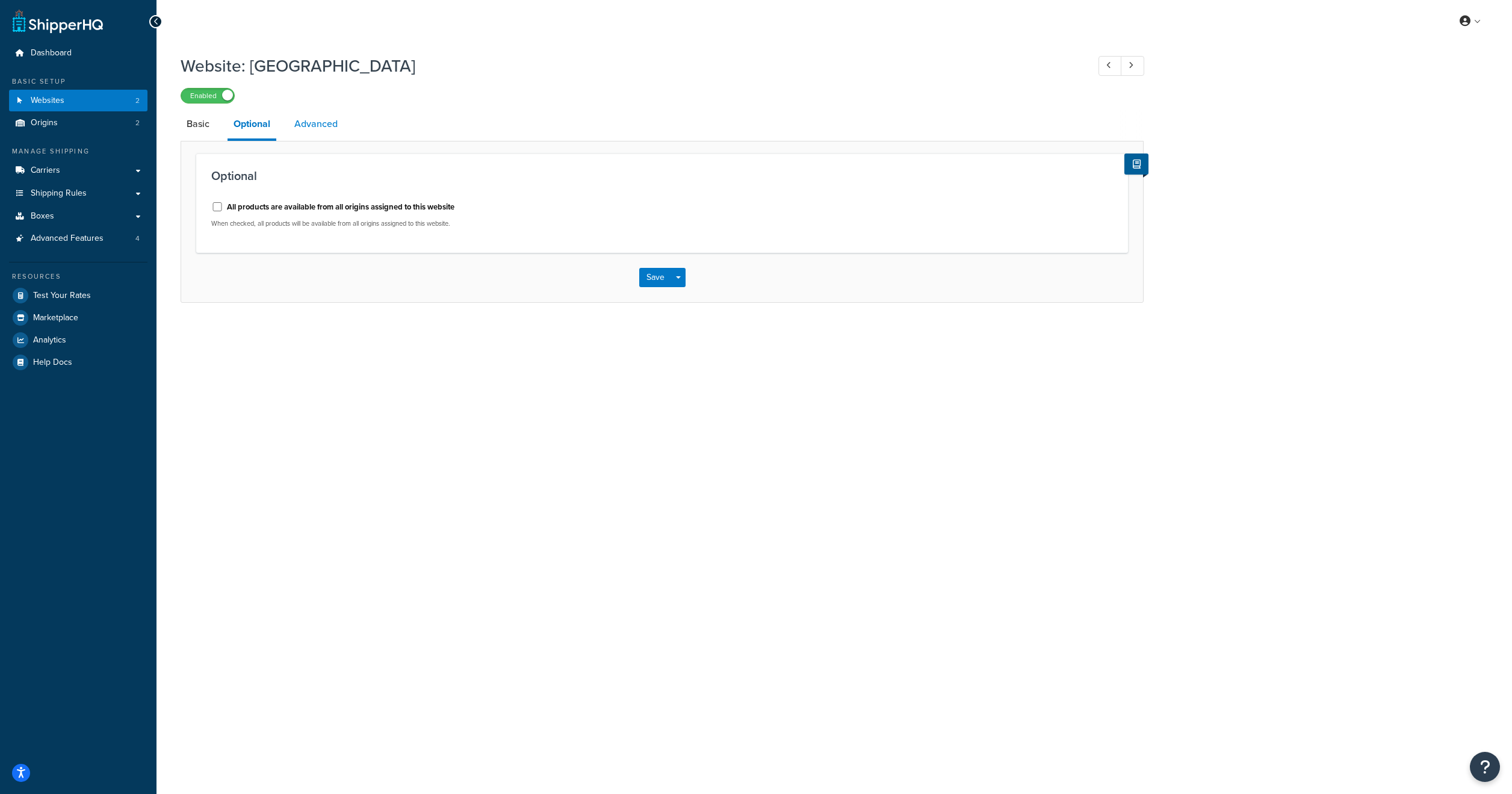
click at [328, 129] on link "Advanced" at bounding box center [316, 124] width 55 height 28
click at [199, 136] on link "Basic" at bounding box center [198, 124] width 35 height 28
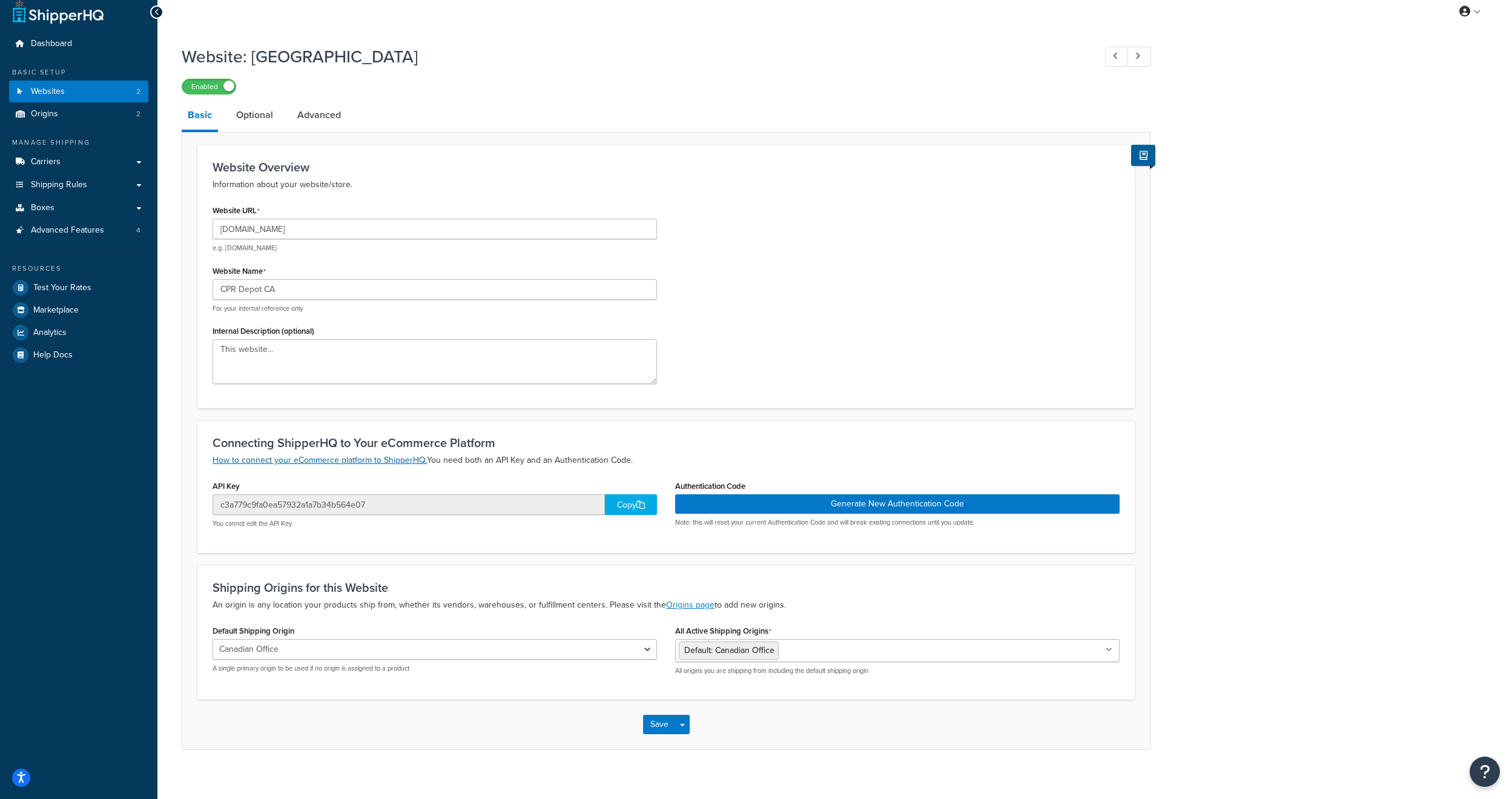
scroll to position [22, 0]
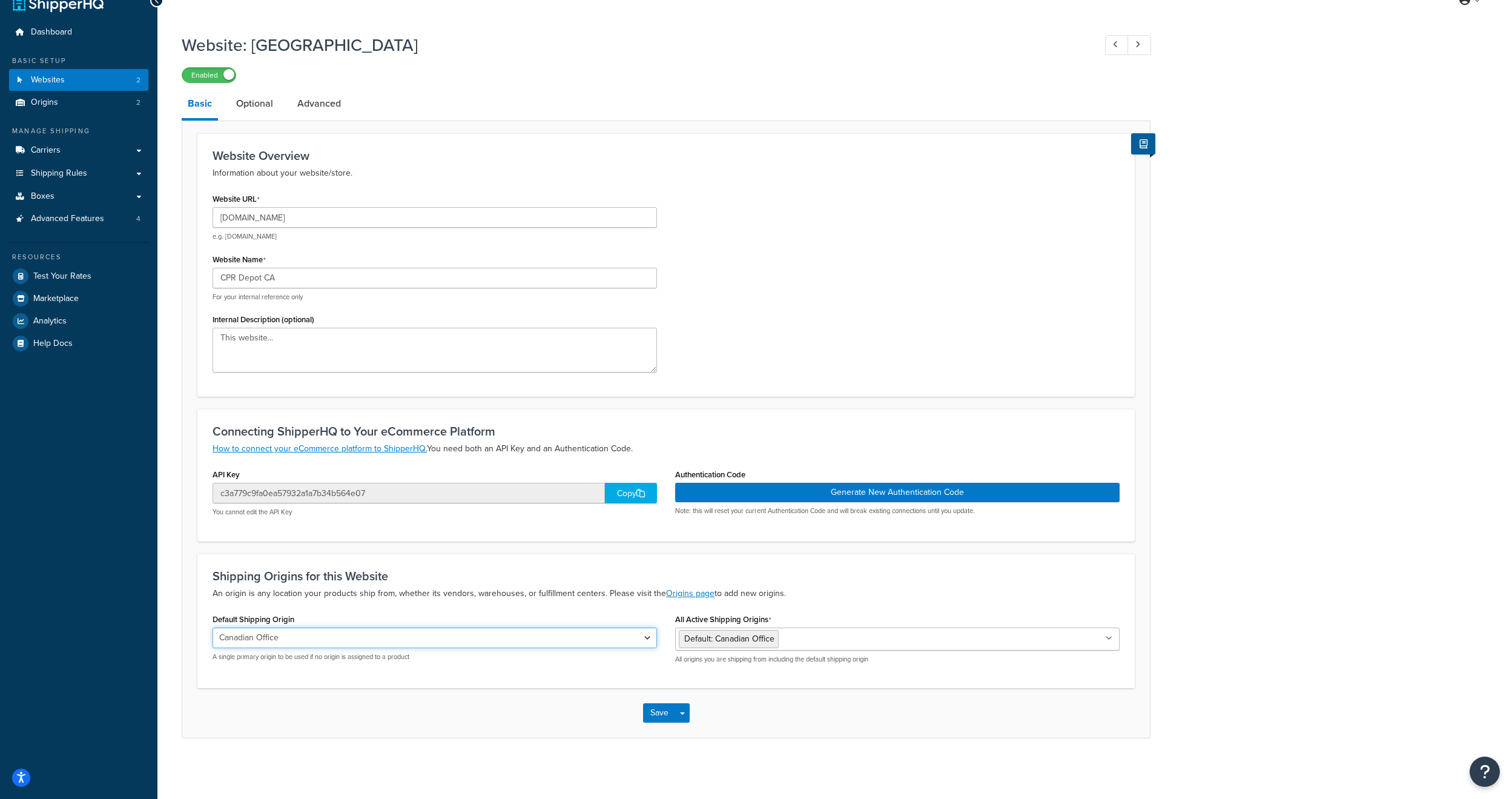
click at [358, 646] on select "Canadian Office US Warehouse" at bounding box center [434, 637] width 444 height 21
